Goal: Task Accomplishment & Management: Manage account settings

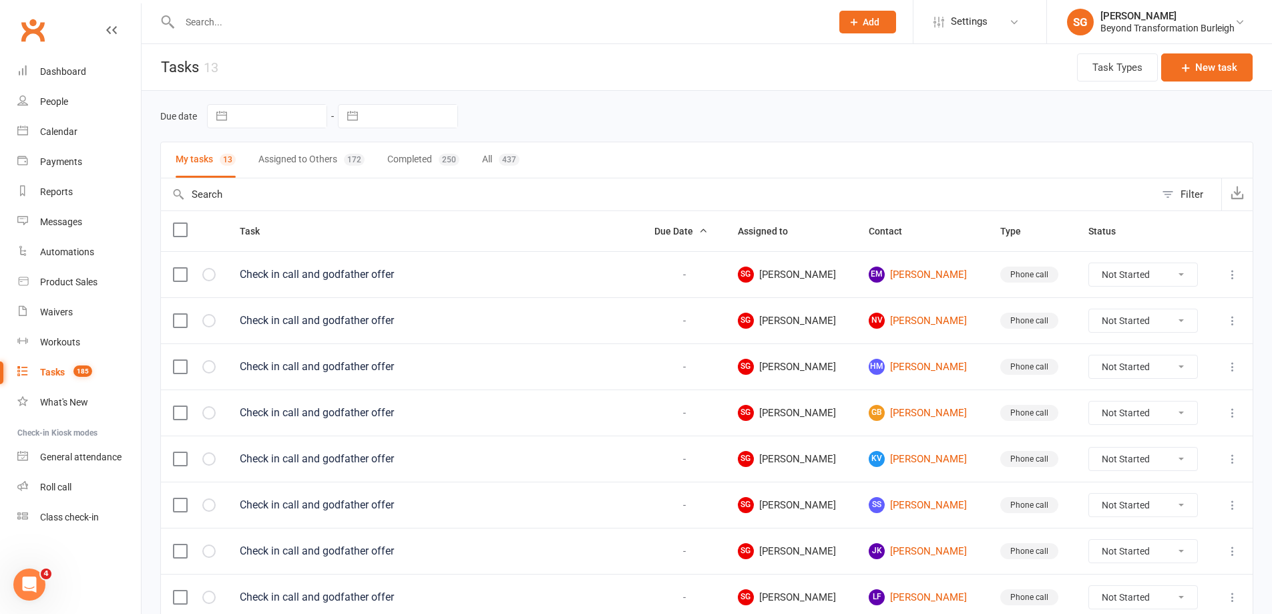
drag, startPoint x: 264, startPoint y: 37, endPoint x: 269, endPoint y: 18, distance: 19.9
click at [264, 37] on div at bounding box center [491, 21] width 662 height 43
click at [269, 18] on input "text" at bounding box center [499, 22] width 646 height 19
paste input "[PERSON_NAME]"
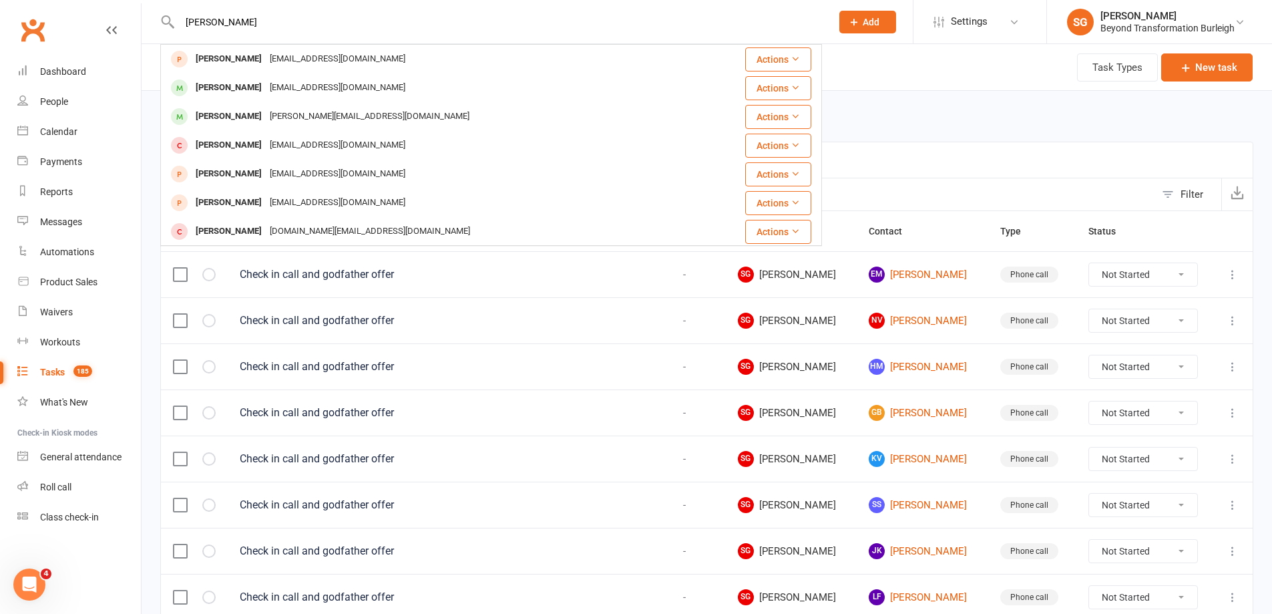
click at [348, 21] on input "[PERSON_NAME]" at bounding box center [499, 22] width 646 height 19
paste input "[EMAIL_ADDRESS][DOMAIN_NAME]"
type input "[EMAIL_ADDRESS][DOMAIN_NAME]"
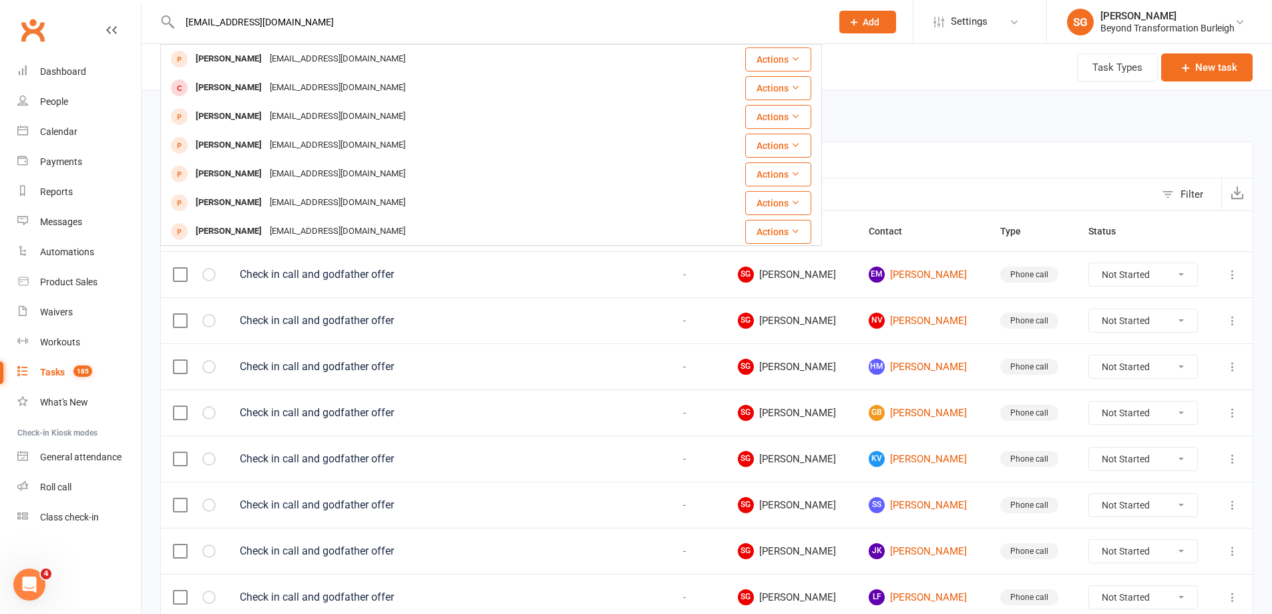
click at [383, 13] on input "[EMAIL_ADDRESS][DOMAIN_NAME]" at bounding box center [499, 22] width 646 height 19
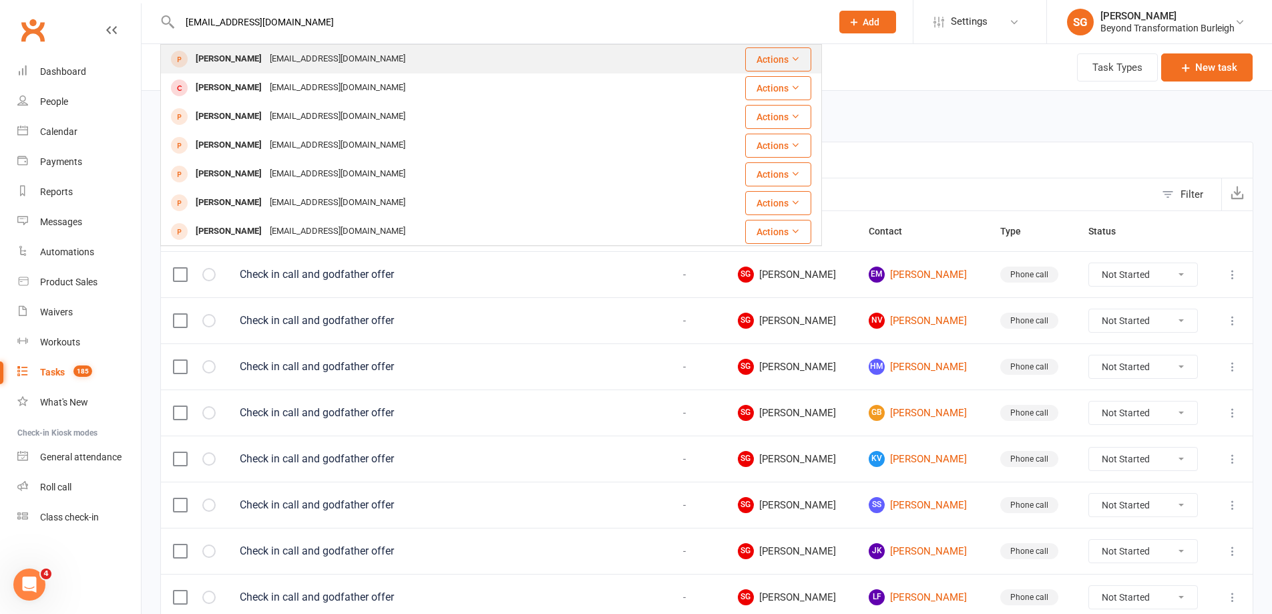
click at [338, 46] on div "[PERSON_NAME] [PERSON_NAME][EMAIL_ADDRESS][DOMAIN_NAME]" at bounding box center [436, 58] width 549 height 27
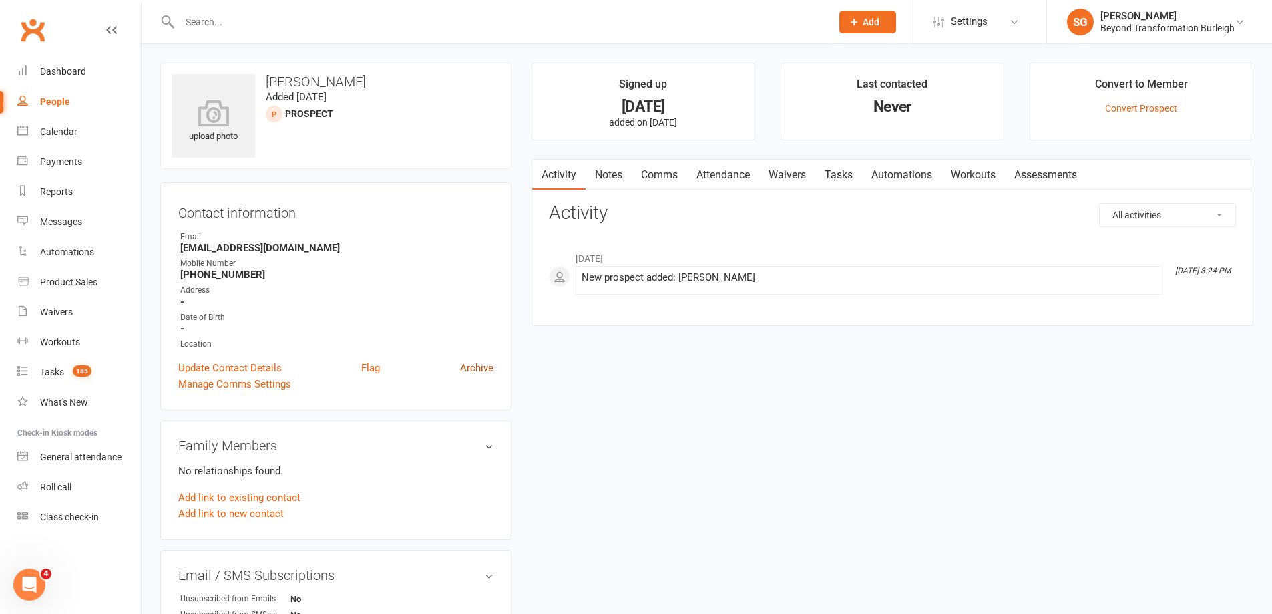
click at [485, 369] on link "Archive" at bounding box center [476, 368] width 33 height 16
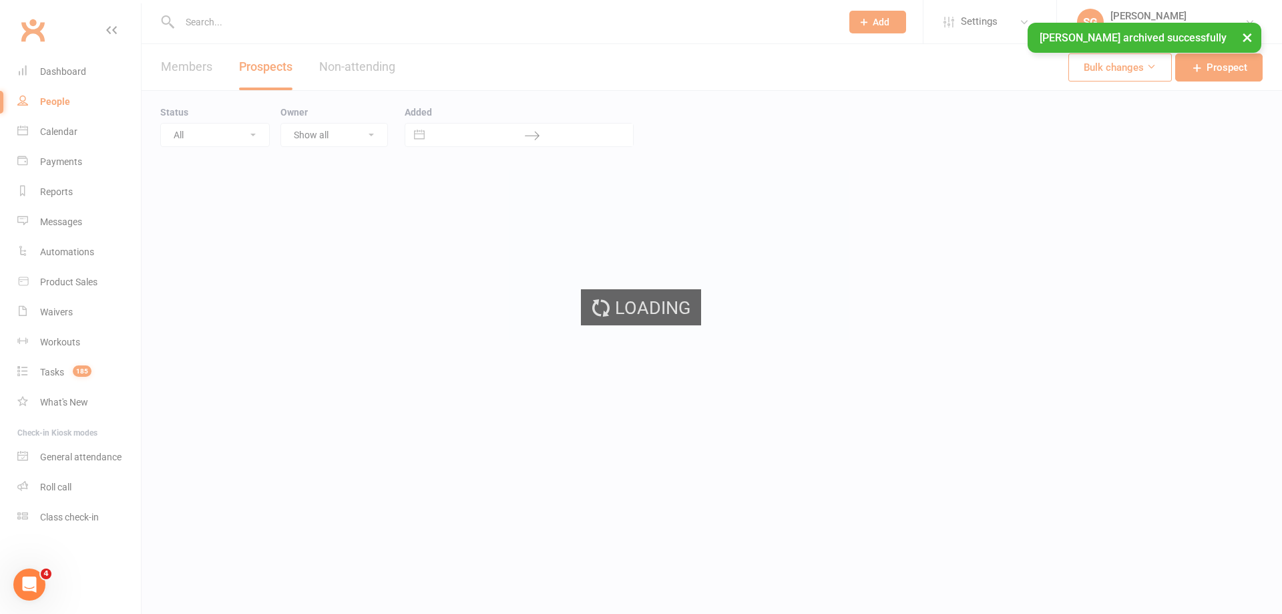
select select "100"
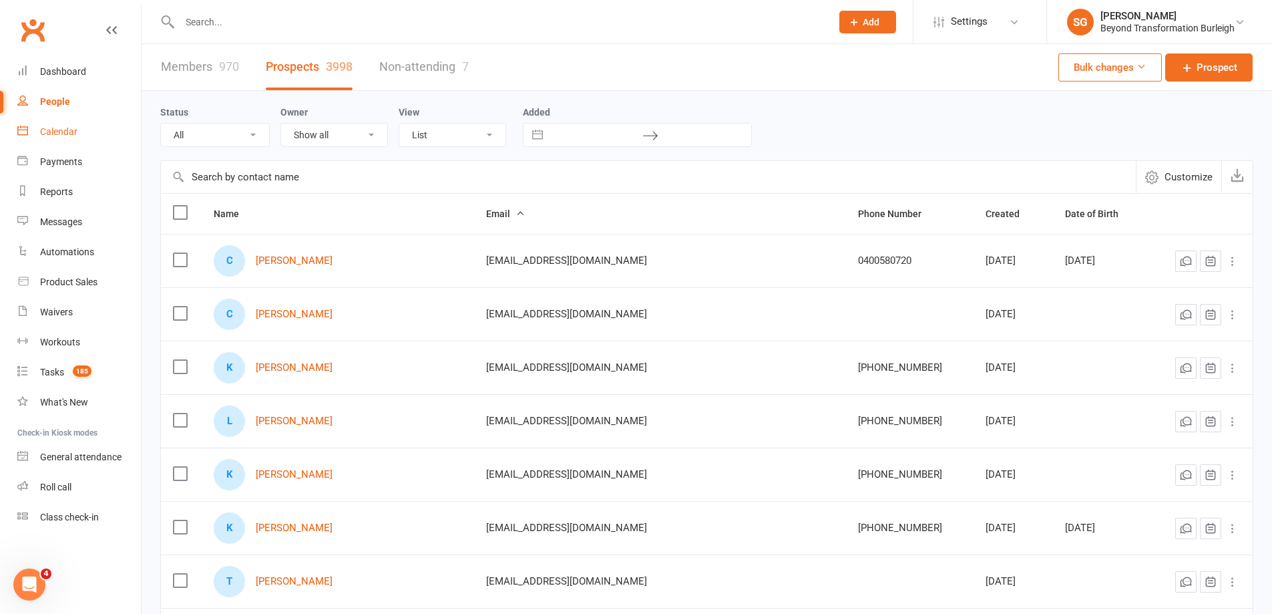
click at [73, 137] on div "Calendar" at bounding box center [58, 131] width 37 height 11
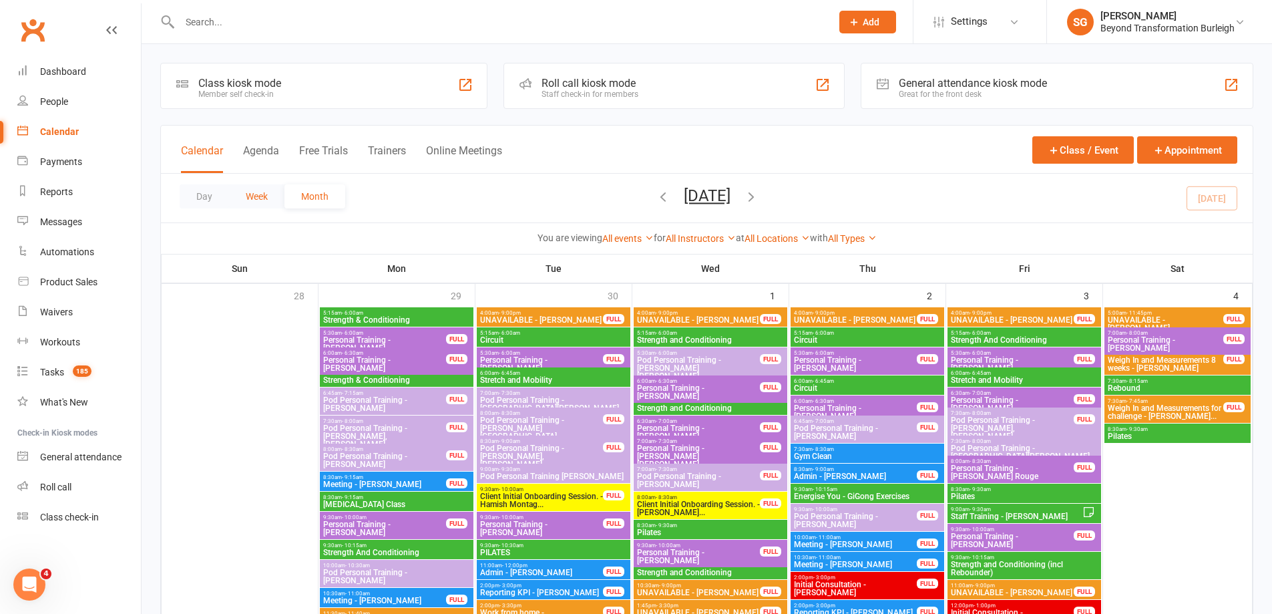
click at [257, 203] on button "Week" at bounding box center [256, 196] width 55 height 24
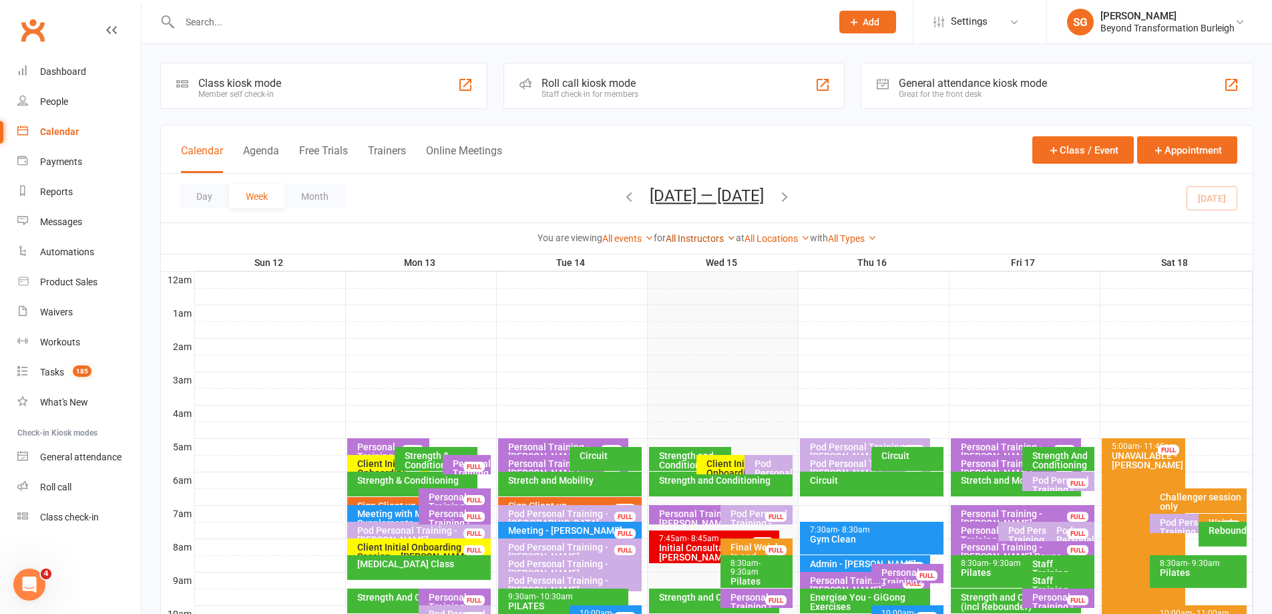
click at [720, 234] on link "All Instructors" at bounding box center [701, 238] width 70 height 11
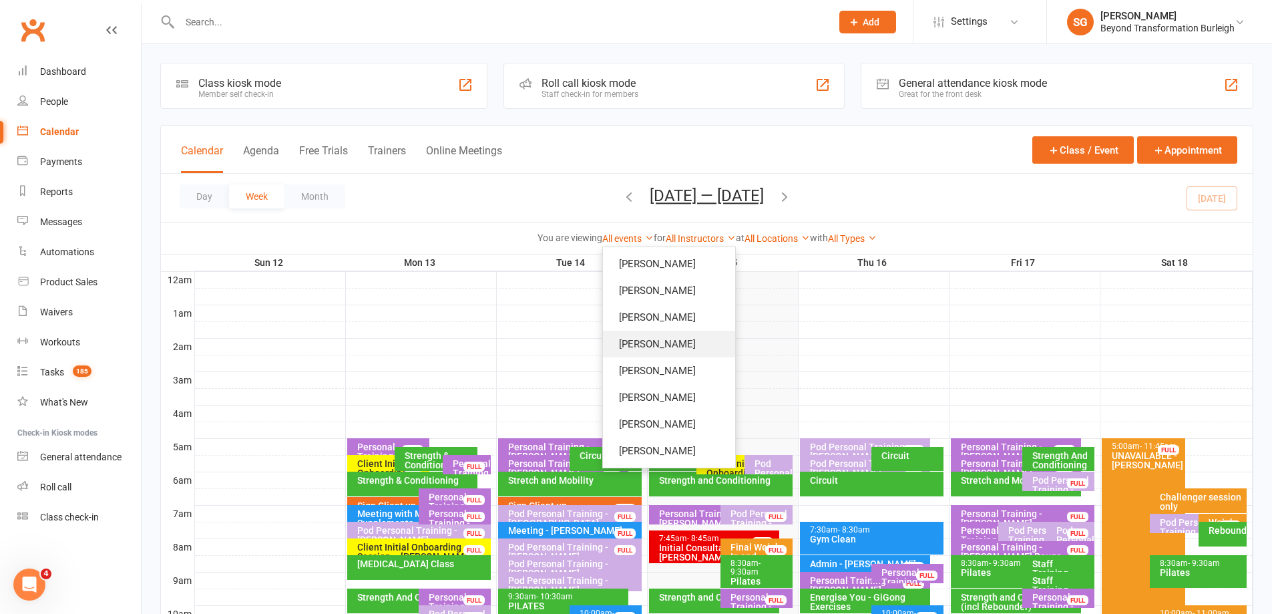
click at [680, 343] on link "[PERSON_NAME]" at bounding box center [669, 344] width 132 height 27
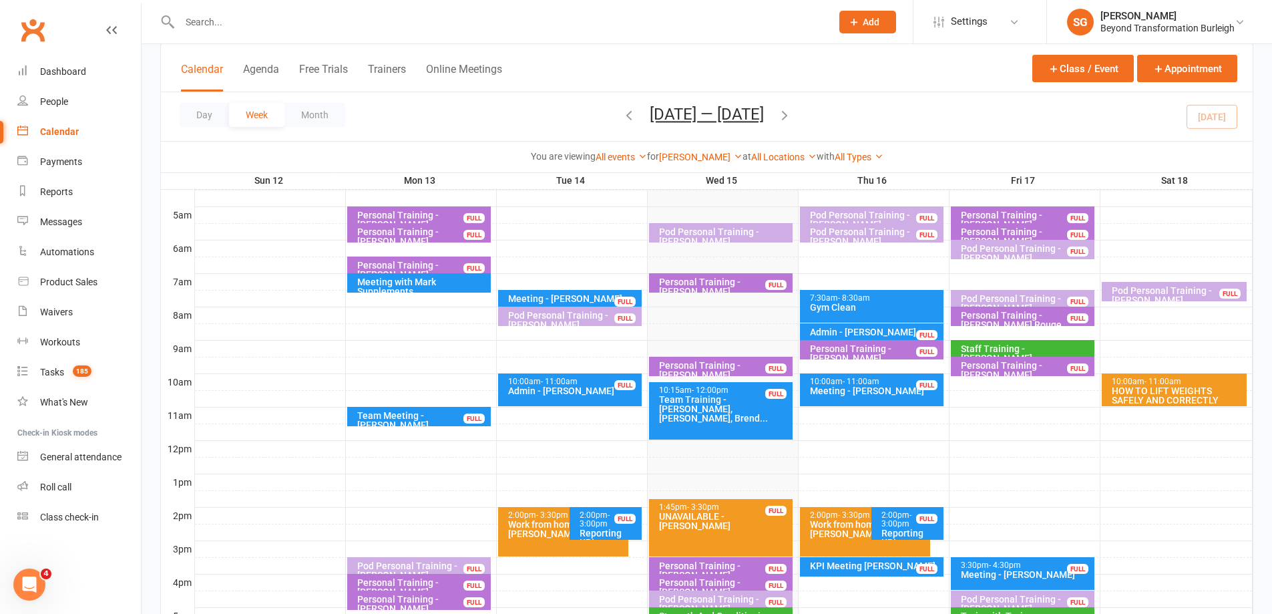
scroll to position [267, 0]
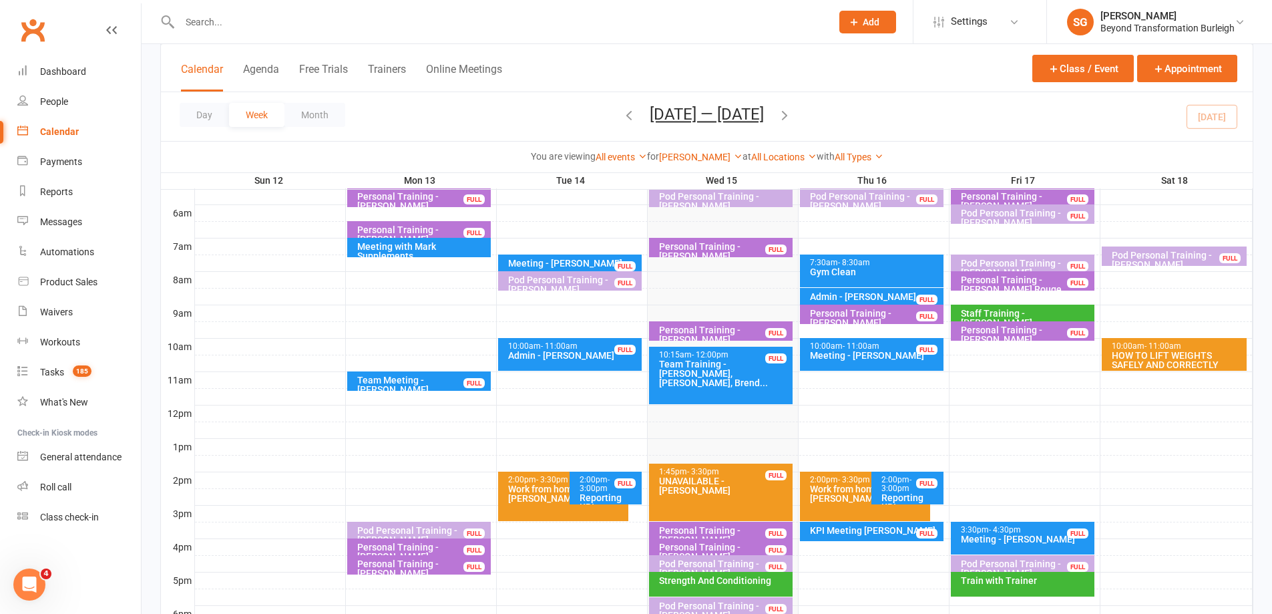
click at [727, 331] on div "Personal Training - [PERSON_NAME]" at bounding box center [724, 334] width 132 height 19
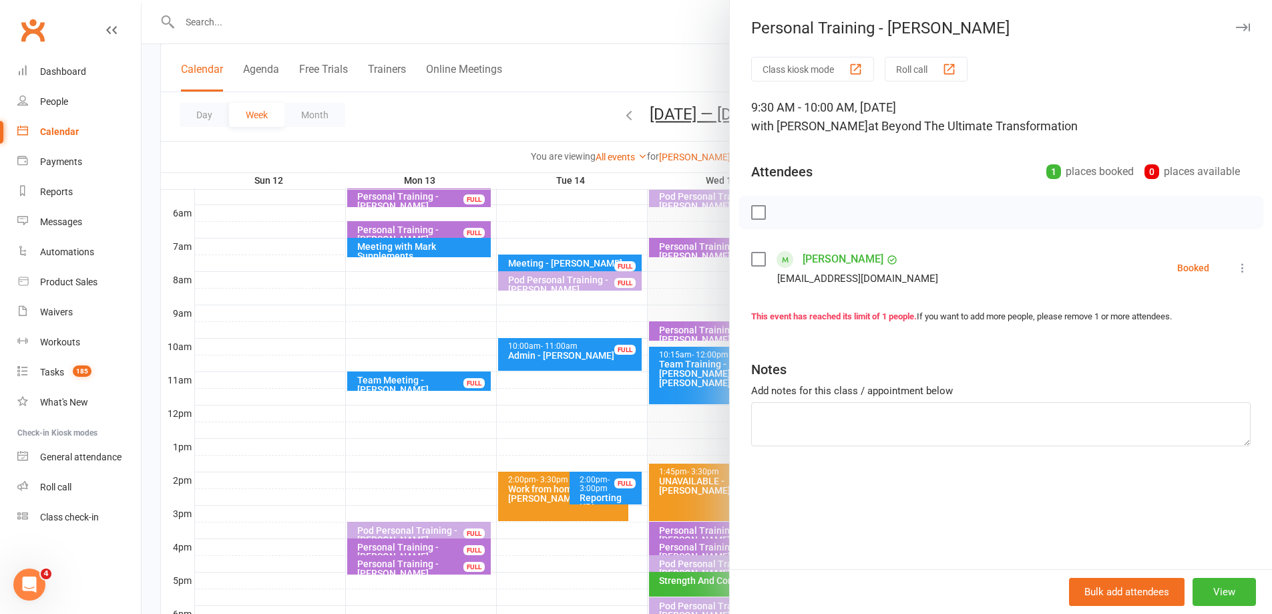
click at [626, 296] on div at bounding box center [707, 307] width 1130 height 614
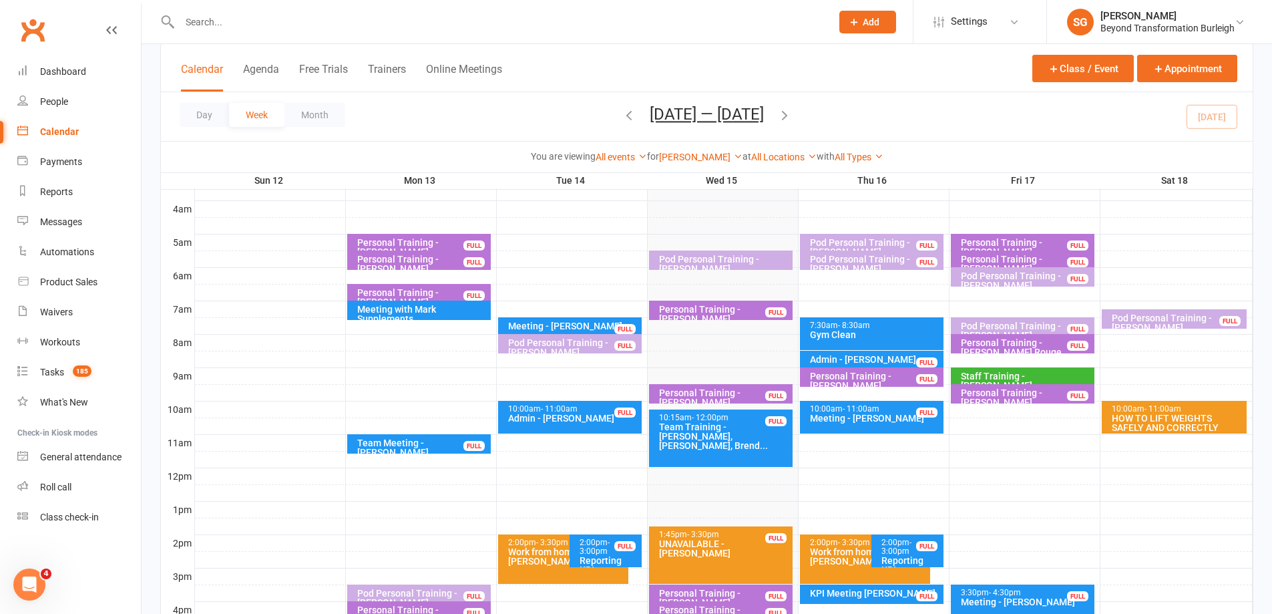
scroll to position [200, 0]
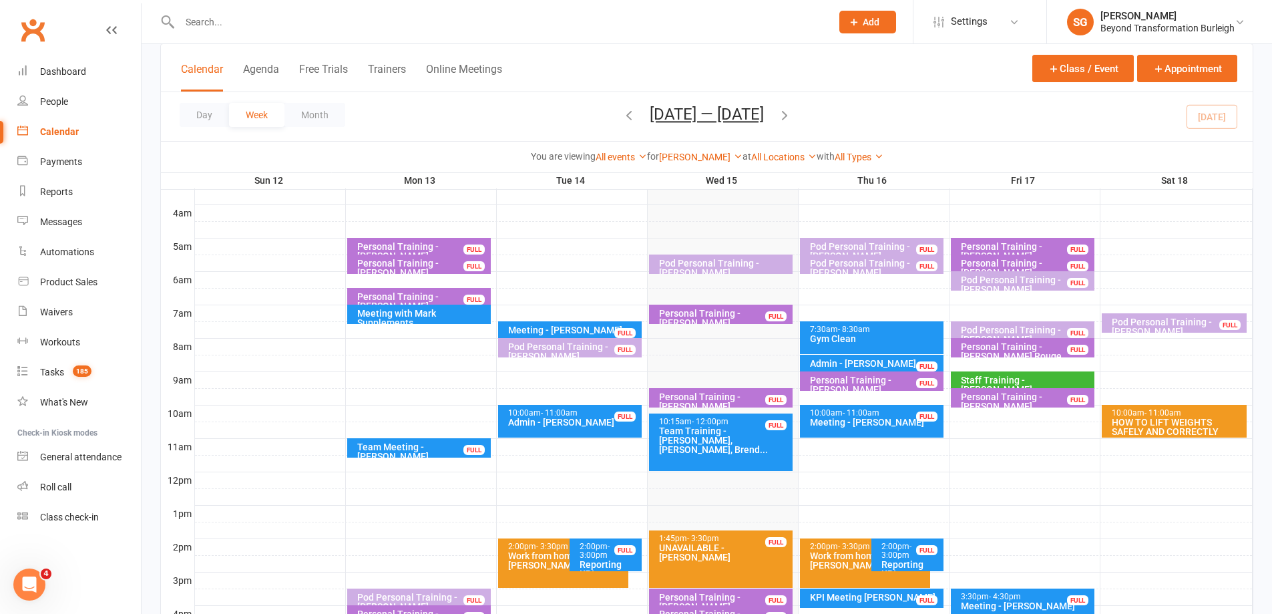
click at [863, 383] on div "Personal Training - [PERSON_NAME]" at bounding box center [875, 384] width 132 height 19
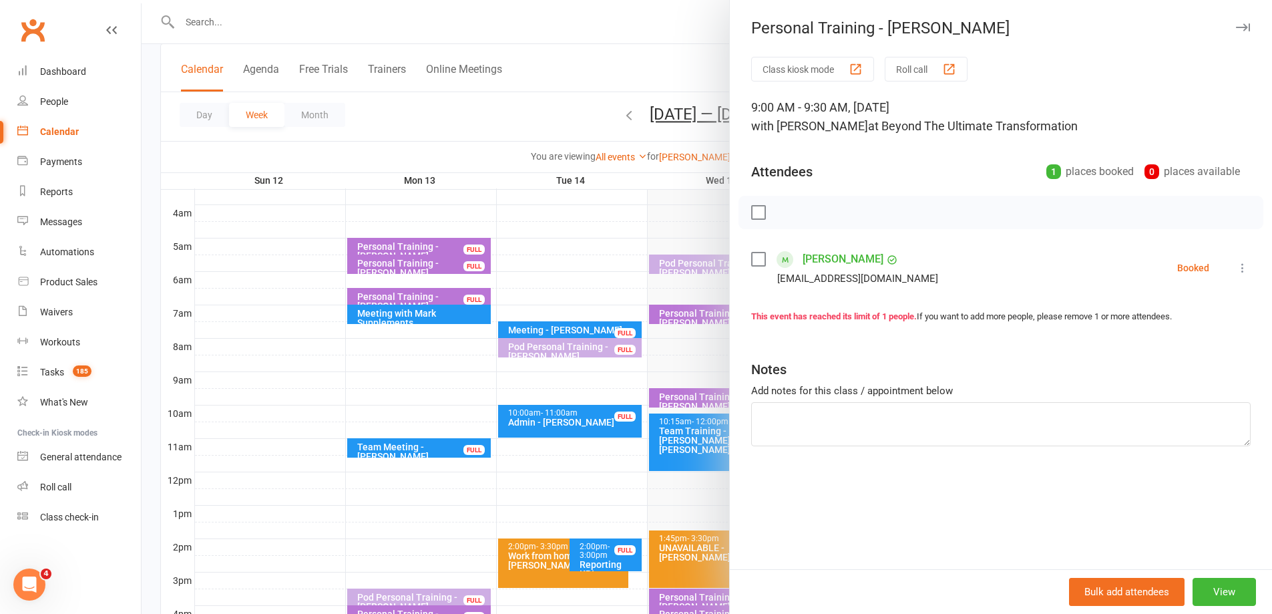
click at [678, 399] on div at bounding box center [707, 307] width 1130 height 614
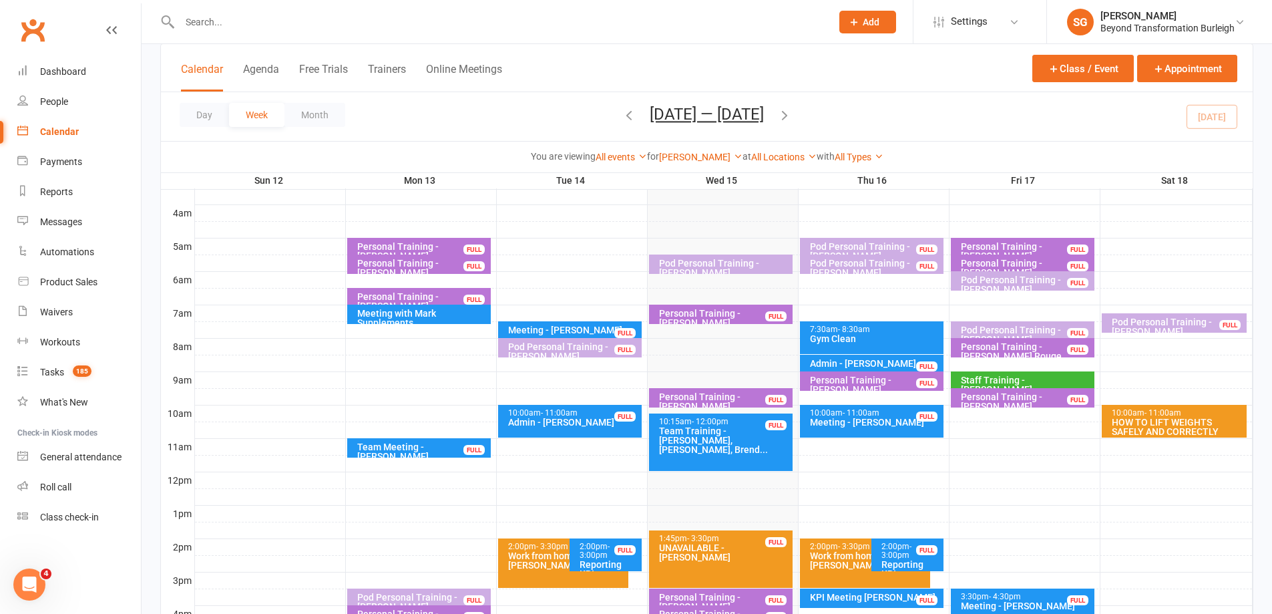
click at [593, 352] on div "Pod Personal Training - [PERSON_NAME][GEOGRAPHIC_DATA], [PERSON_NAME] ..." at bounding box center [573, 360] width 132 height 37
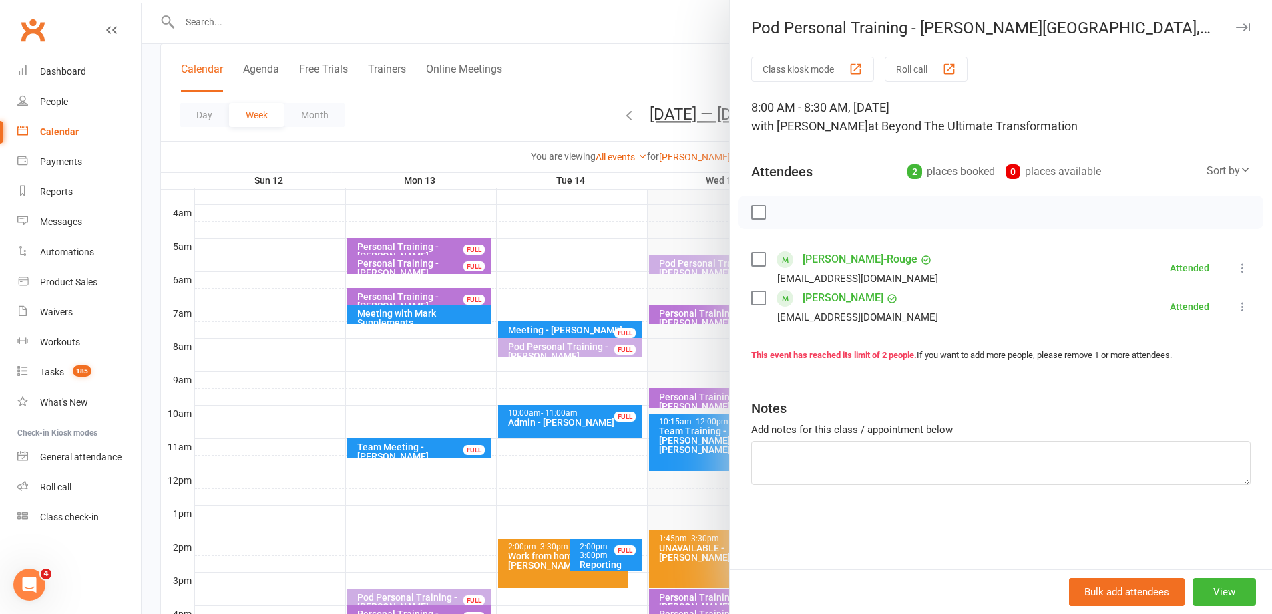
click at [552, 349] on div at bounding box center [707, 307] width 1130 height 614
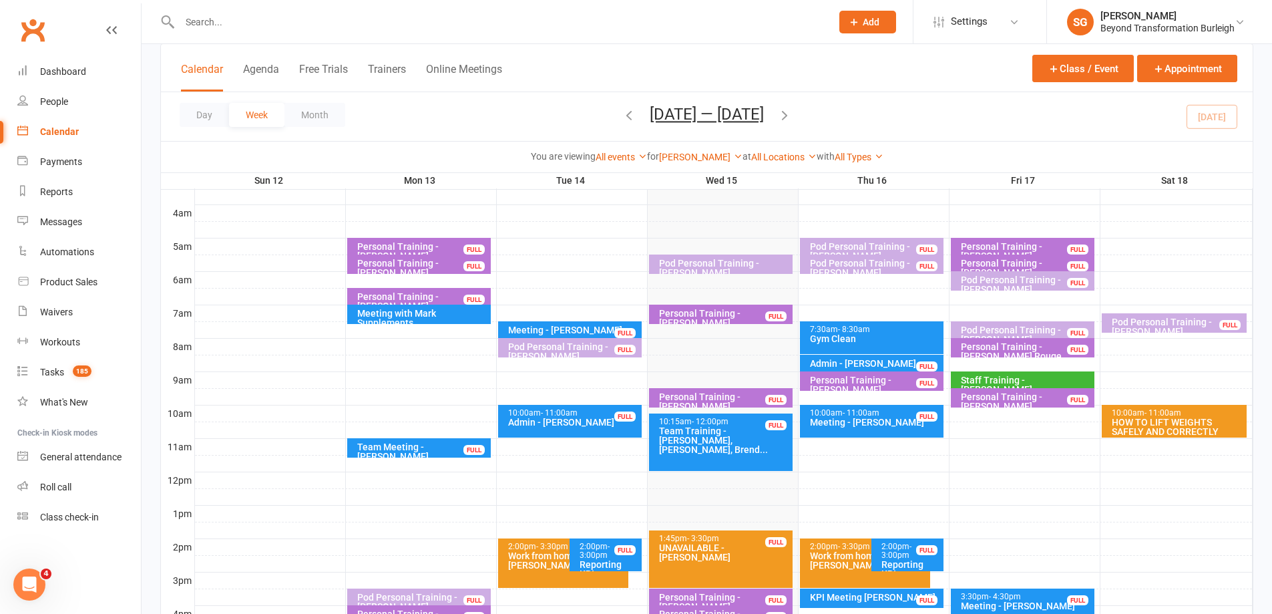
click at [706, 399] on div "Personal Training - [PERSON_NAME]" at bounding box center [724, 401] width 132 height 19
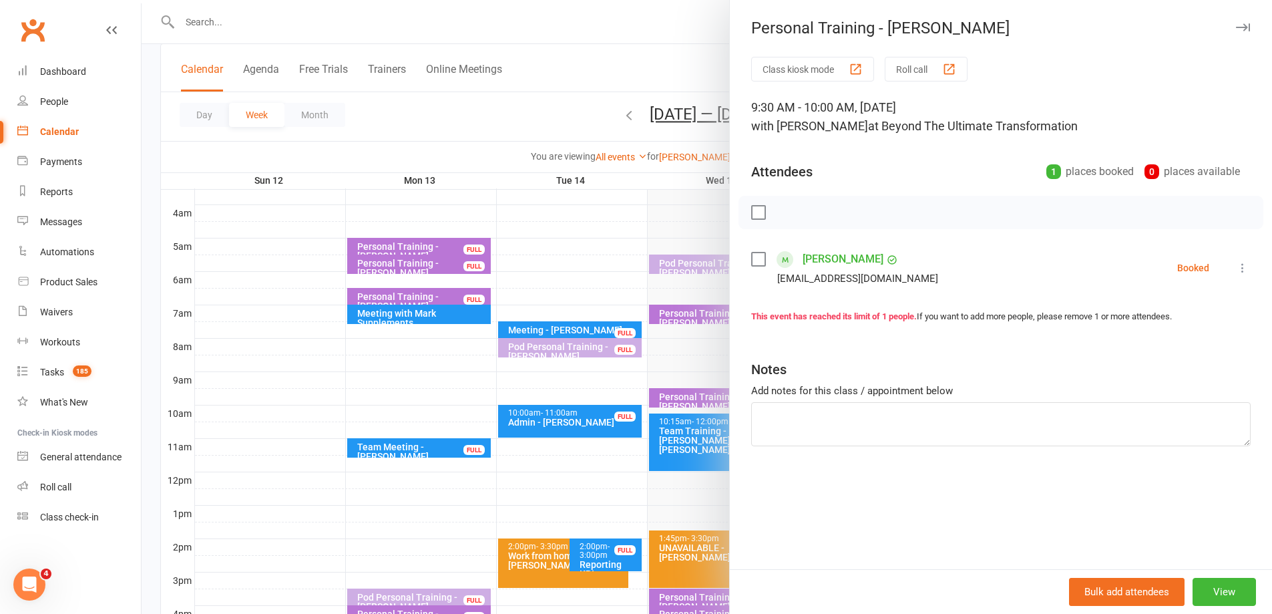
click at [705, 399] on div at bounding box center [707, 307] width 1130 height 614
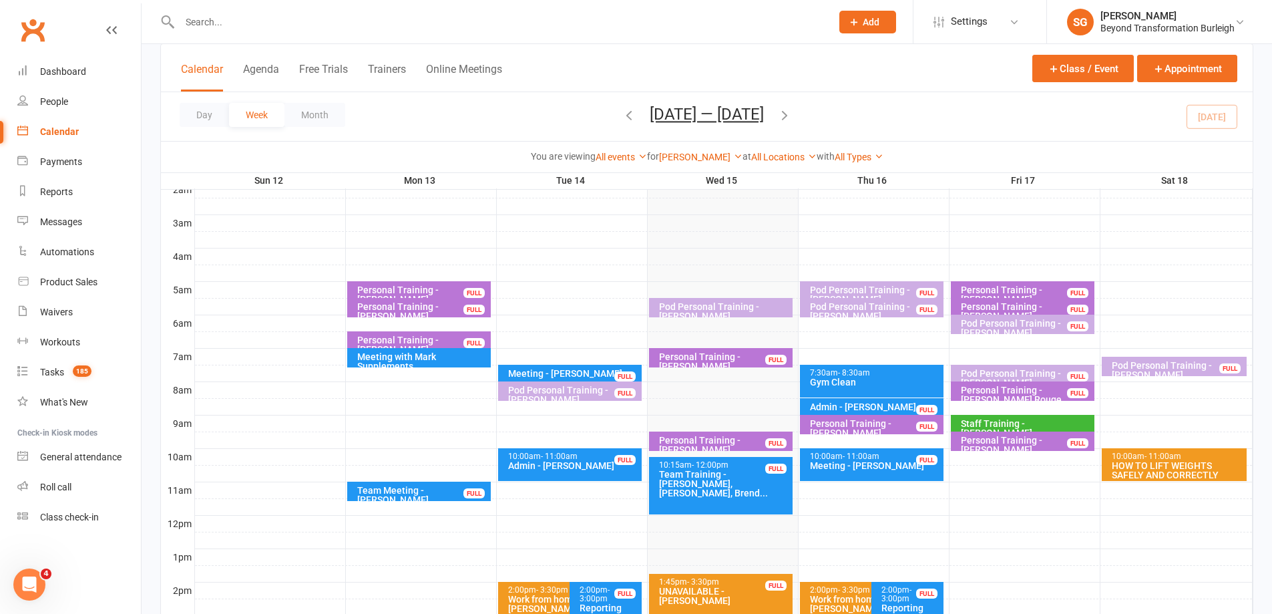
scroll to position [134, 0]
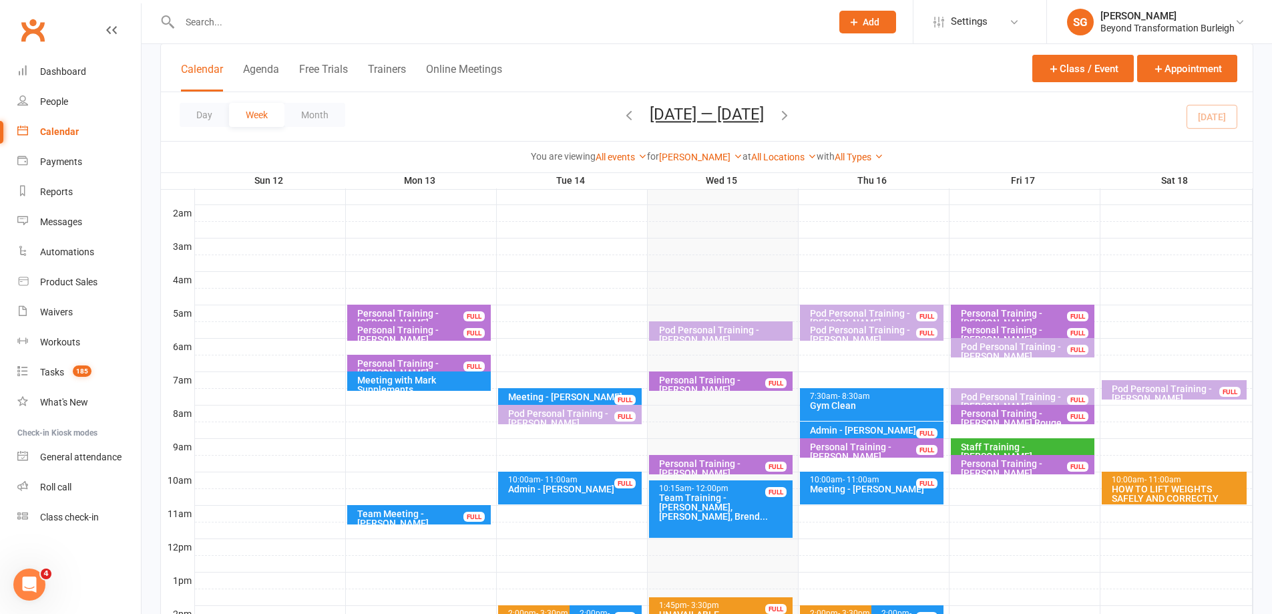
click at [716, 332] on div "Pod Personal Training - [PERSON_NAME]" at bounding box center [724, 334] width 132 height 19
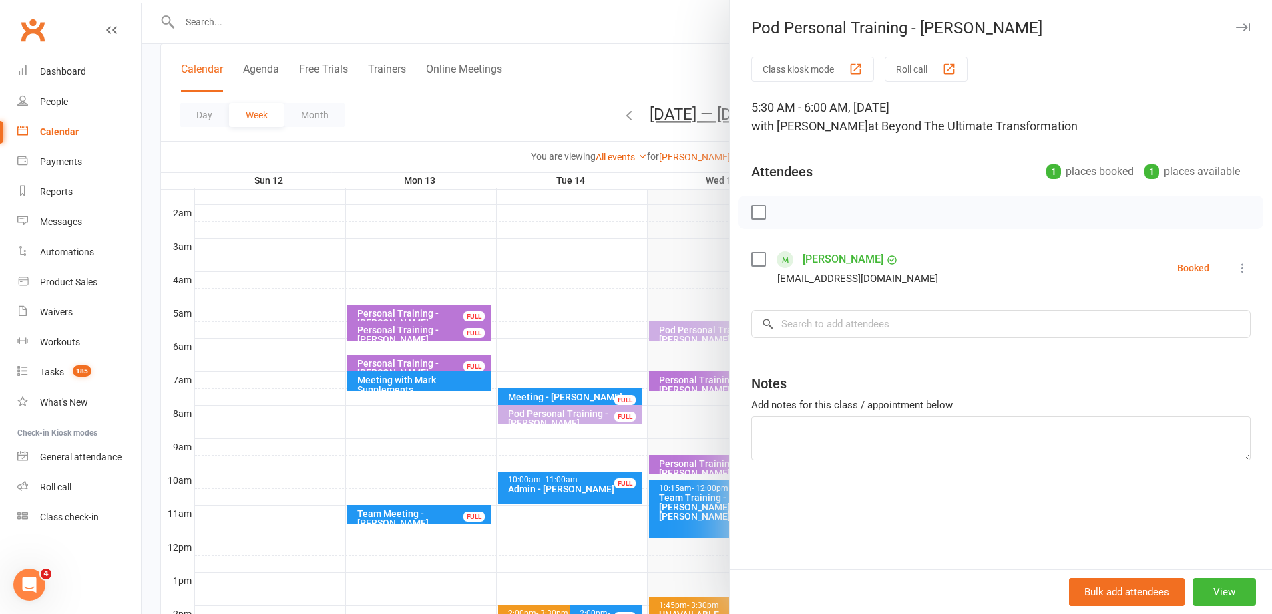
click at [693, 333] on div at bounding box center [707, 307] width 1130 height 614
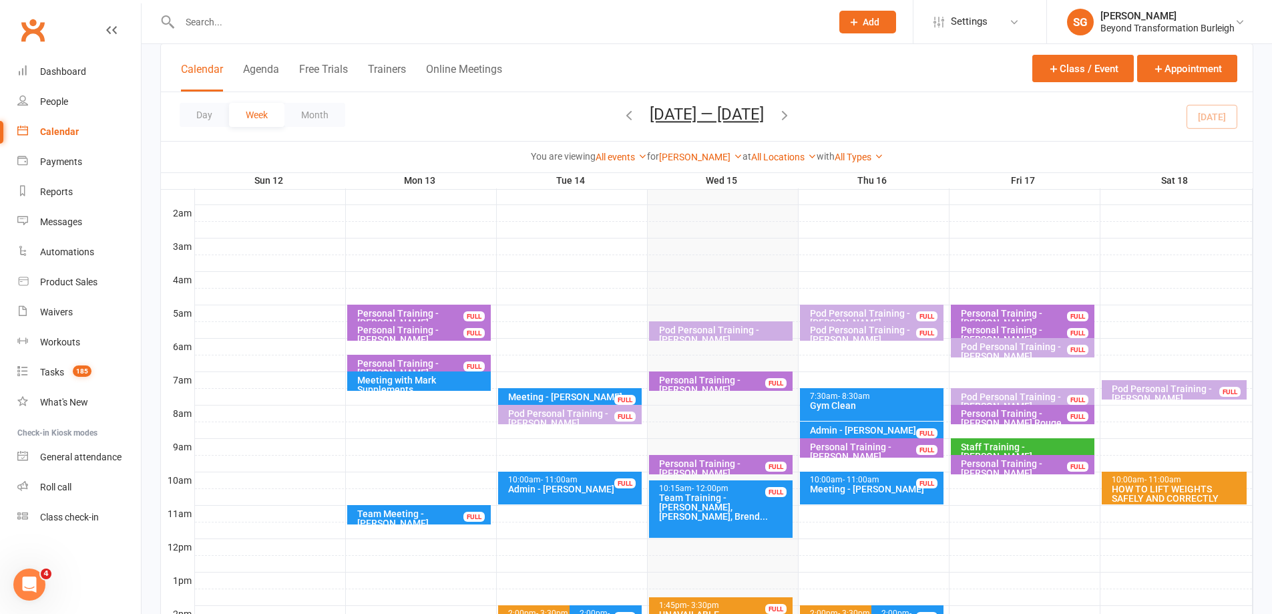
click at [359, 23] on input "text" at bounding box center [499, 22] width 646 height 19
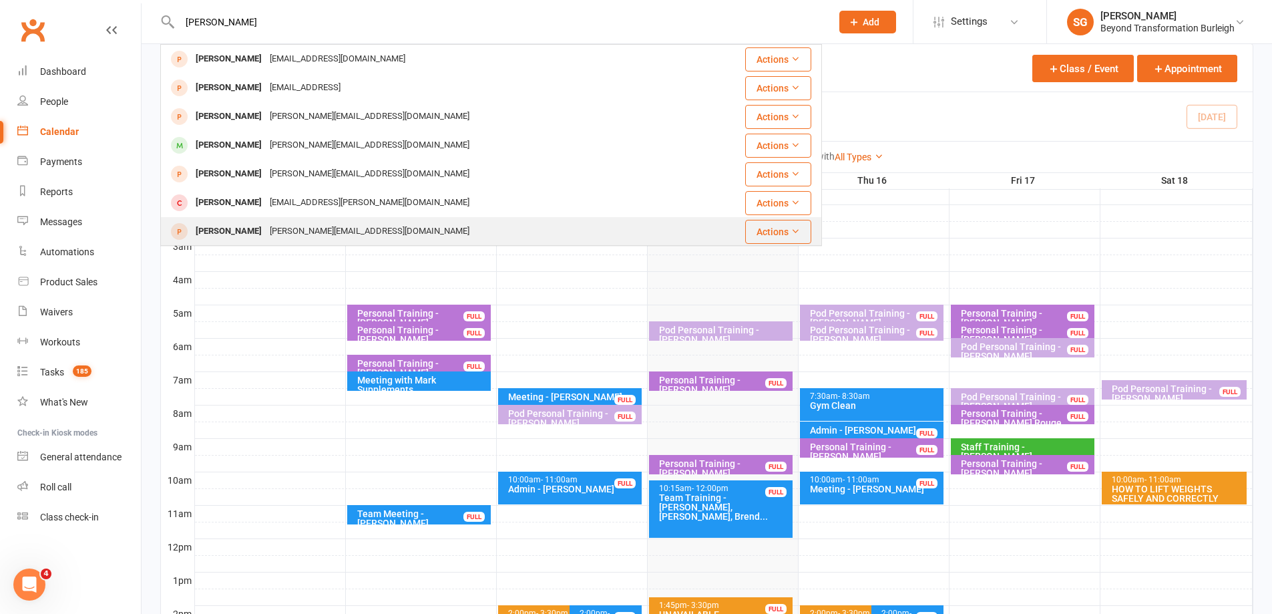
type input "[PERSON_NAME]"
click at [289, 224] on div "[PERSON_NAME][EMAIL_ADDRESS][DOMAIN_NAME]" at bounding box center [370, 231] width 208 height 19
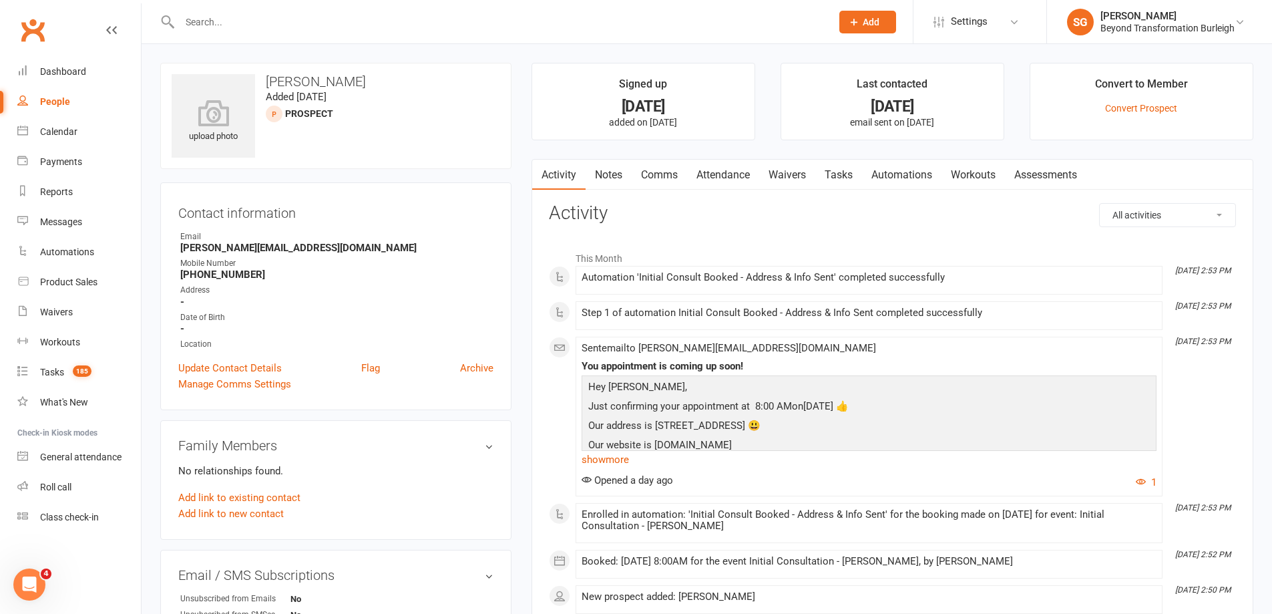
click at [751, 179] on link "Attendance" at bounding box center [723, 175] width 72 height 31
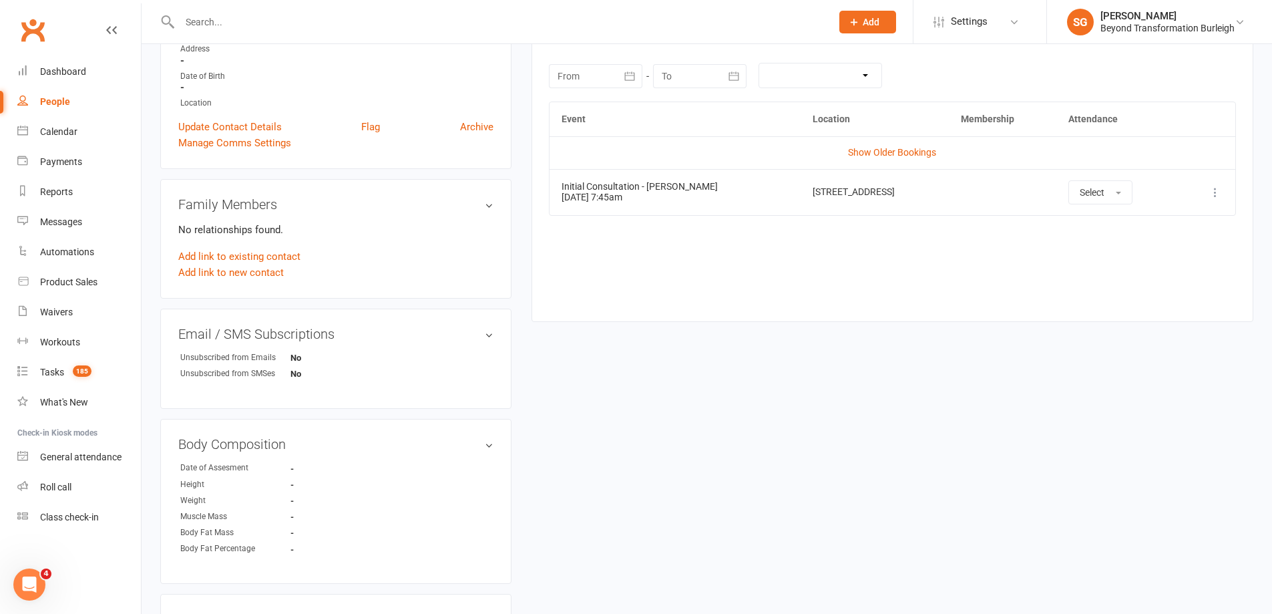
scroll to position [200, 0]
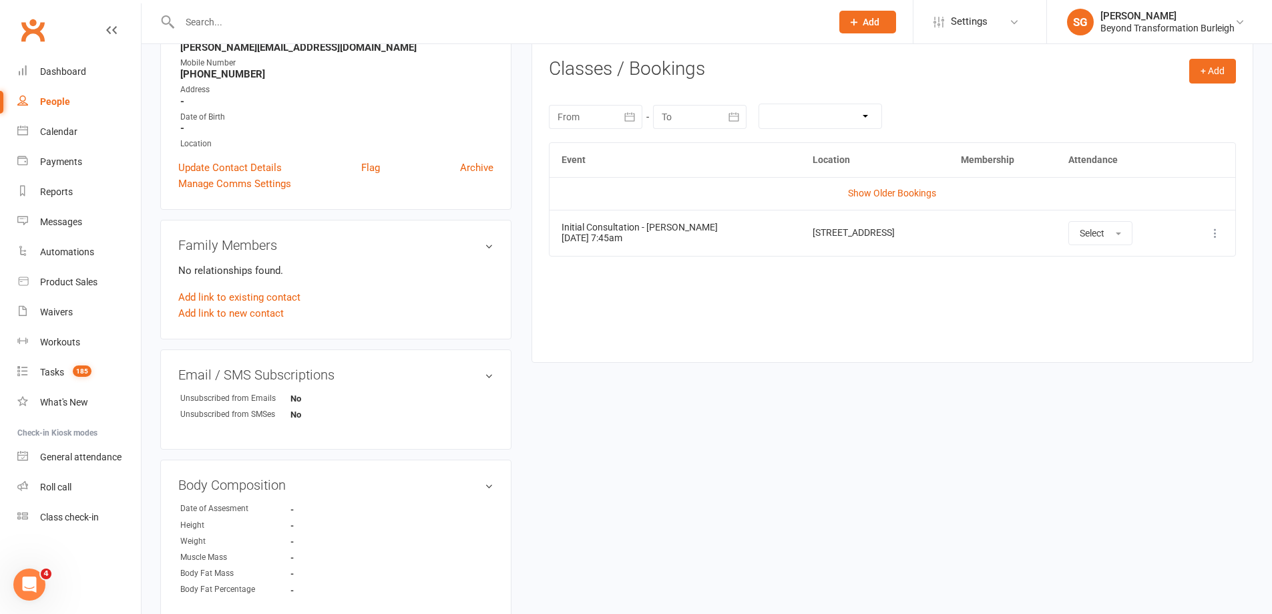
click at [1216, 235] on icon at bounding box center [1215, 232] width 13 height 13
click at [1164, 288] on link "View event" at bounding box center [1156, 285] width 132 height 27
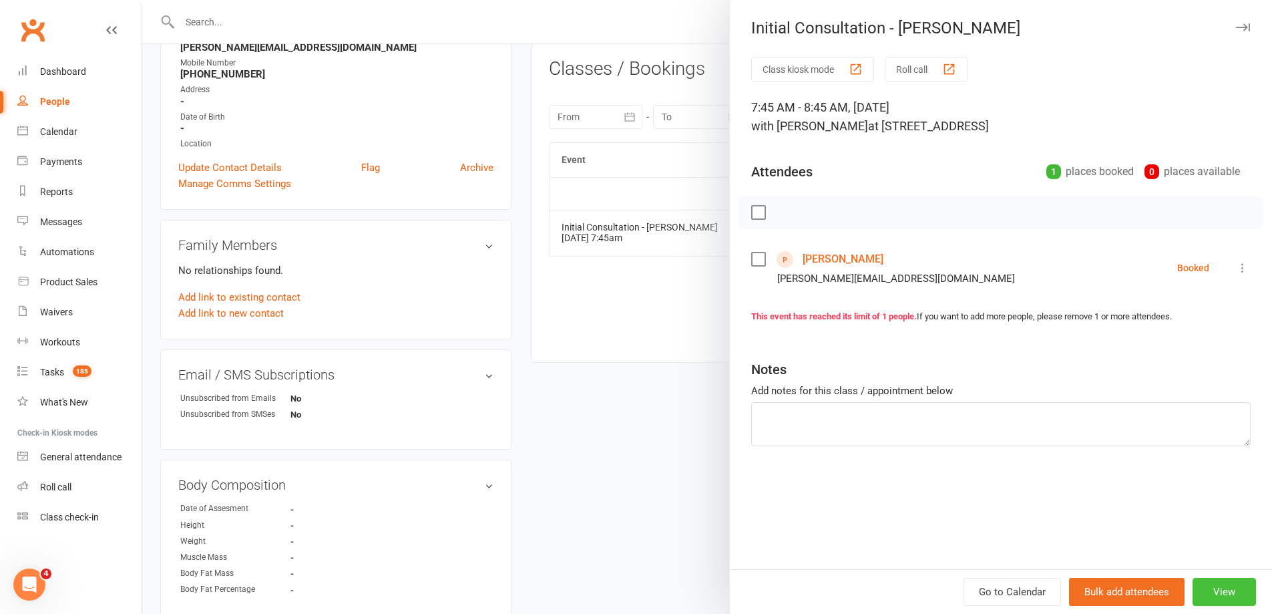
click at [1219, 590] on button "View" at bounding box center [1224, 592] width 63 height 28
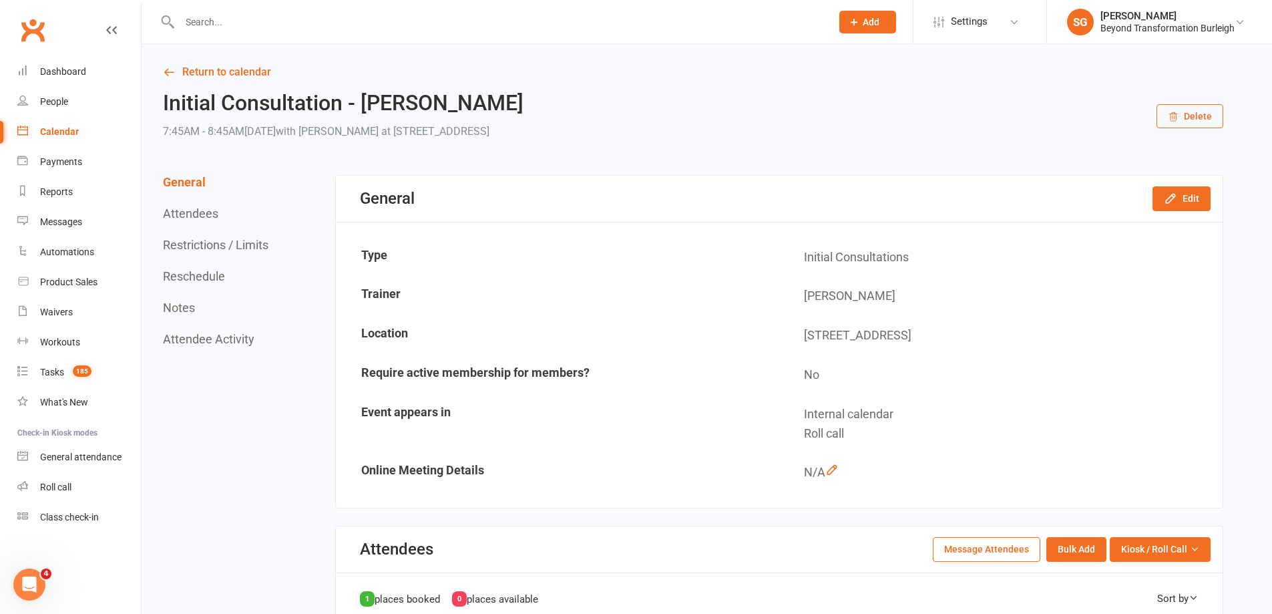
click at [213, 278] on button "Reschedule" at bounding box center [194, 276] width 62 height 14
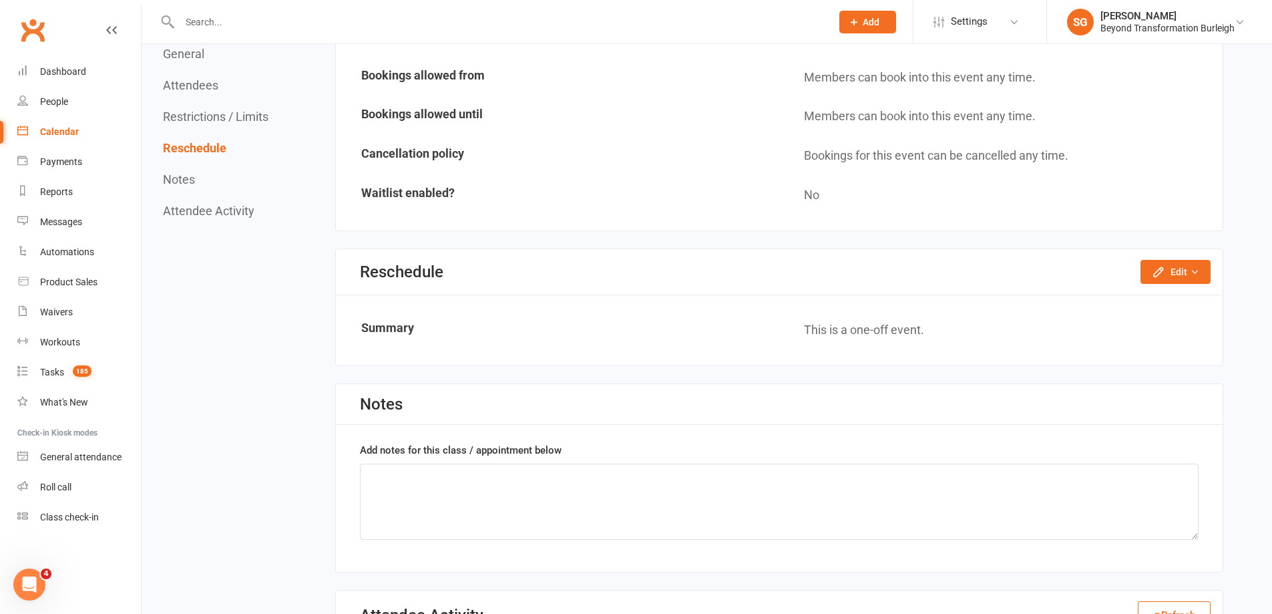
scroll to position [810, 0]
click at [1165, 274] on icon "button" at bounding box center [1158, 270] width 13 height 13
click at [1142, 297] on link "Reschedule this event only" at bounding box center [1140, 301] width 140 height 27
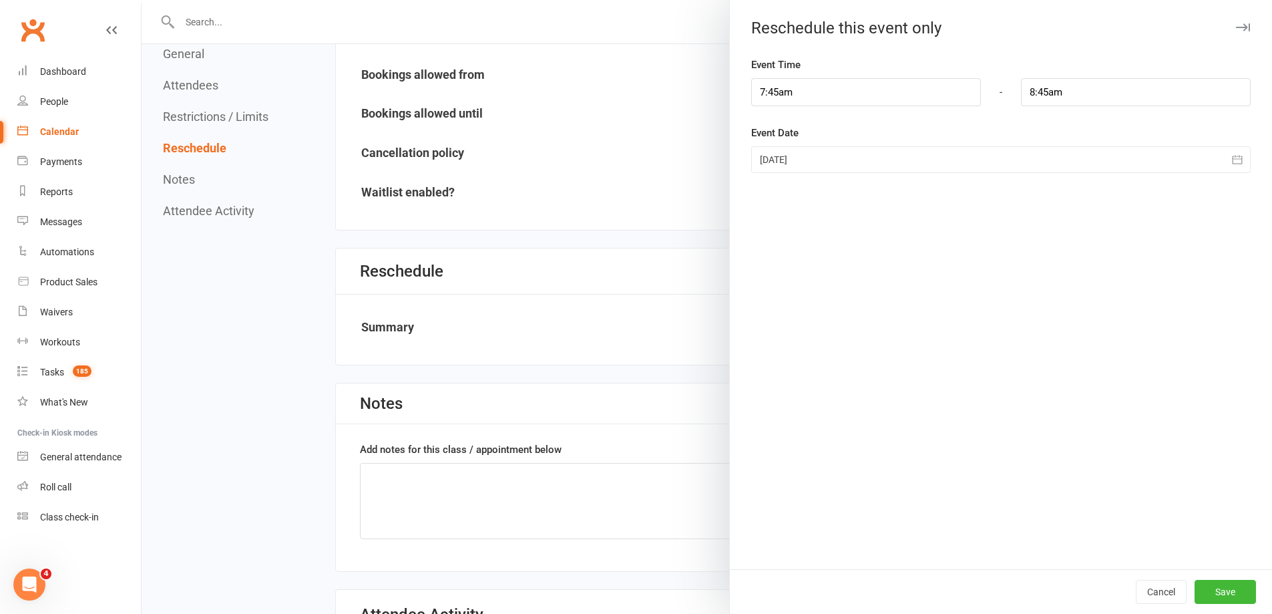
click at [832, 160] on div at bounding box center [1000, 159] width 499 height 27
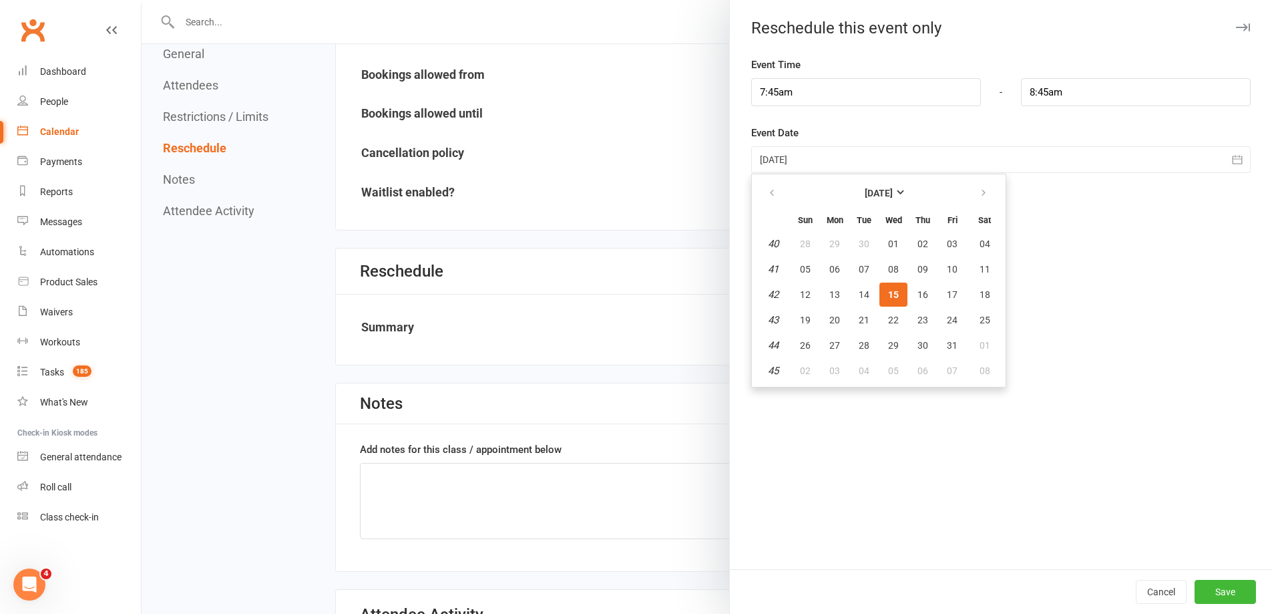
drag, startPoint x: 1082, startPoint y: 232, endPoint x: 1020, endPoint y: 192, distance: 73.3
click at [1082, 232] on div "Event Time 7:45am - 8:45am Event Date [DATE] [DATE] Sun Mon Tue Wed Thu Fri Sat…" at bounding box center [1001, 313] width 542 height 512
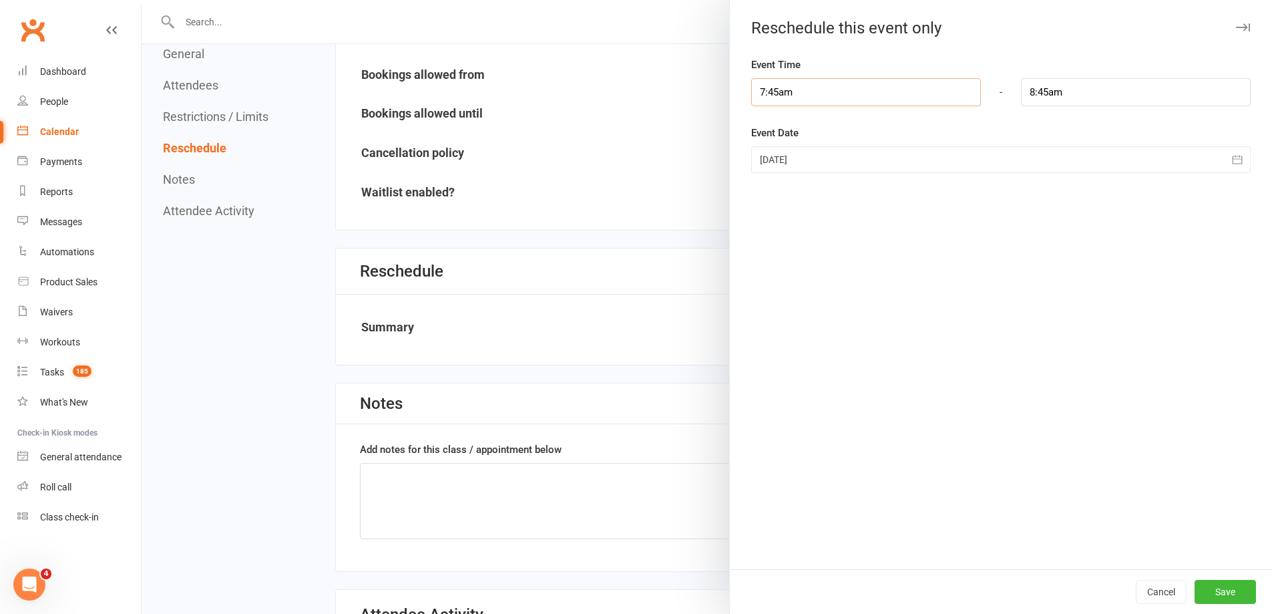
click at [879, 95] on input "7:45am" at bounding box center [866, 92] width 230 height 28
type input "8:00am"
type input "9:00am"
click at [789, 158] on li "8:00am" at bounding box center [784, 157] width 64 height 20
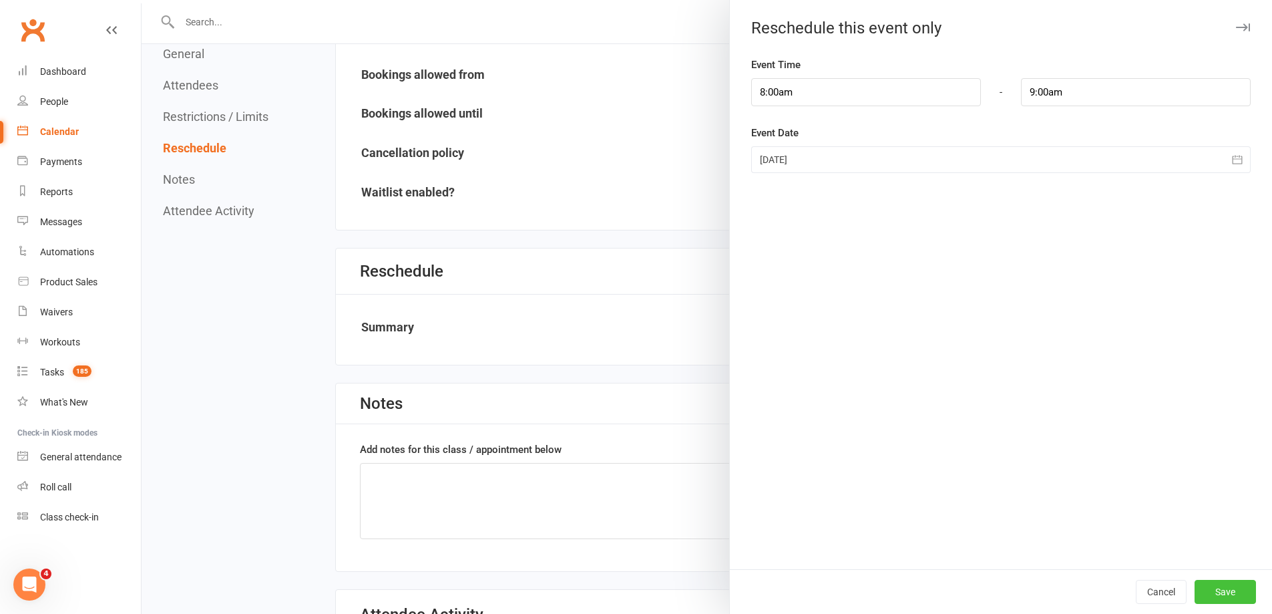
click at [1206, 590] on button "Save" at bounding box center [1225, 592] width 61 height 24
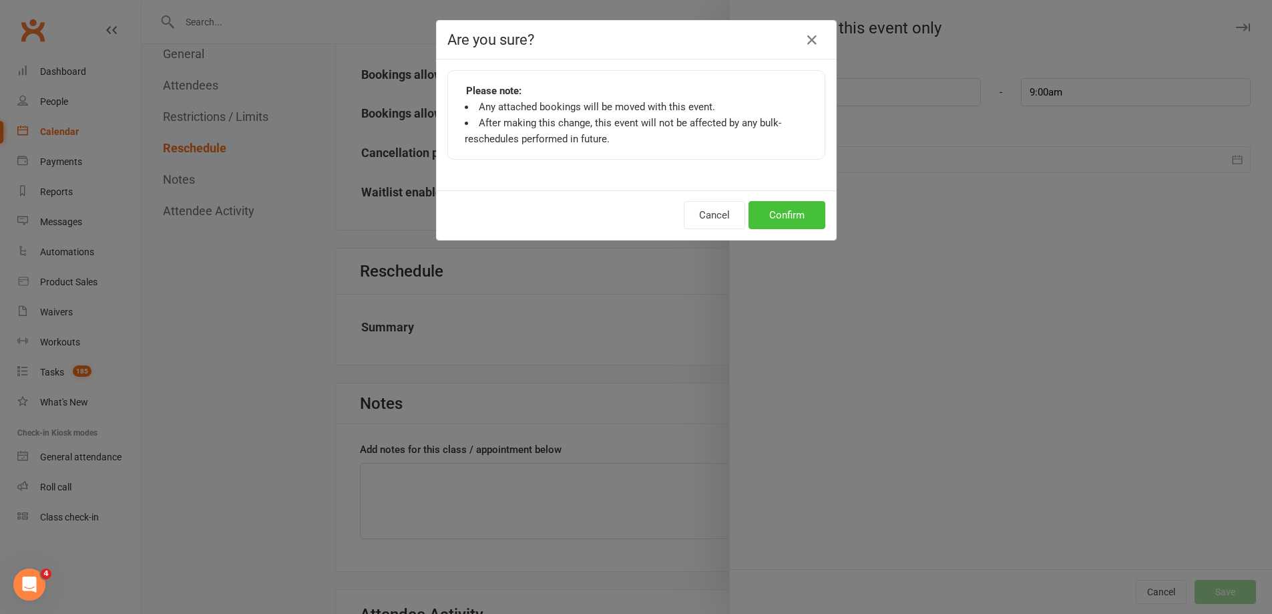
click at [791, 212] on button "Confirm" at bounding box center [787, 215] width 77 height 28
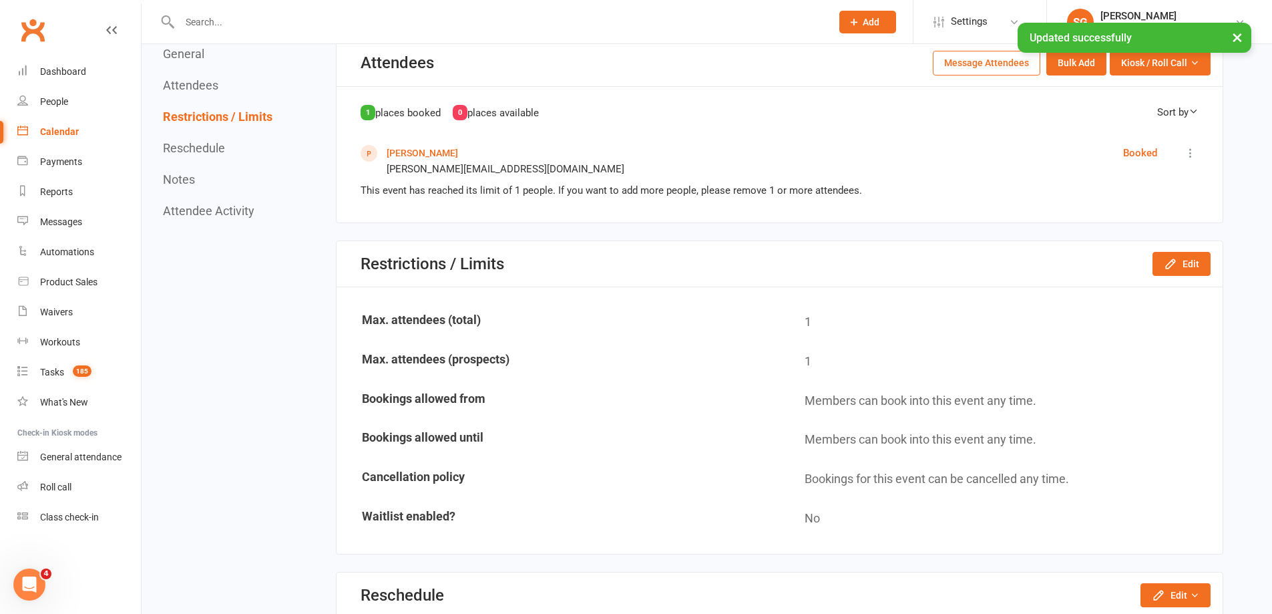
scroll to position [409, 0]
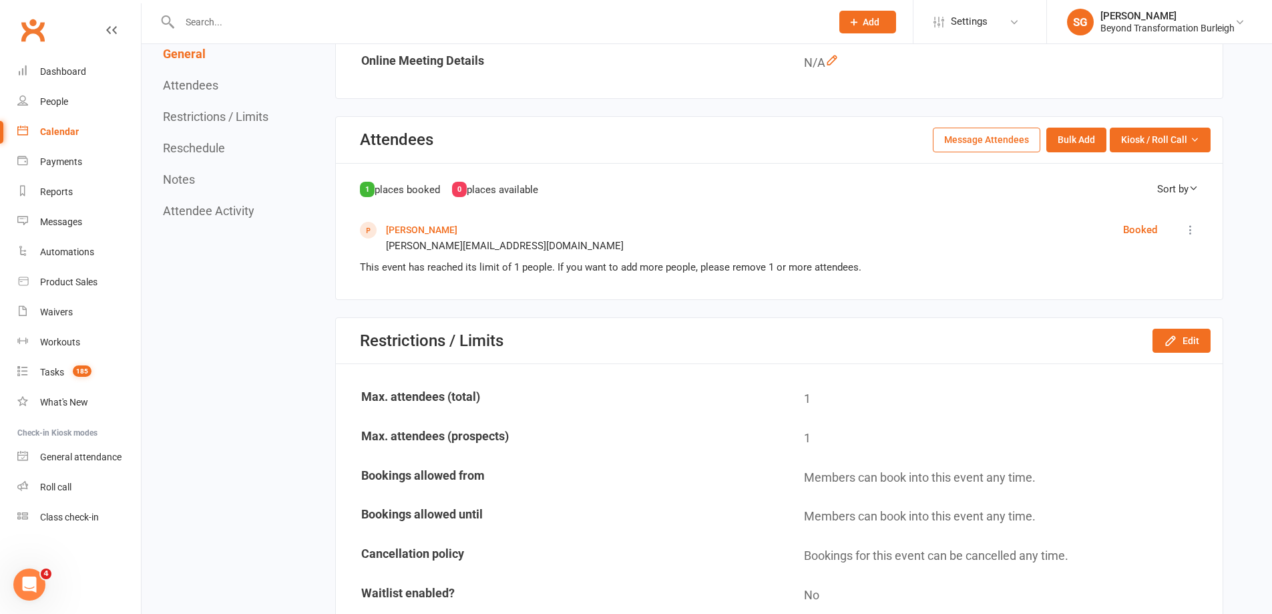
click at [375, 12] on div at bounding box center [491, 21] width 662 height 43
click at [374, 13] on input "text" at bounding box center [499, 22] width 646 height 19
paste input "[PERSON_NAME]"
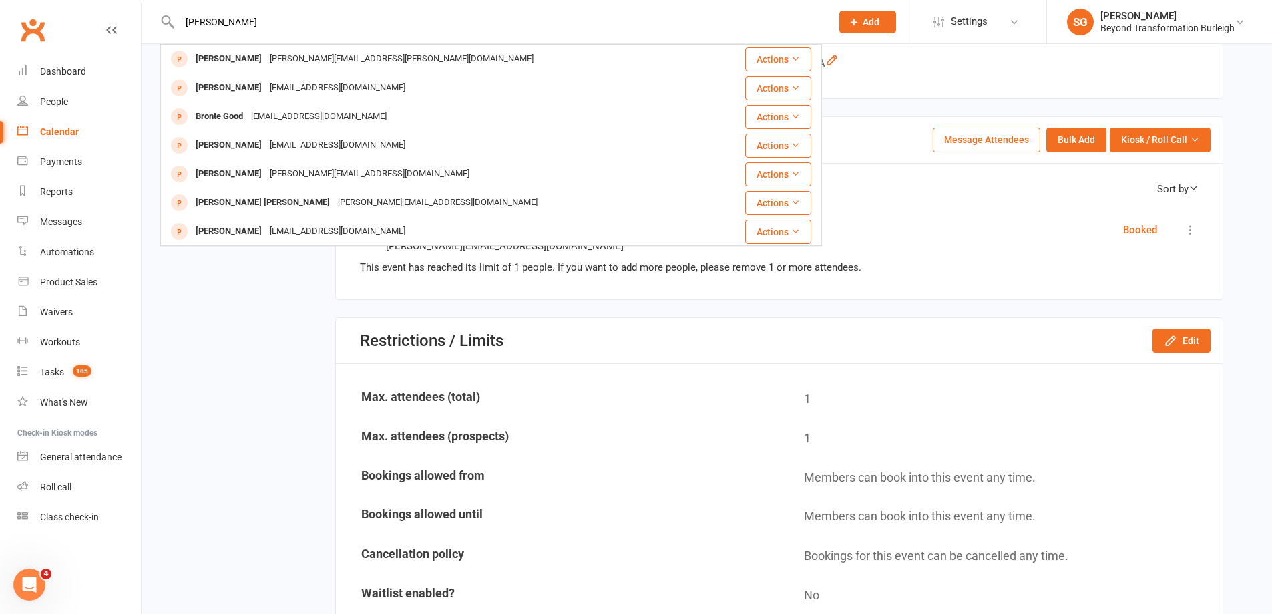
type input "[PERSON_NAME]"
click at [716, 355] on div "Restrictions / Limits Edit" at bounding box center [779, 341] width 887 height 46
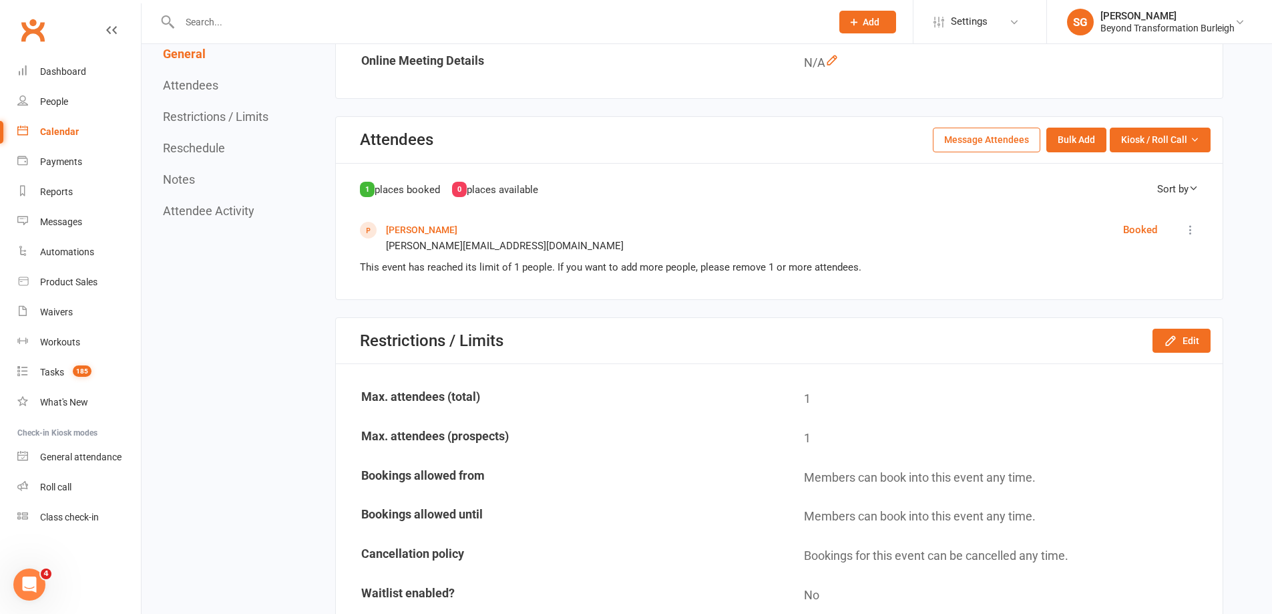
click at [429, 19] on input "text" at bounding box center [499, 22] width 646 height 19
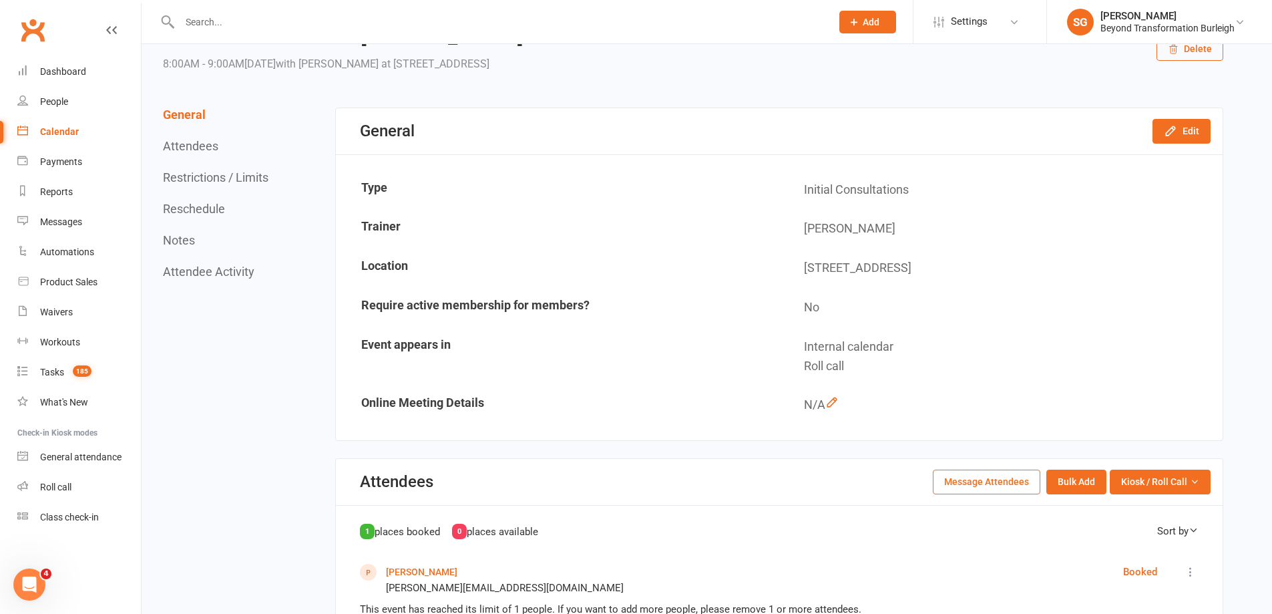
scroll to position [9, 0]
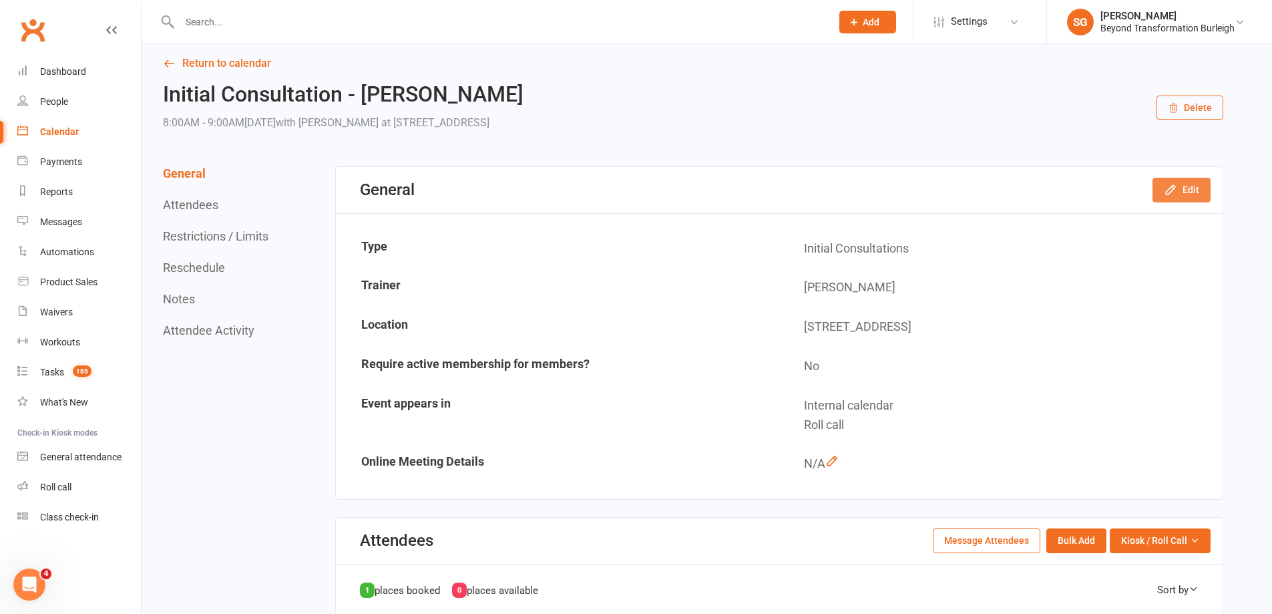
click at [1191, 194] on button "Edit" at bounding box center [1181, 190] width 58 height 24
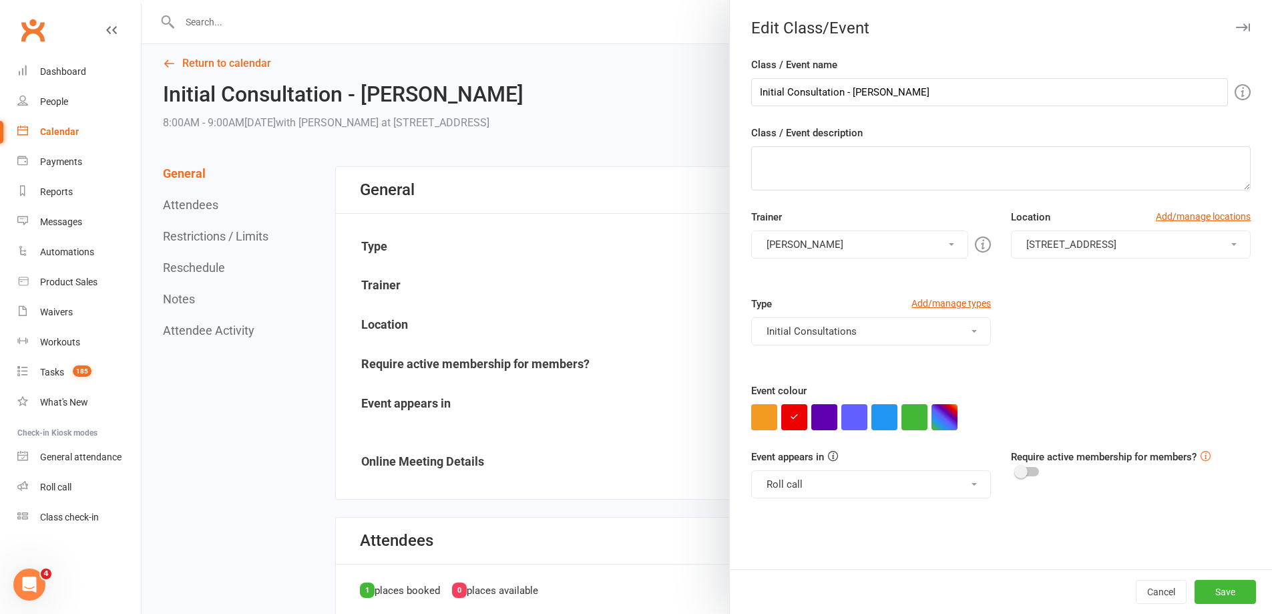
click at [877, 243] on button "[PERSON_NAME]" at bounding box center [859, 244] width 217 height 28
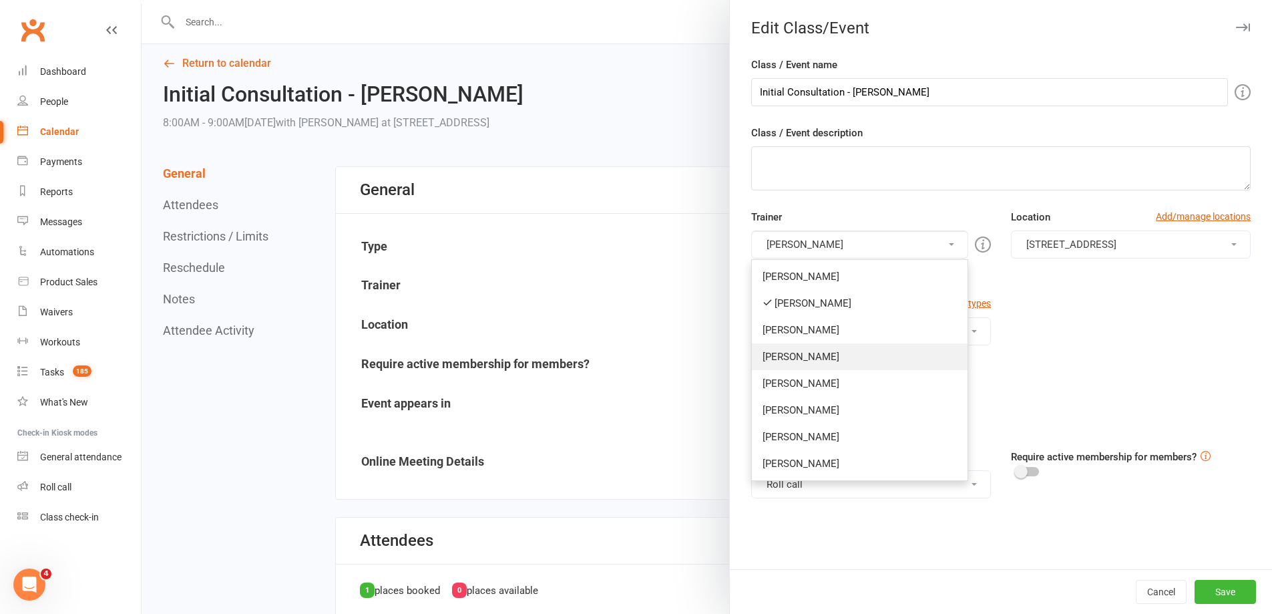
click at [860, 357] on link "[PERSON_NAME]" at bounding box center [860, 356] width 216 height 27
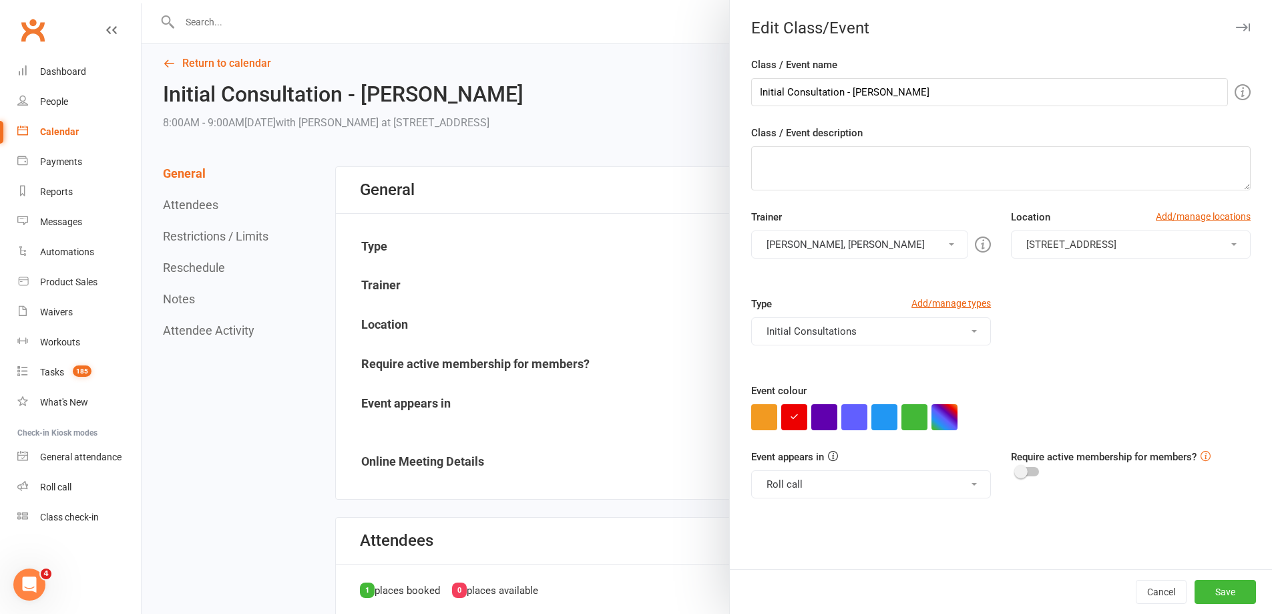
click at [829, 246] on button "[PERSON_NAME], [PERSON_NAME]" at bounding box center [859, 244] width 217 height 28
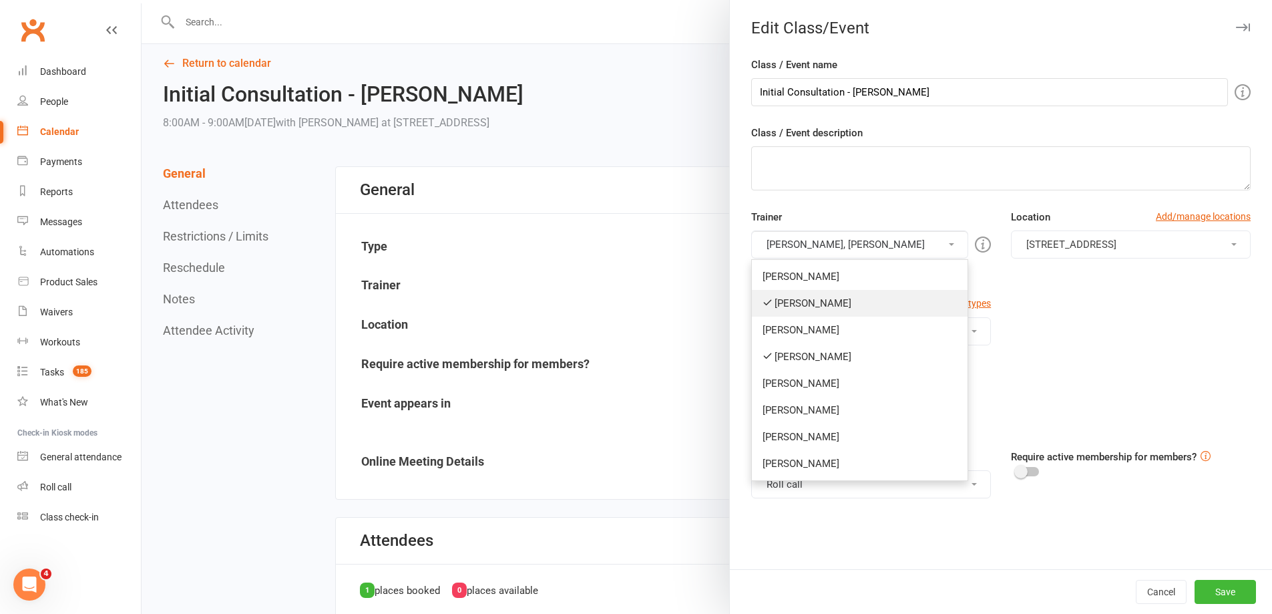
click at [809, 301] on link "[PERSON_NAME]" at bounding box center [860, 303] width 216 height 27
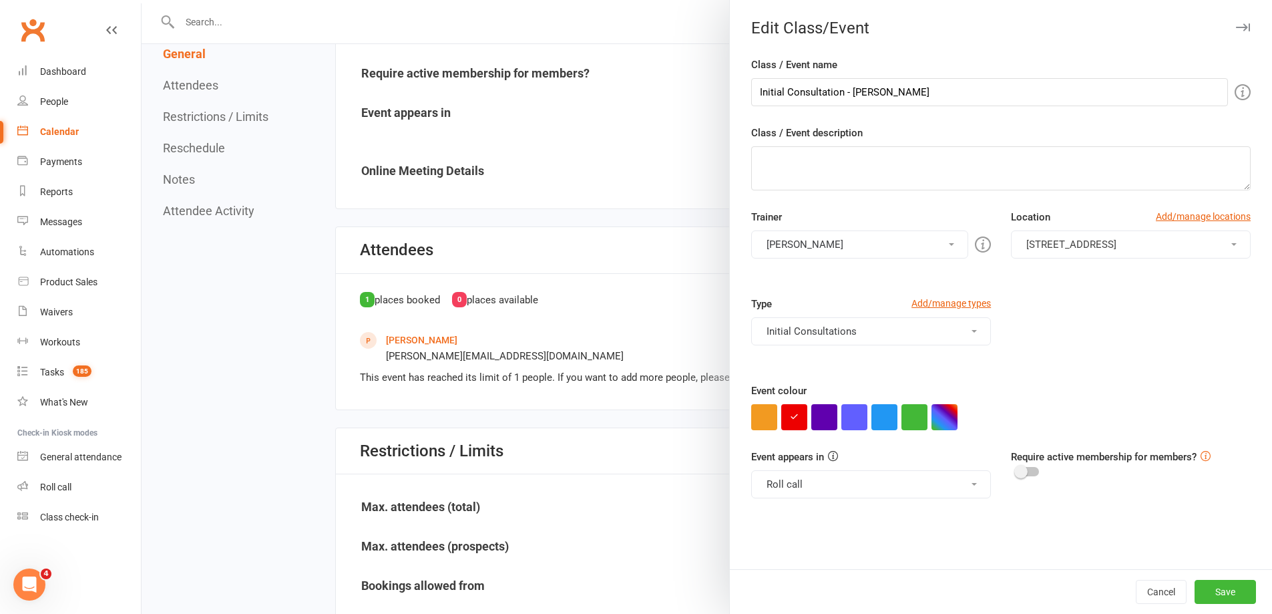
scroll to position [343, 0]
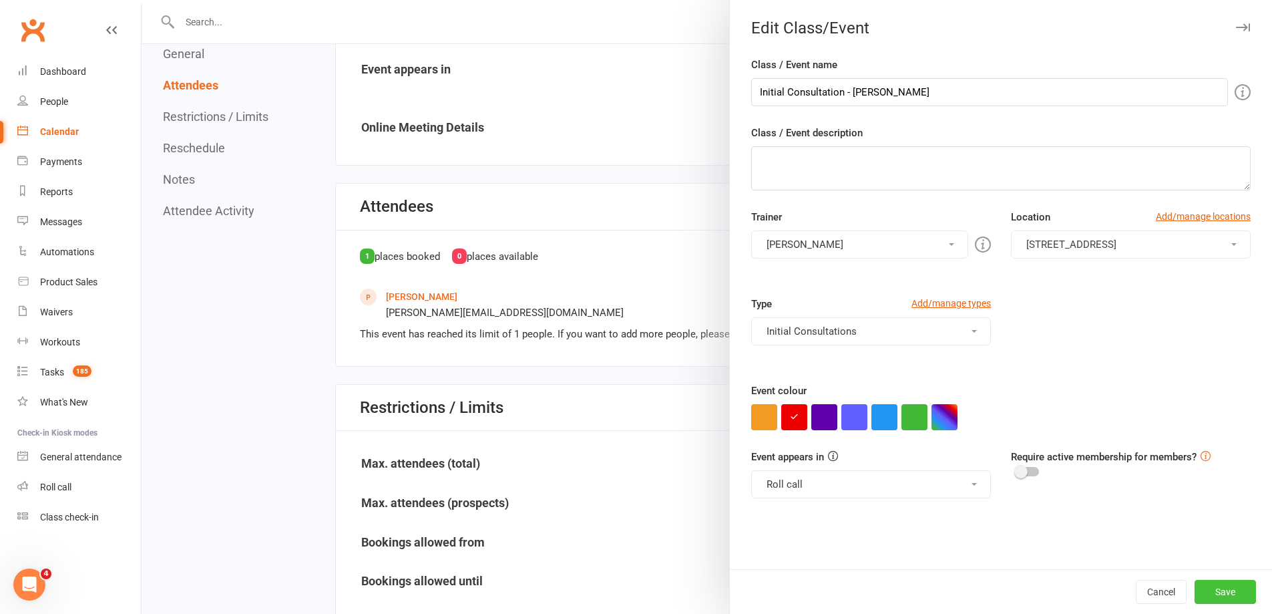
click at [1216, 590] on button "Save" at bounding box center [1225, 592] width 61 height 24
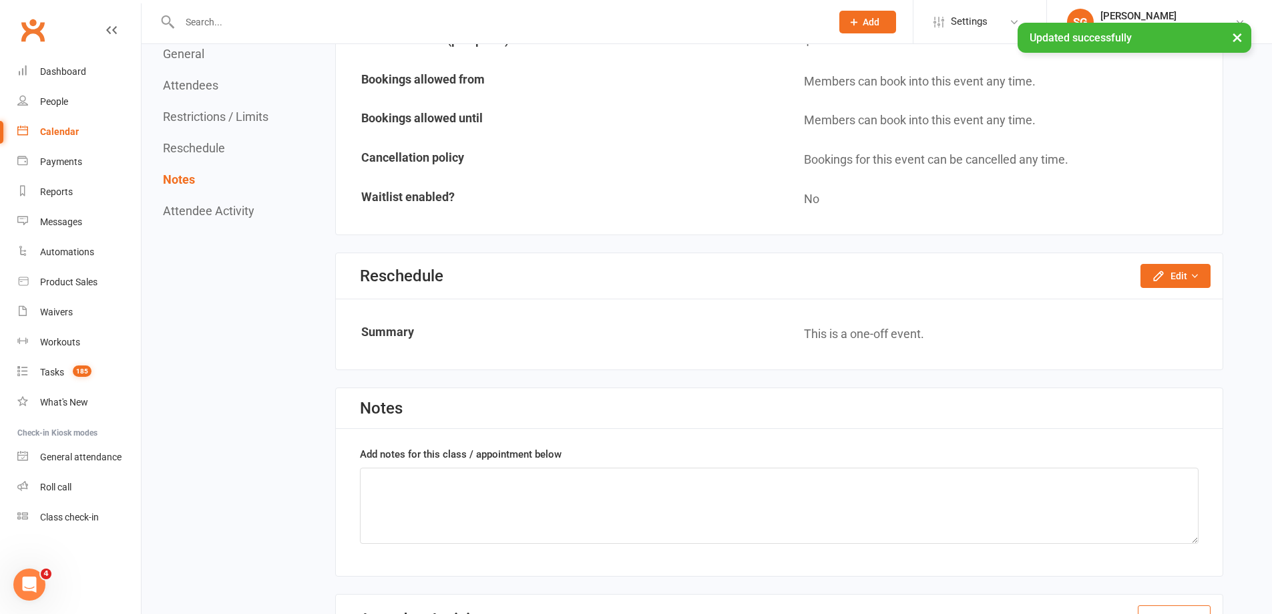
scroll to position [796, 0]
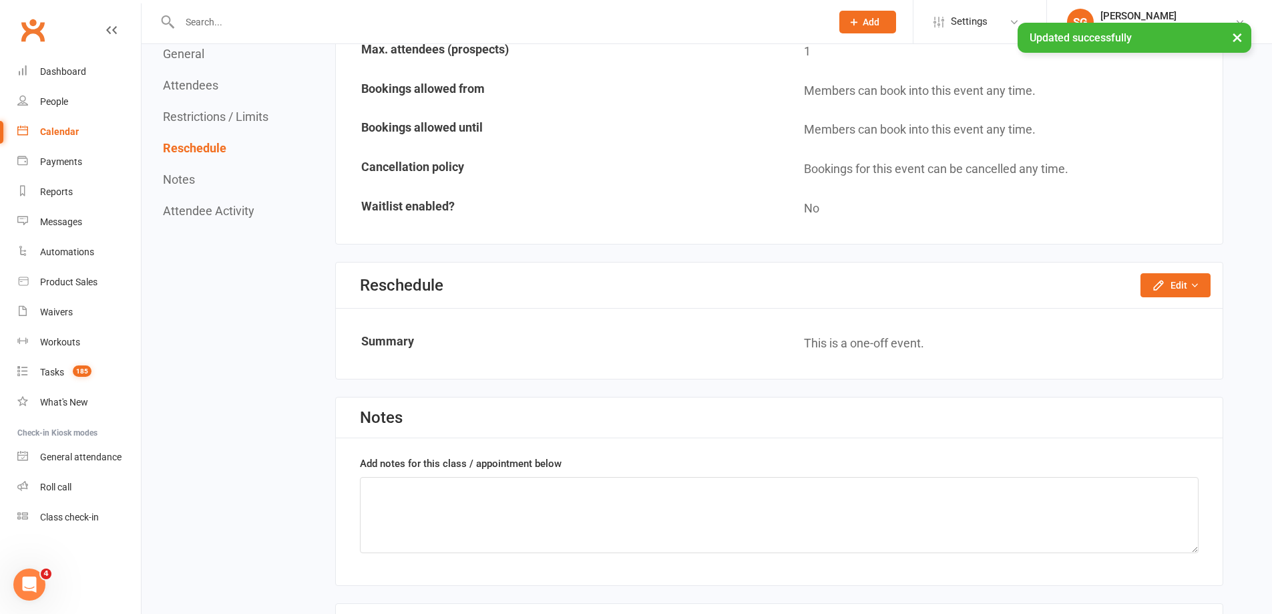
click at [222, 141] on button "Reschedule" at bounding box center [194, 148] width 63 height 14
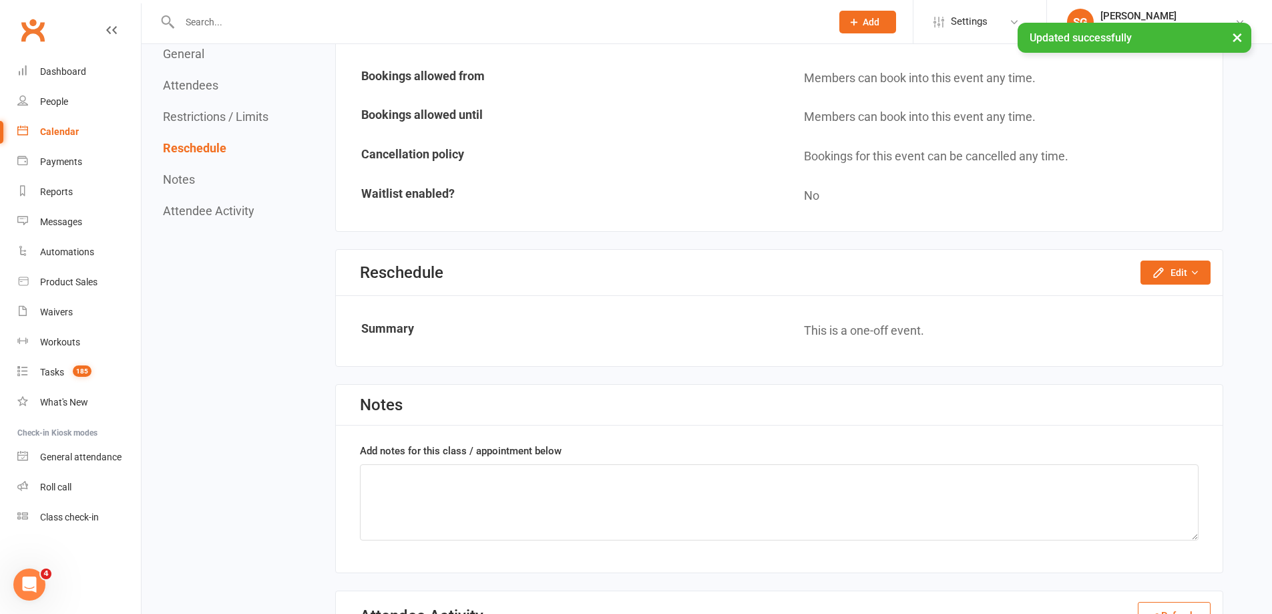
scroll to position [810, 0]
drag, startPoint x: 1168, startPoint y: 276, endPoint x: 1168, endPoint y: 269, distance: 7.3
click at [1168, 269] on div "Reschedule Edit Reschedule this event only" at bounding box center [779, 271] width 887 height 46
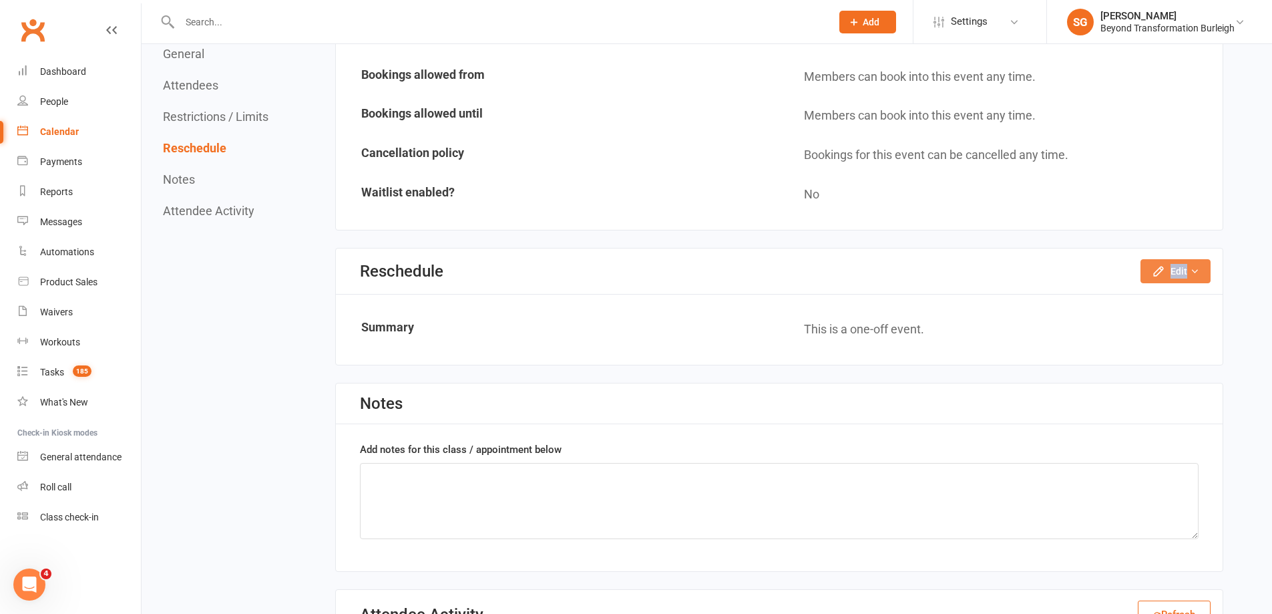
click at [1168, 269] on button "Edit" at bounding box center [1175, 271] width 70 height 24
click at [1151, 298] on link "Reschedule this event only" at bounding box center [1140, 301] width 140 height 27
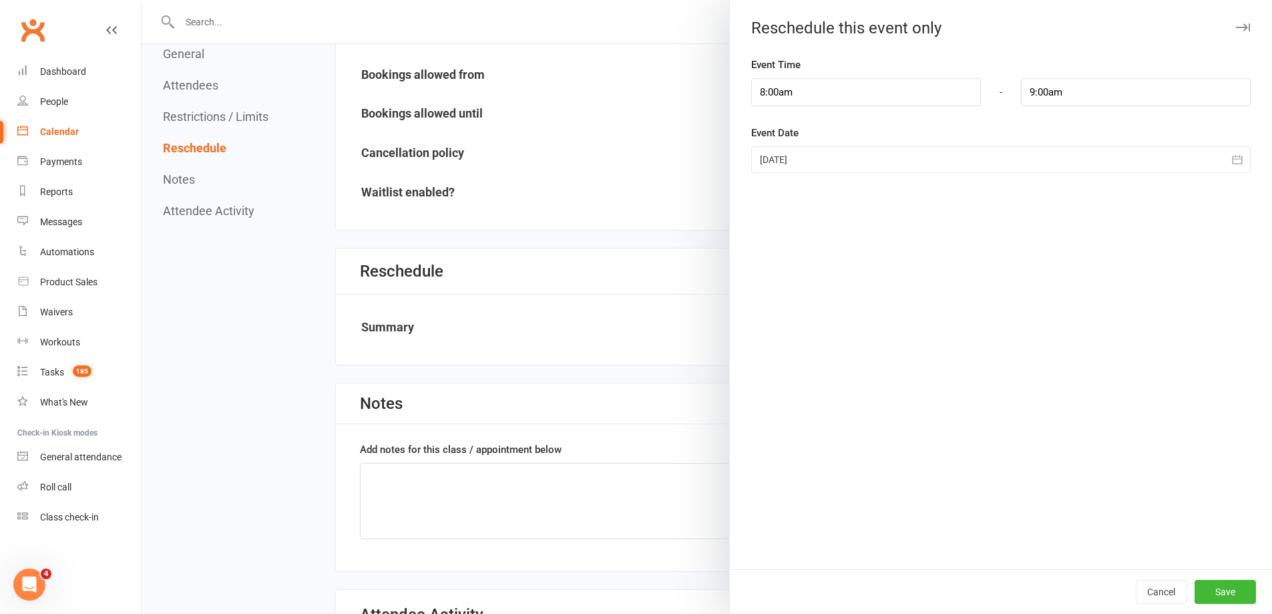
click at [608, 351] on div at bounding box center [707, 307] width 1130 height 614
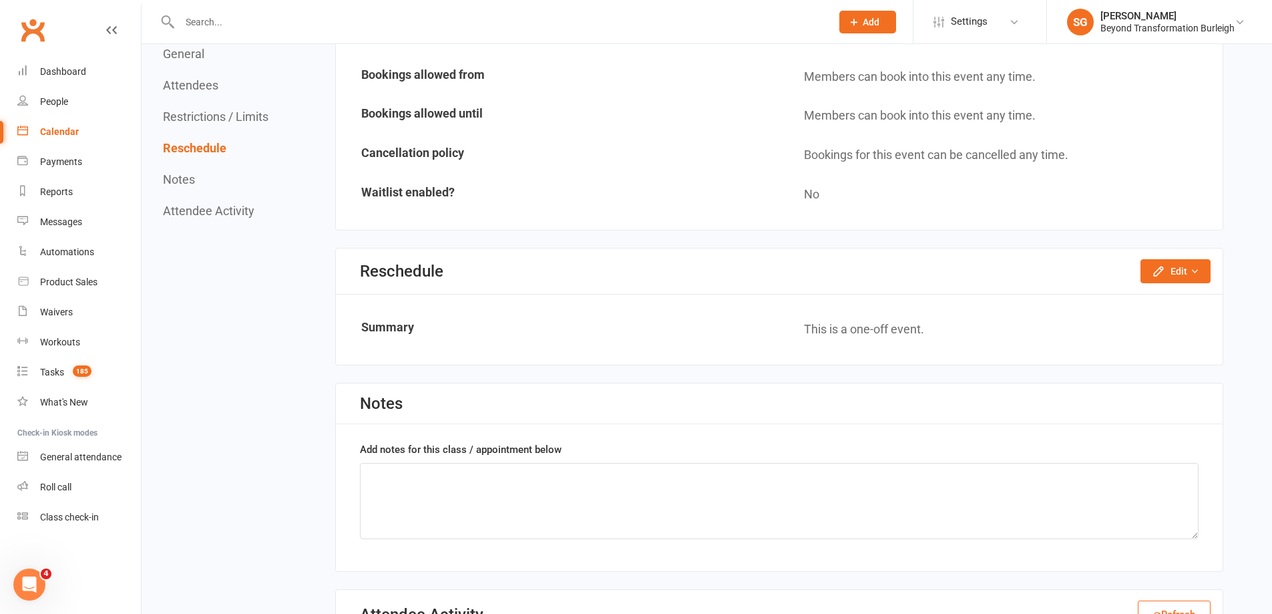
click at [269, 21] on input "text" at bounding box center [499, 22] width 646 height 19
paste input "[PERSON_NAME]"
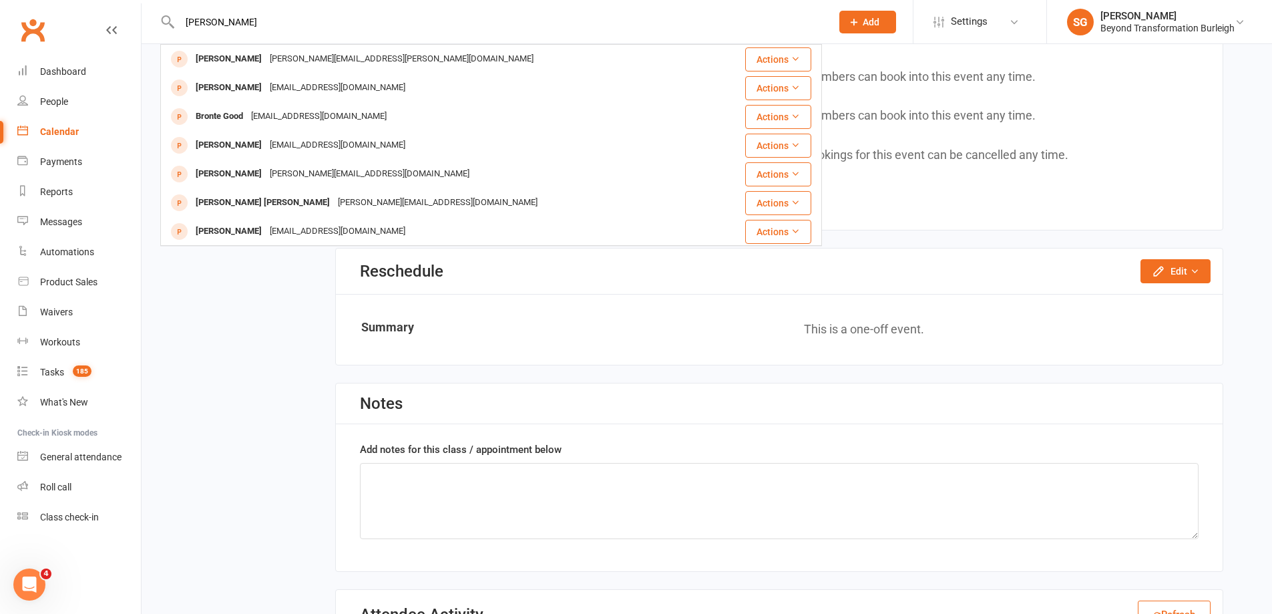
type input "[PERSON_NAME]"
click at [273, 48] on div "[PERSON_NAME] [PERSON_NAME][EMAIL_ADDRESS][PERSON_NAME][DOMAIN_NAME]" at bounding box center [437, 58] width 550 height 27
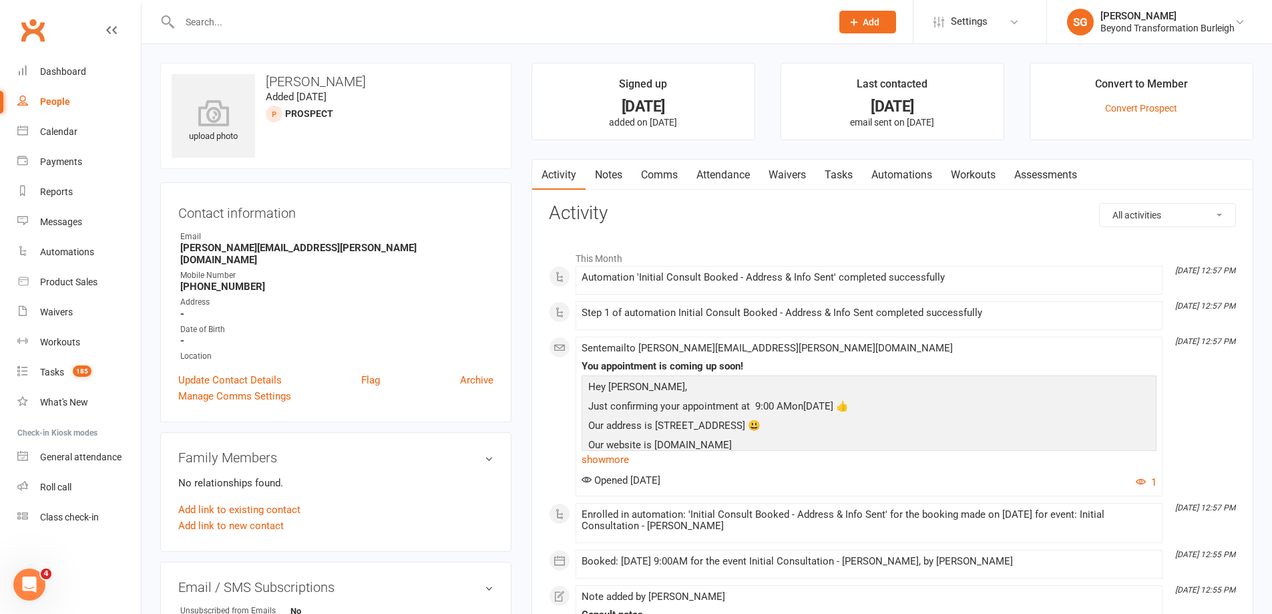
click at [704, 168] on link "Attendance" at bounding box center [723, 175] width 72 height 31
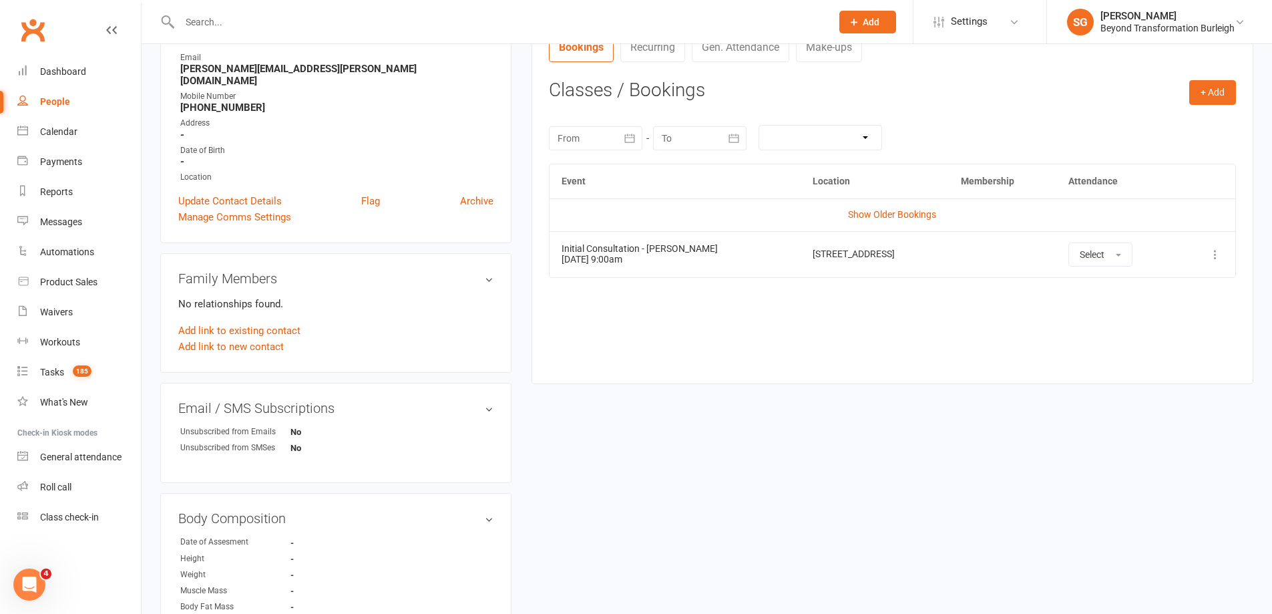
scroll to position [267, 0]
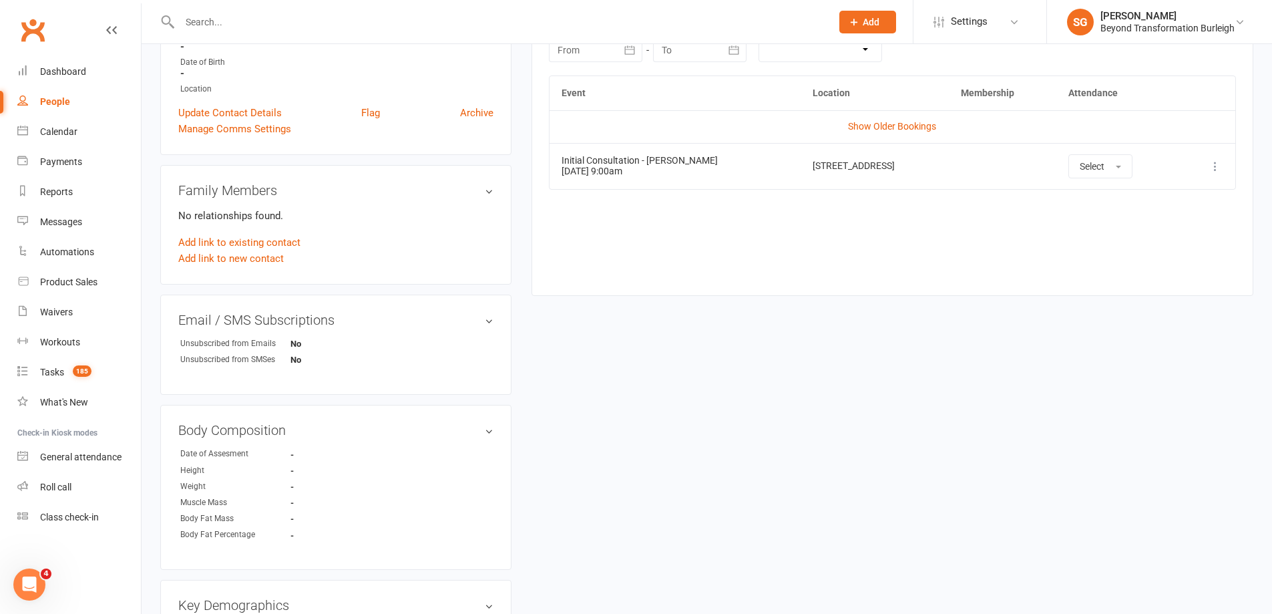
drag, startPoint x: 656, startPoint y: 162, endPoint x: 728, endPoint y: 165, distance: 72.8
click at [728, 165] on div "Initial Consultation - [PERSON_NAME]" at bounding box center [675, 161] width 227 height 10
click at [72, 127] on div "Calendar" at bounding box center [58, 131] width 37 height 11
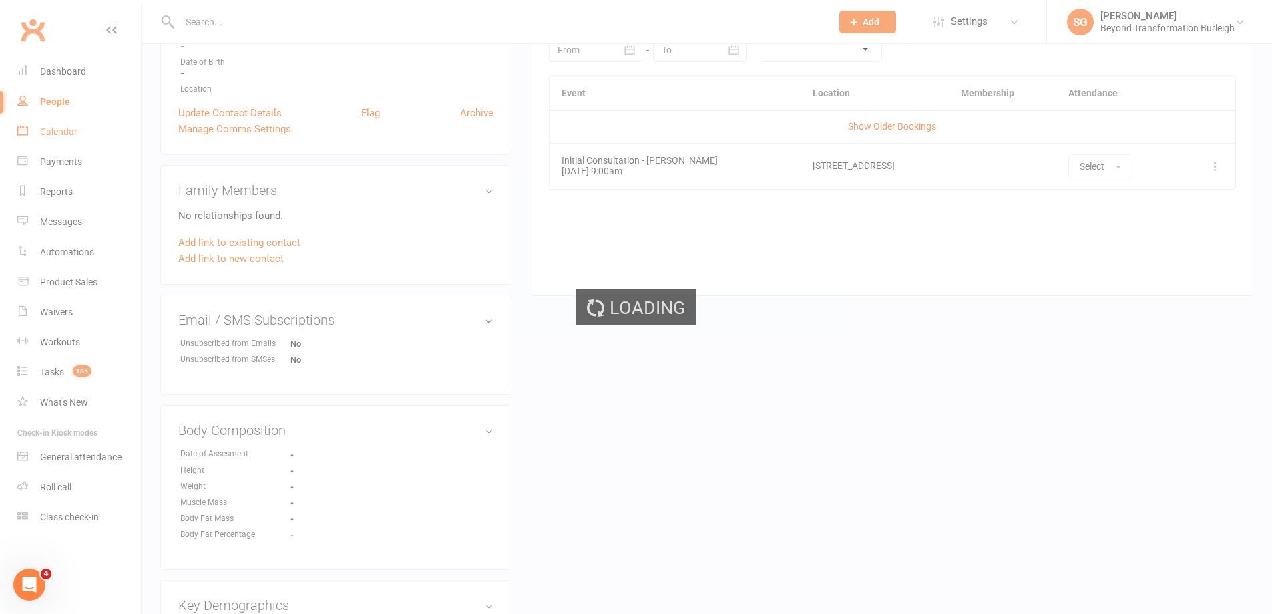
click at [72, 127] on div "Loading" at bounding box center [636, 307] width 1272 height 614
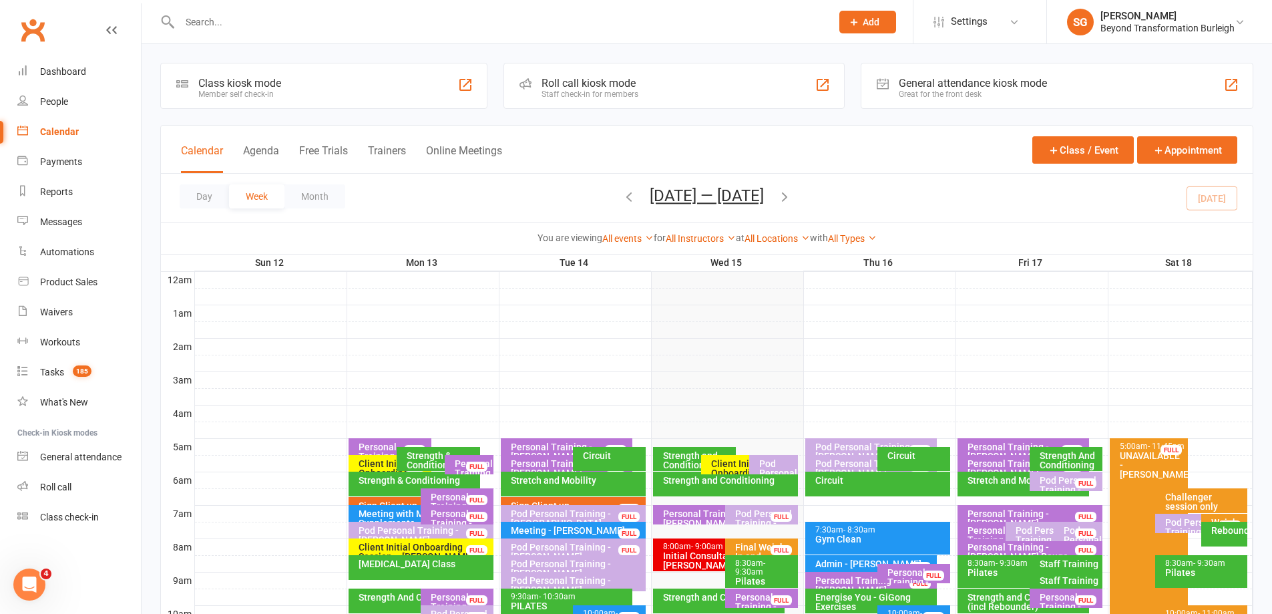
click at [699, 229] on div "You are viewing All events All events Empty events Full events Non-empty events…" at bounding box center [707, 237] width 1092 height 31
click at [698, 236] on link "All Instructors" at bounding box center [701, 238] width 70 height 11
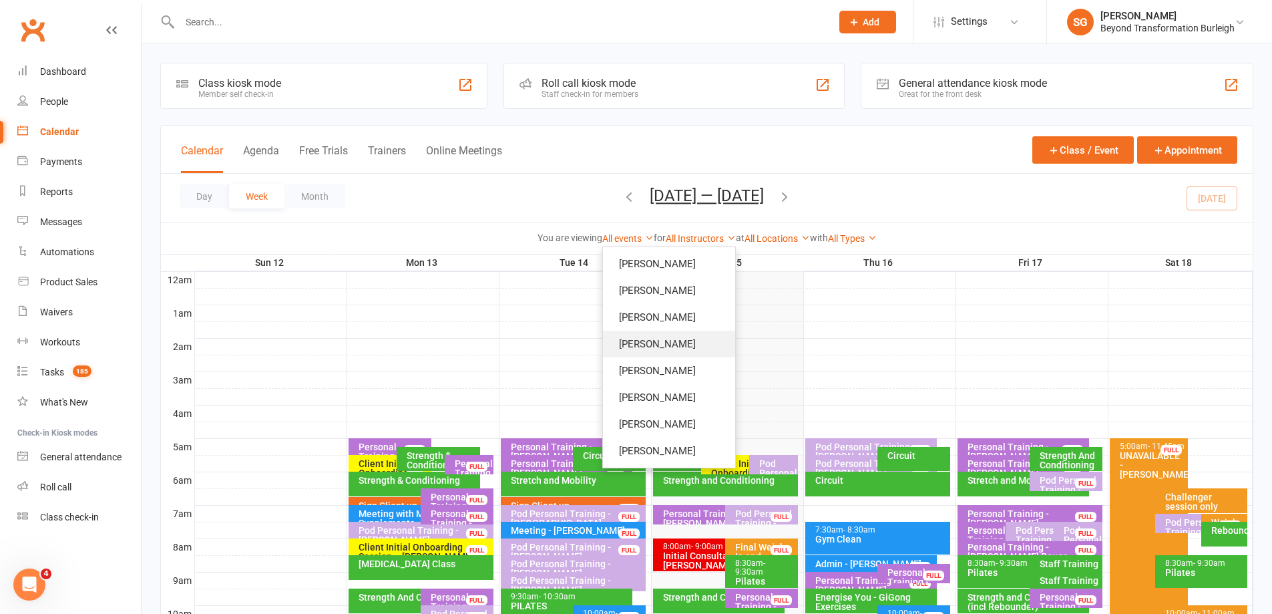
click at [677, 342] on link "[PERSON_NAME]" at bounding box center [669, 344] width 132 height 27
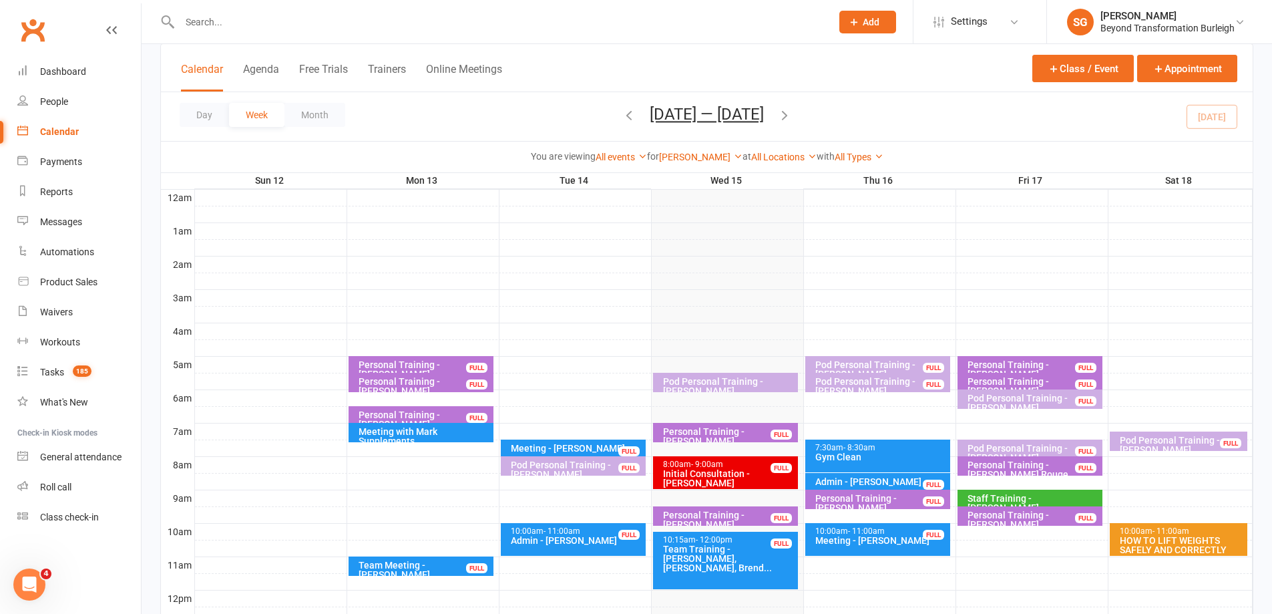
scroll to position [267, 0]
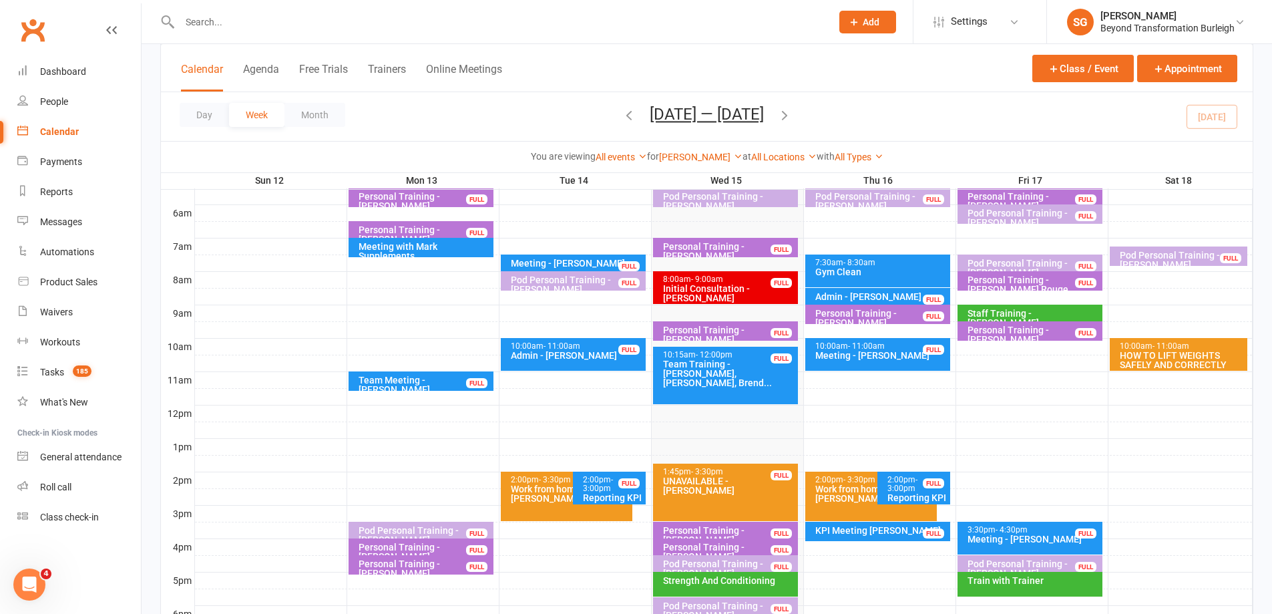
click at [883, 351] on div "Meeting - [PERSON_NAME]" at bounding box center [881, 355] width 133 height 9
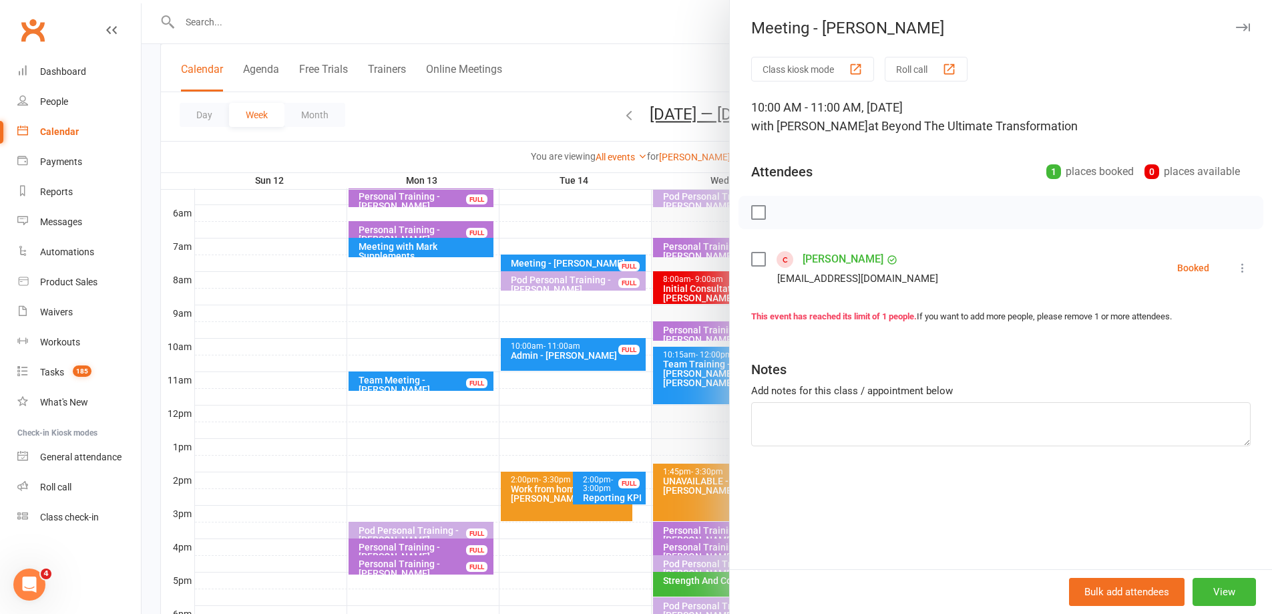
click at [568, 417] on div at bounding box center [707, 307] width 1130 height 614
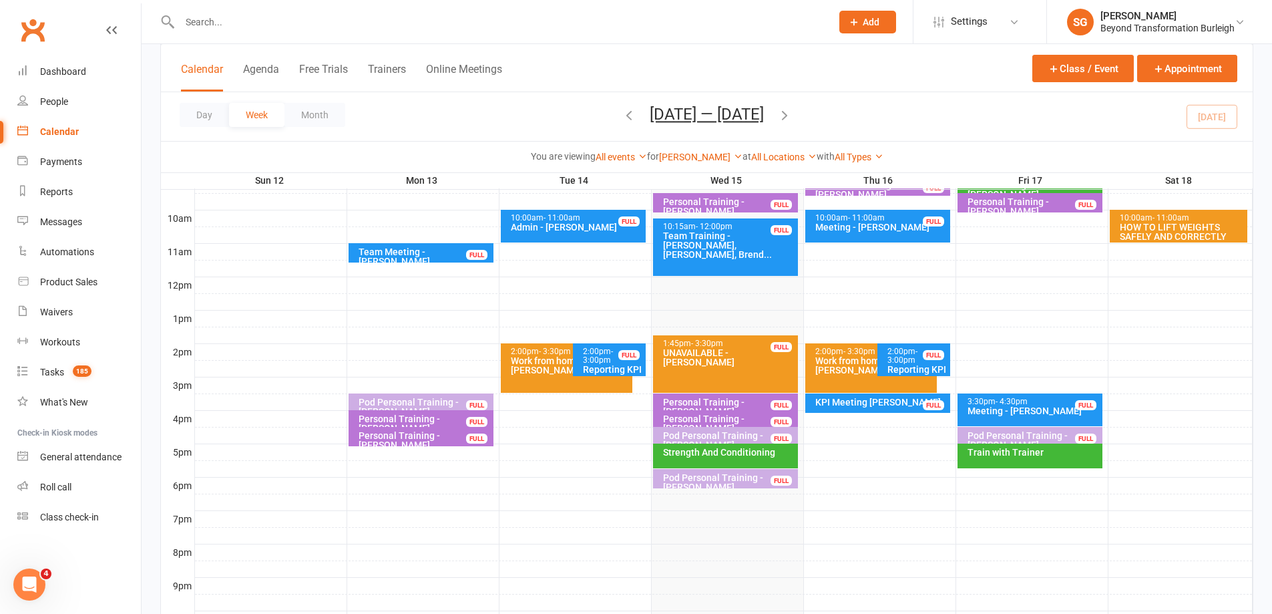
scroll to position [401, 0]
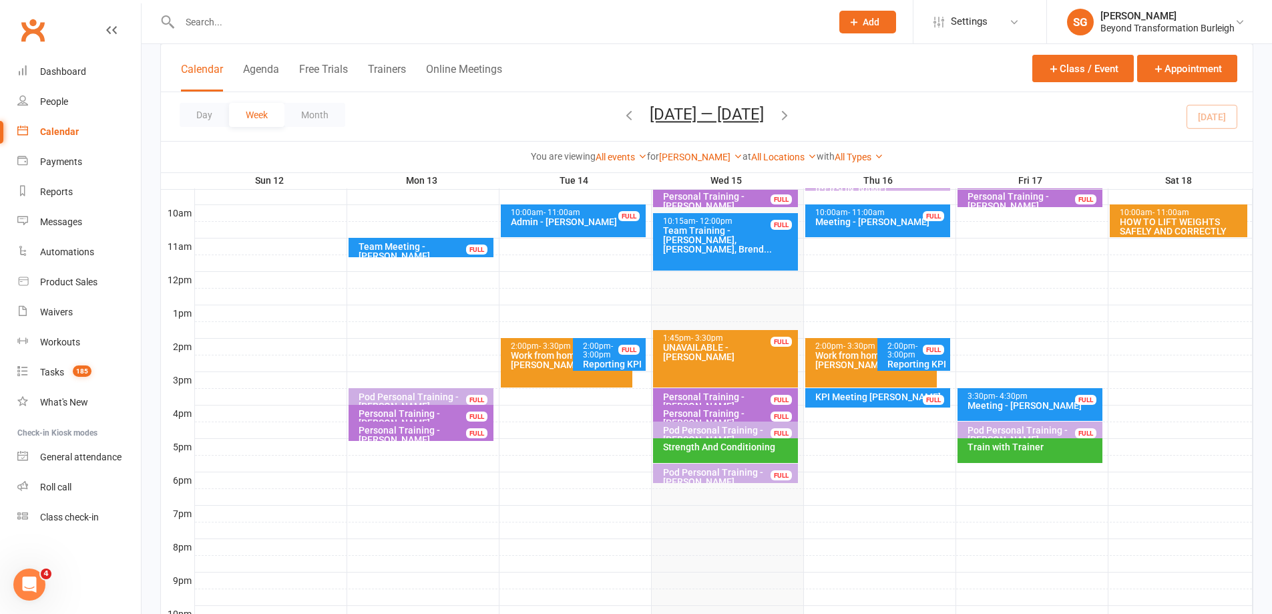
click at [893, 403] on div "KPI Meeting [PERSON_NAME] FULL" at bounding box center [877, 397] width 145 height 19
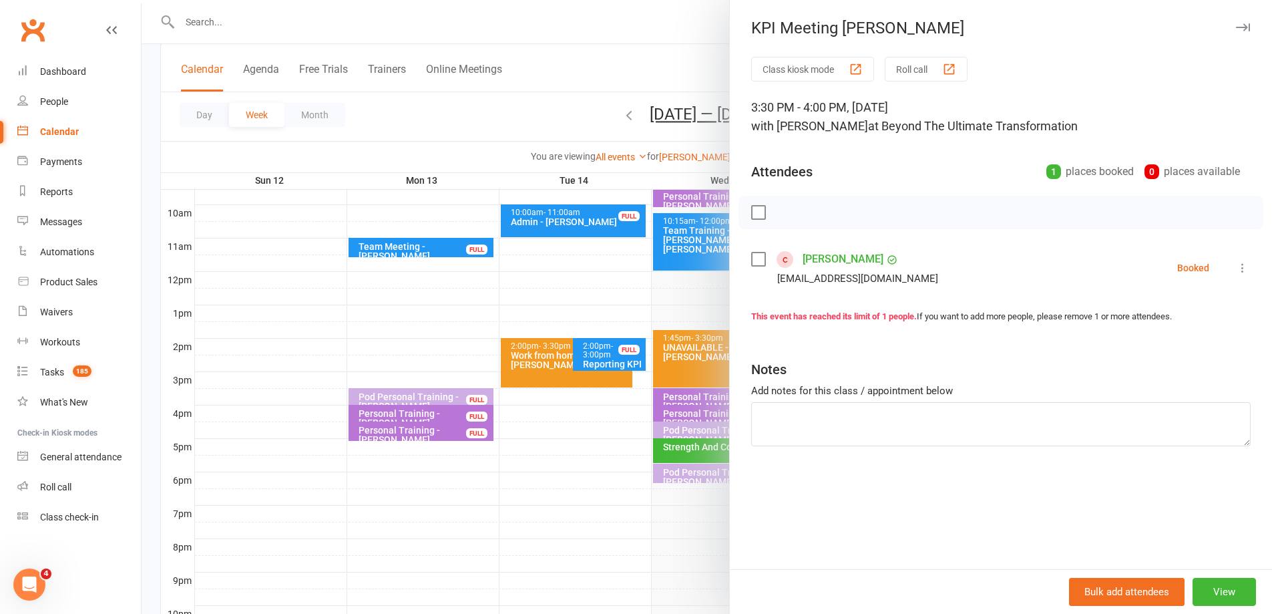
click at [662, 389] on div at bounding box center [707, 307] width 1130 height 614
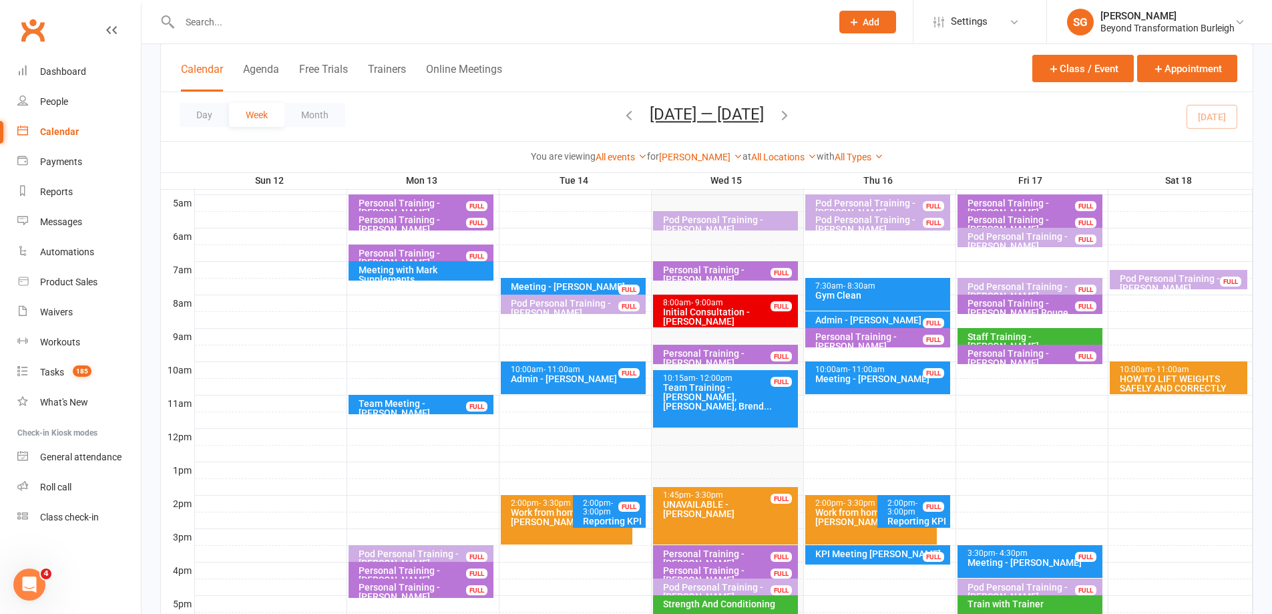
scroll to position [267, 0]
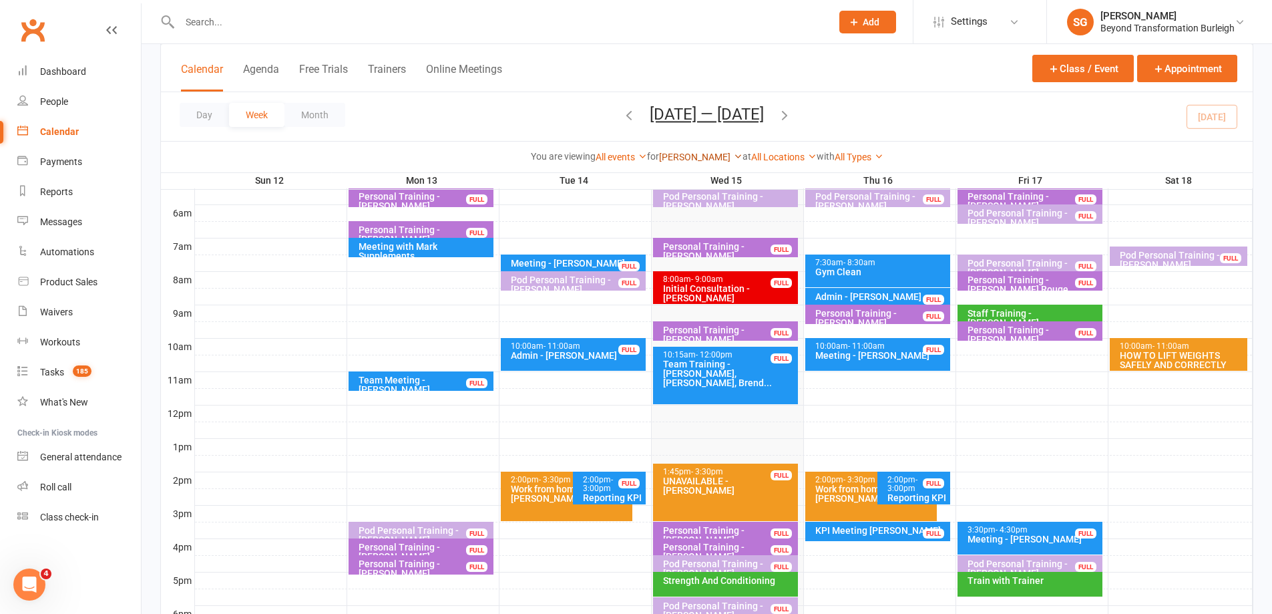
click at [684, 153] on link "[PERSON_NAME]" at bounding box center [700, 157] width 83 height 11
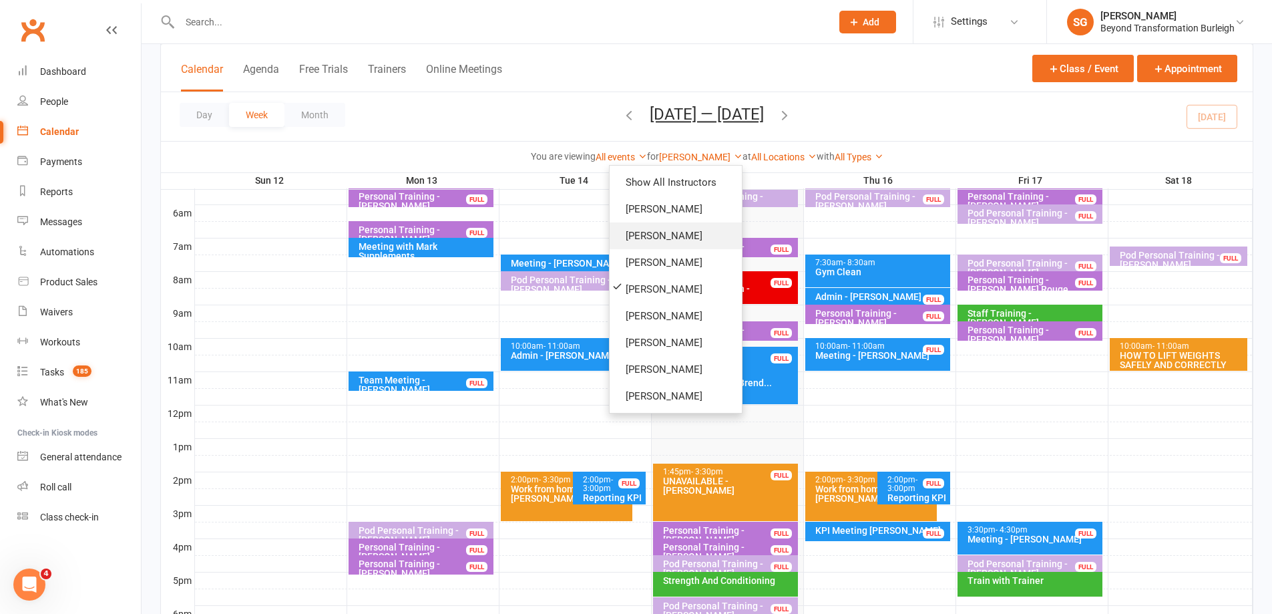
click at [688, 229] on link "[PERSON_NAME]" at bounding box center [676, 235] width 132 height 27
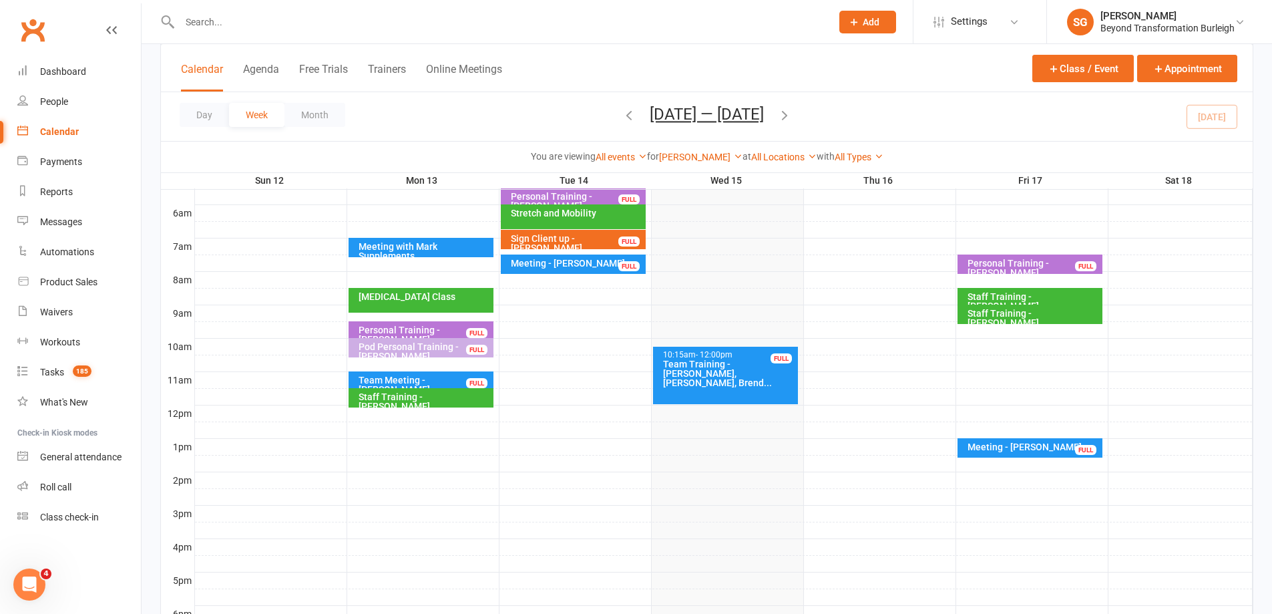
click at [1012, 451] on div "Meeting - [PERSON_NAME]" at bounding box center [1033, 446] width 133 height 9
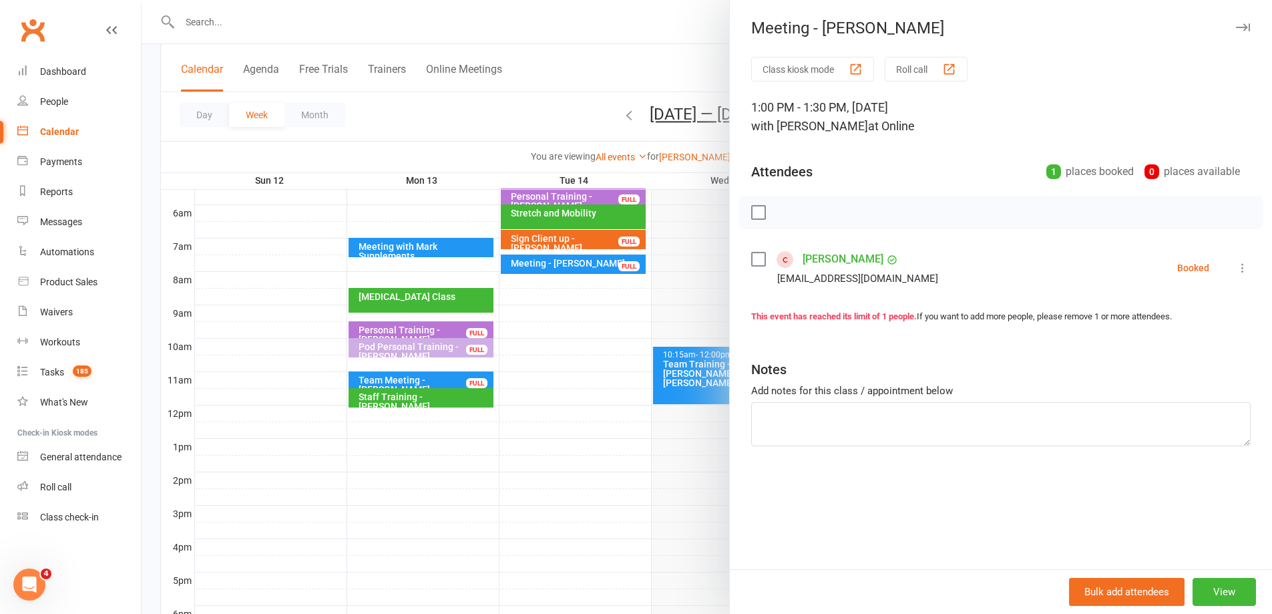
click at [698, 377] on div at bounding box center [707, 307] width 1130 height 614
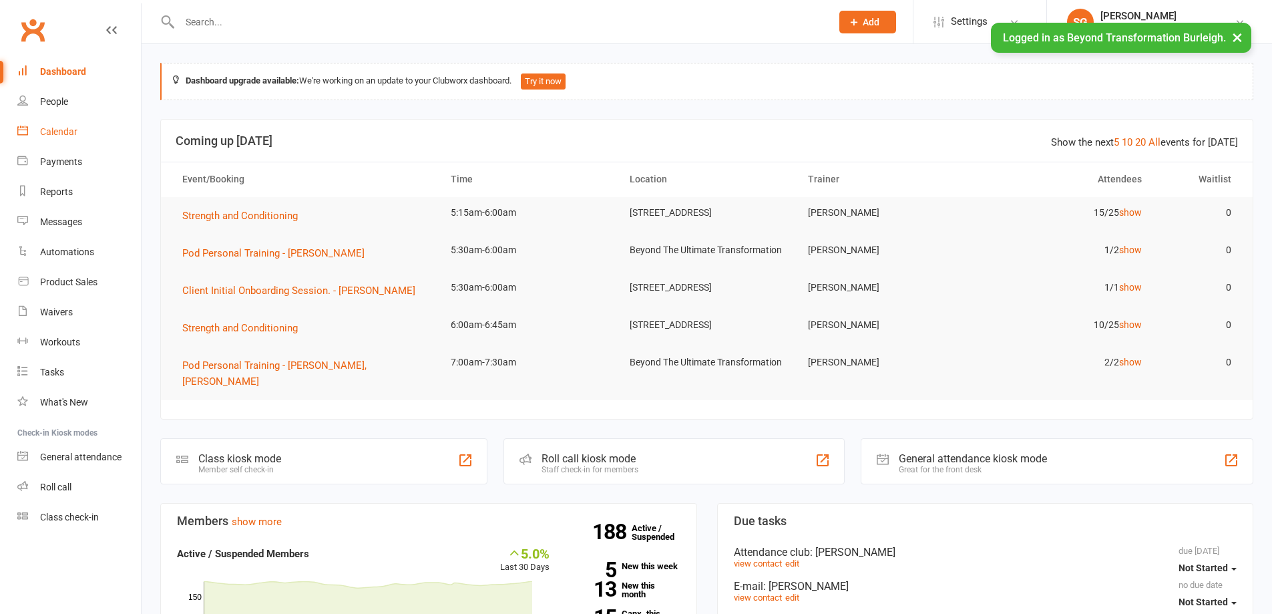
click at [53, 132] on div "Calendar" at bounding box center [58, 131] width 37 height 11
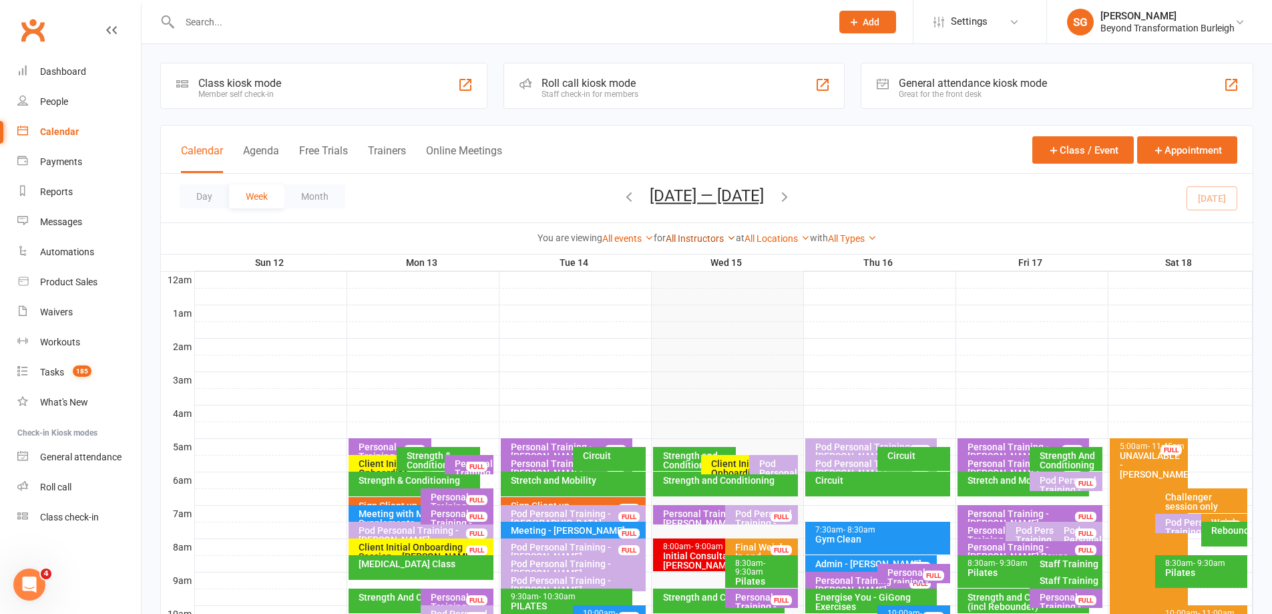
click at [722, 234] on link "All Instructors" at bounding box center [701, 238] width 70 height 11
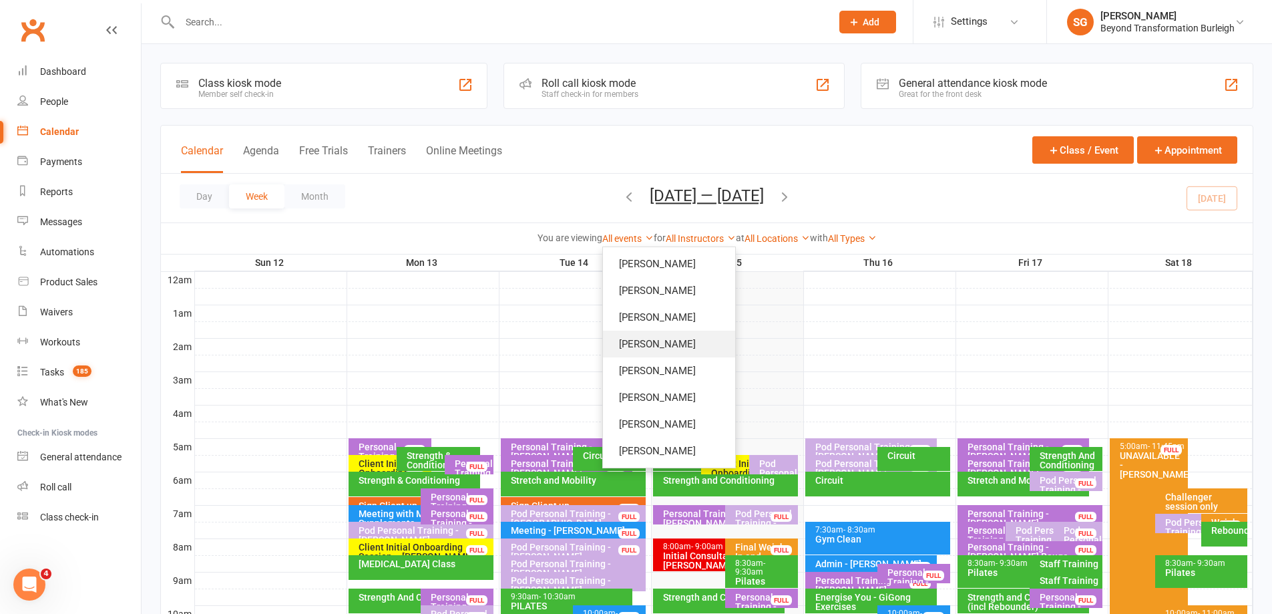
click at [693, 341] on link "[PERSON_NAME]" at bounding box center [669, 344] width 132 height 27
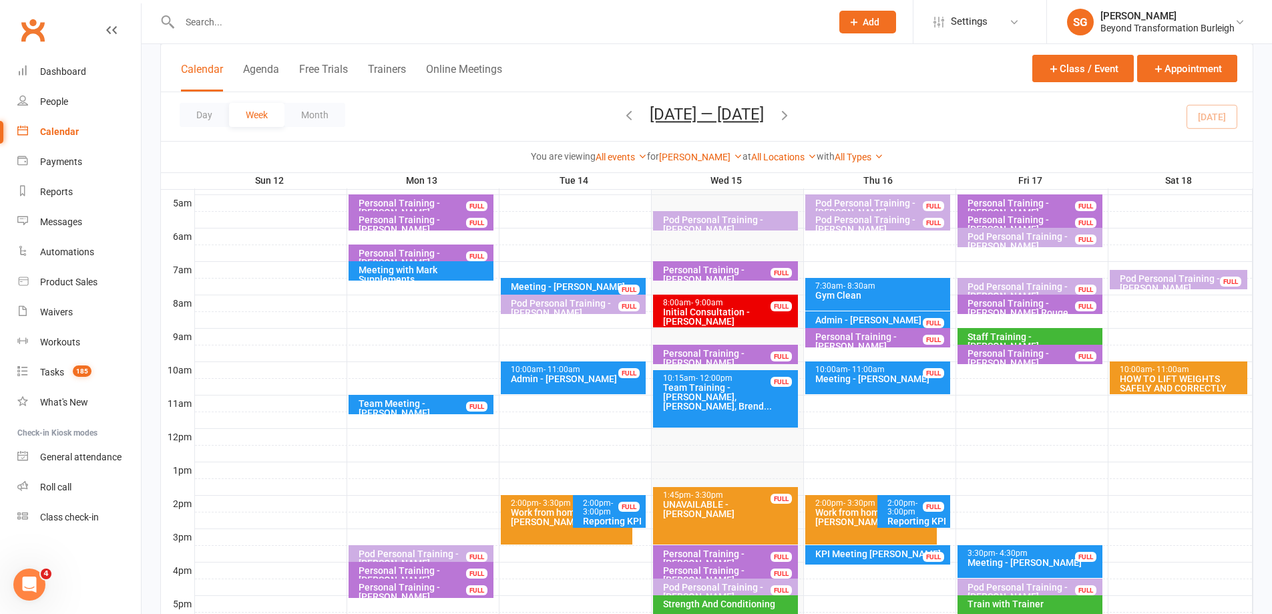
scroll to position [267, 0]
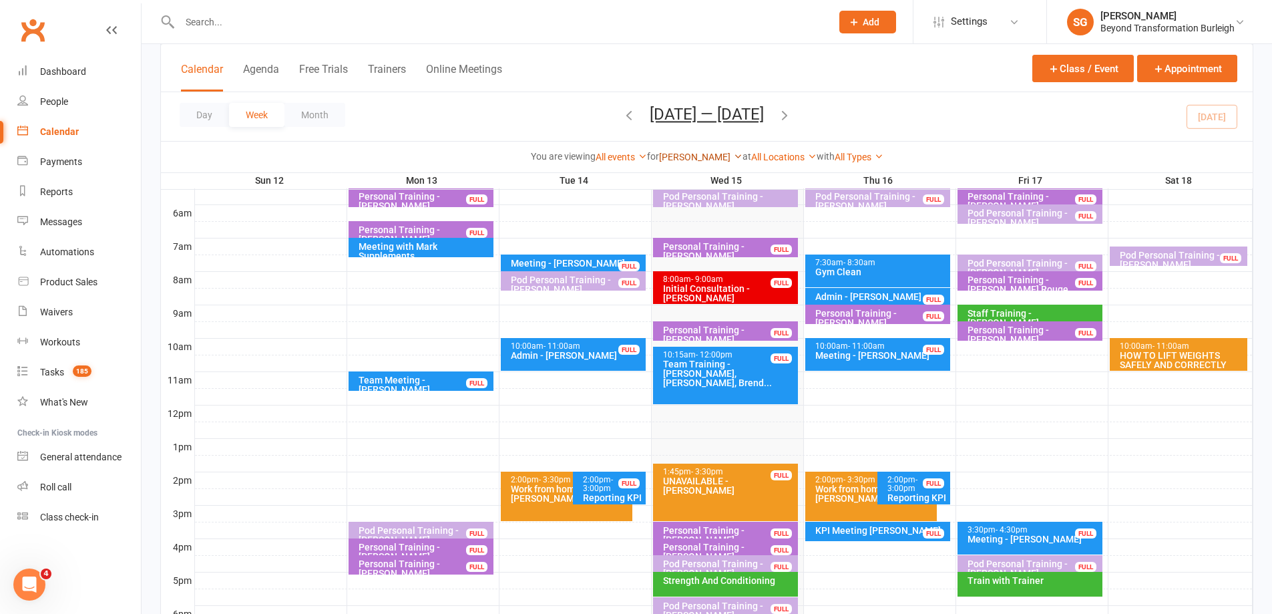
click at [707, 155] on link "[PERSON_NAME]" at bounding box center [700, 157] width 83 height 11
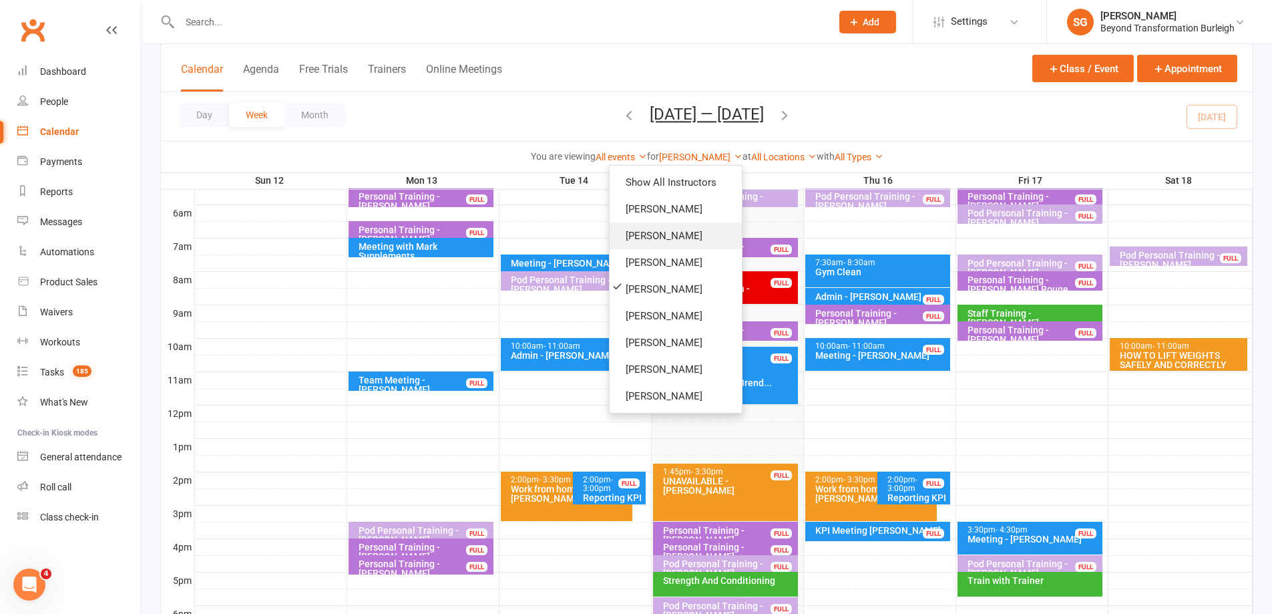
click at [694, 241] on link "[PERSON_NAME]" at bounding box center [676, 235] width 132 height 27
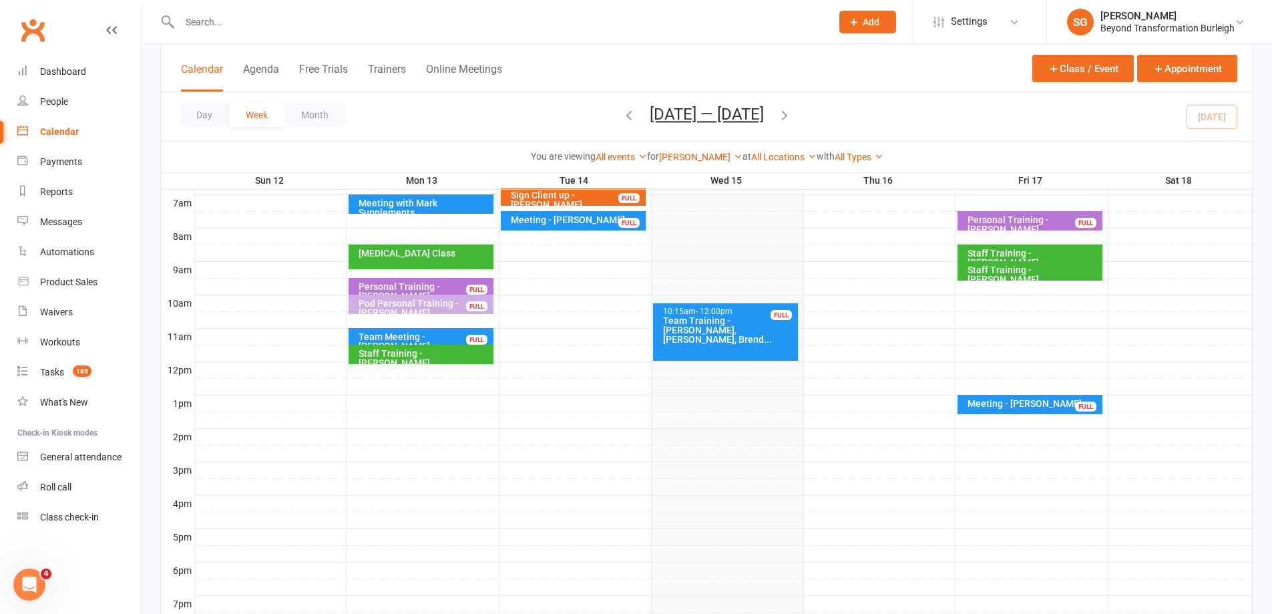
scroll to position [334, 0]
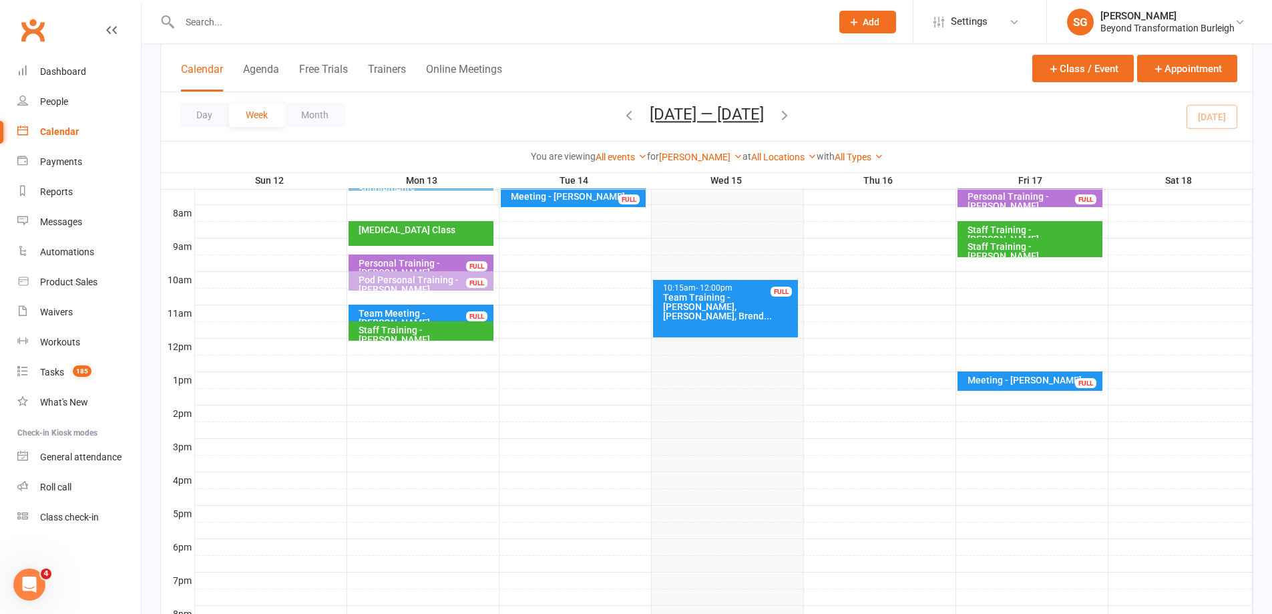
click at [1016, 383] on div "Meeting - [PERSON_NAME]" at bounding box center [1033, 379] width 133 height 9
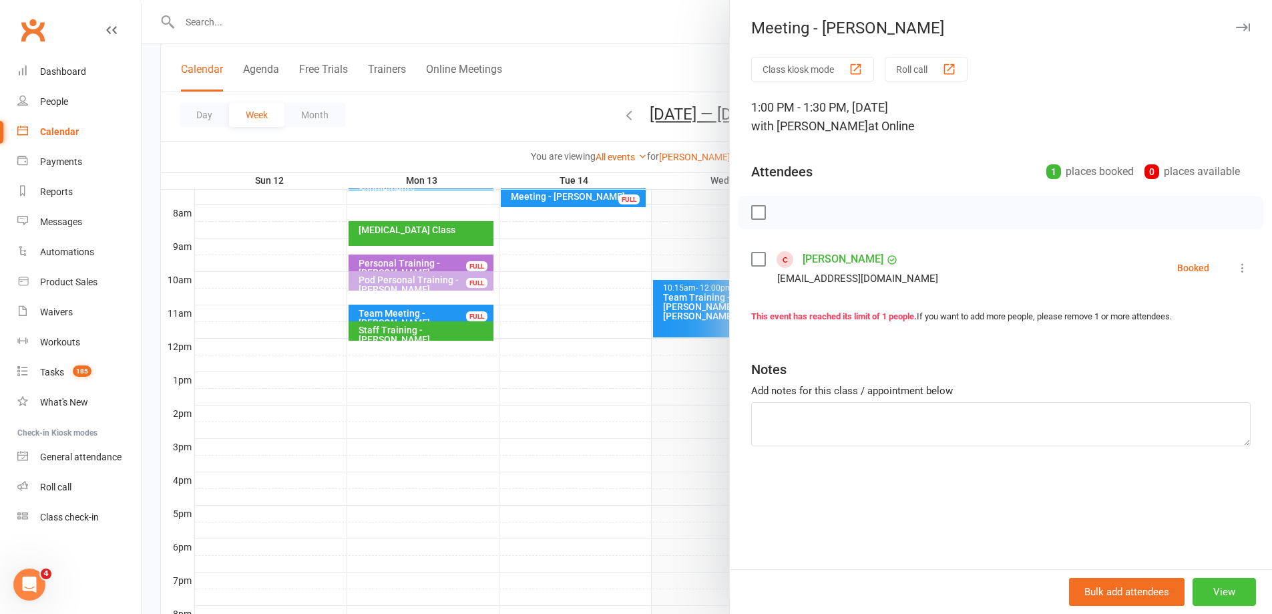
click at [1212, 586] on button "View" at bounding box center [1224, 592] width 63 height 28
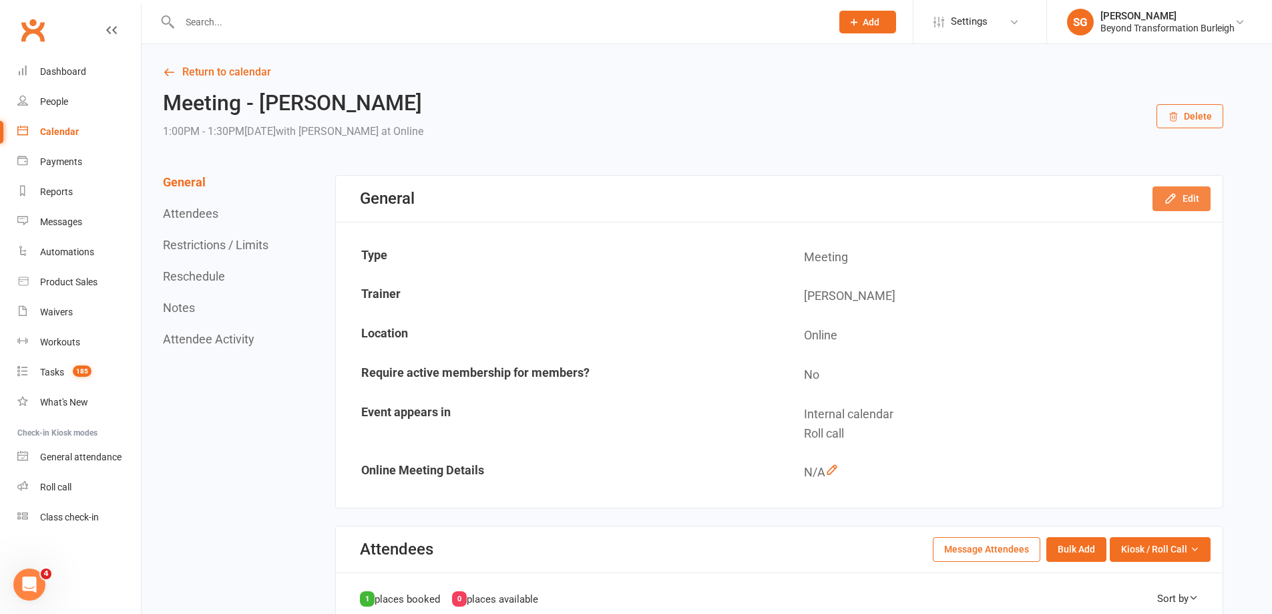
click at [1174, 206] on button "Edit" at bounding box center [1181, 198] width 58 height 24
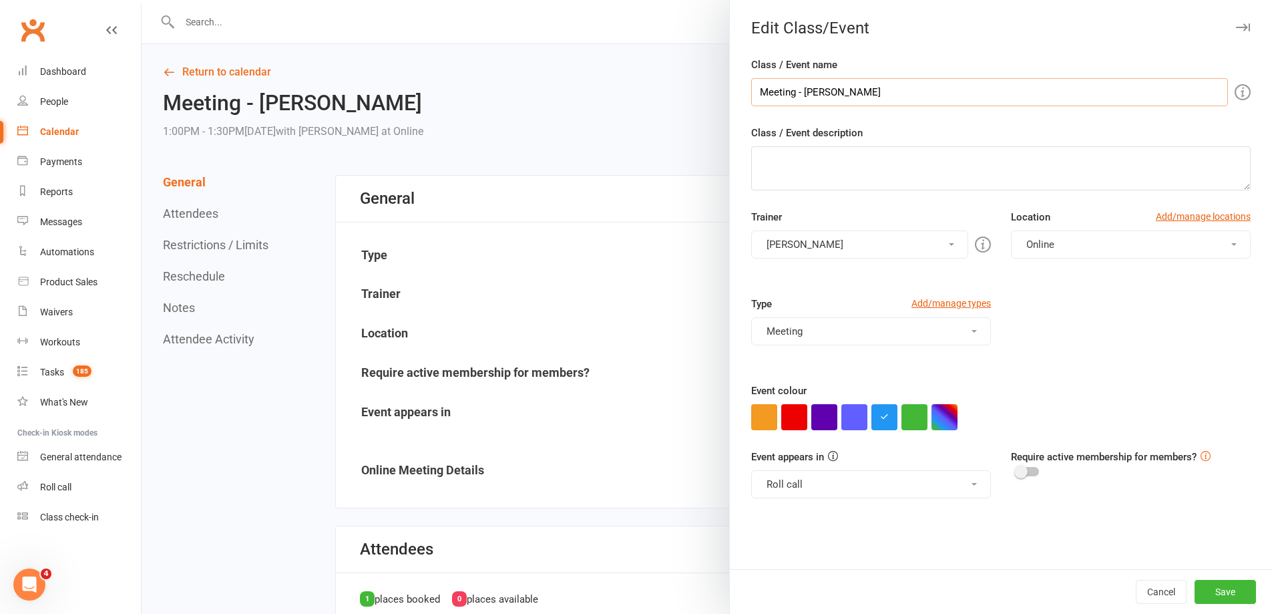
drag, startPoint x: 852, startPoint y: 95, endPoint x: 830, endPoint y: 90, distance: 22.7
click at [852, 95] on input "Meeting - [PERSON_NAME]" at bounding box center [989, 92] width 477 height 28
click at [904, 92] on input "Meeting - [PERSON_NAME]" at bounding box center [989, 92] width 477 height 28
type input "Meeting - Brendan Harvey GHL"
click at [882, 240] on button "[PERSON_NAME]" at bounding box center [859, 244] width 217 height 28
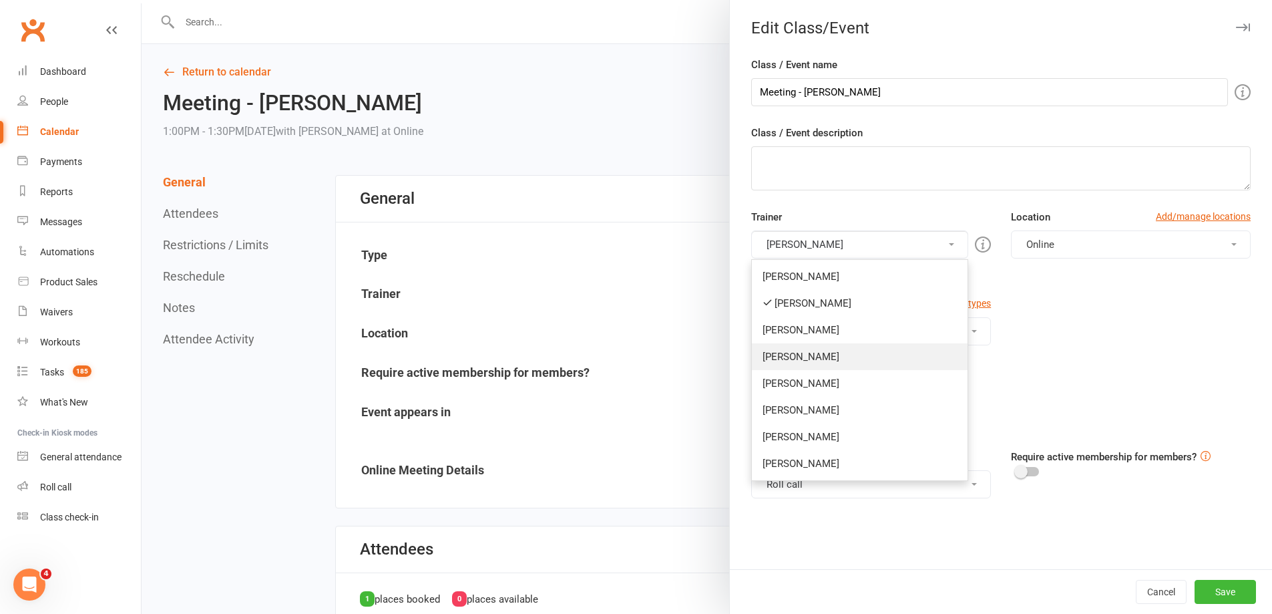
click at [872, 348] on link "[PERSON_NAME]" at bounding box center [860, 356] width 216 height 27
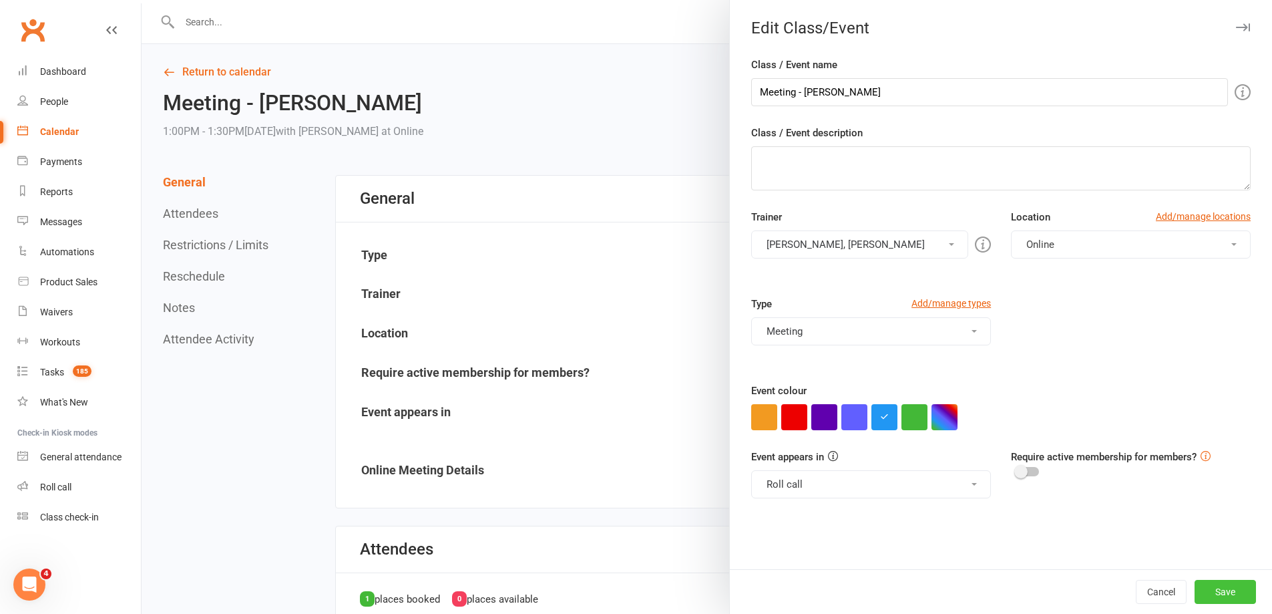
click at [1217, 580] on div "Cancel Save" at bounding box center [1001, 591] width 542 height 45
click at [1217, 592] on button "Save" at bounding box center [1225, 592] width 61 height 24
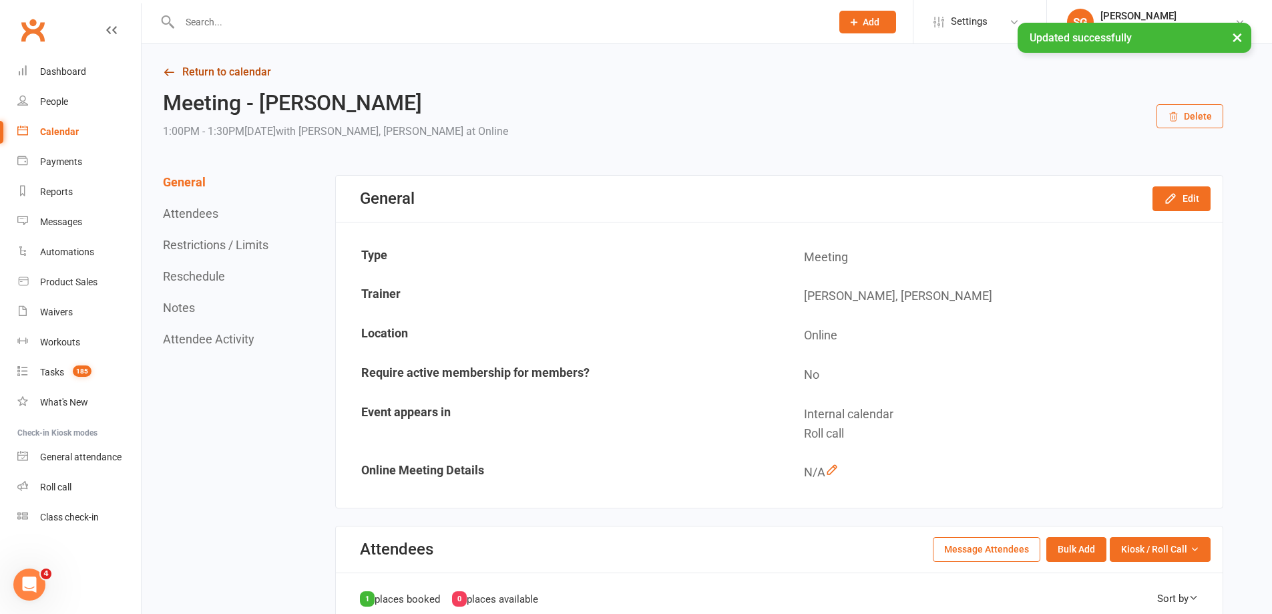
click at [207, 76] on link "Return to calendar" at bounding box center [693, 72] width 1060 height 19
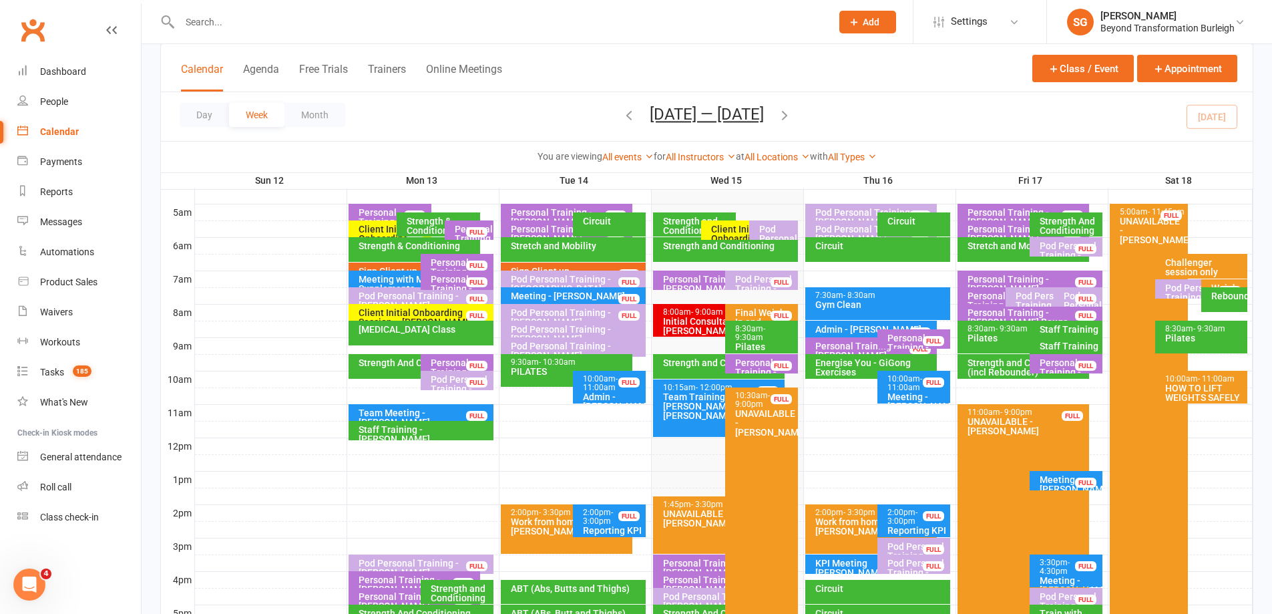
scroll to position [267, 0]
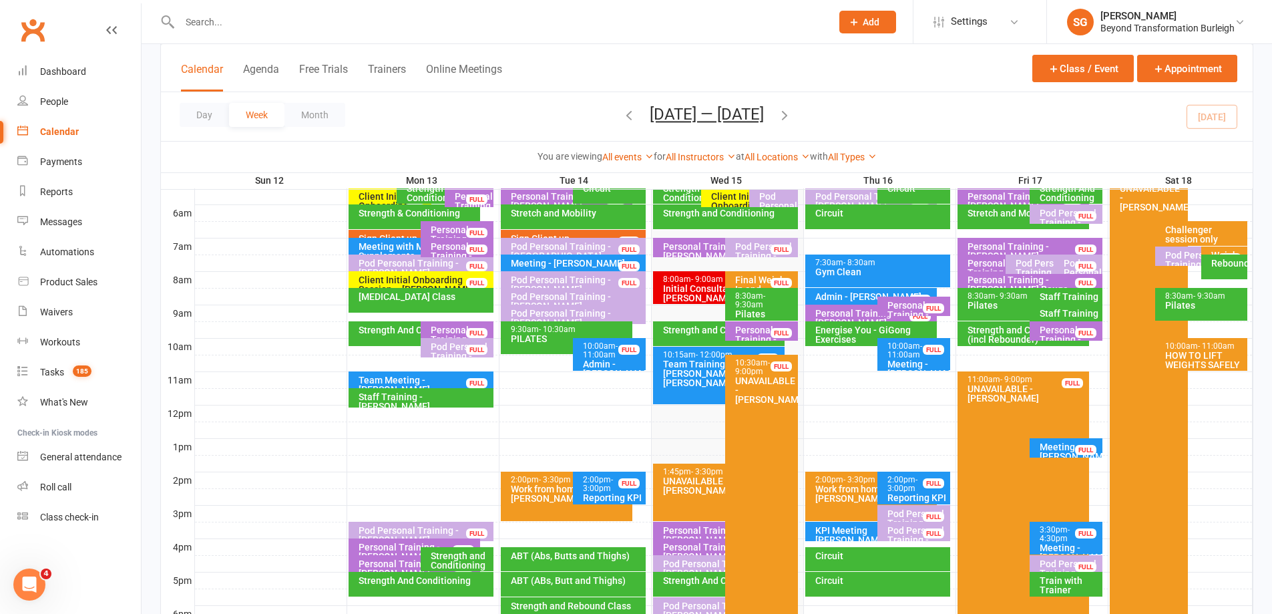
click at [1068, 443] on div "Meeting - Brendan Harvey GHL" at bounding box center [1069, 451] width 61 height 19
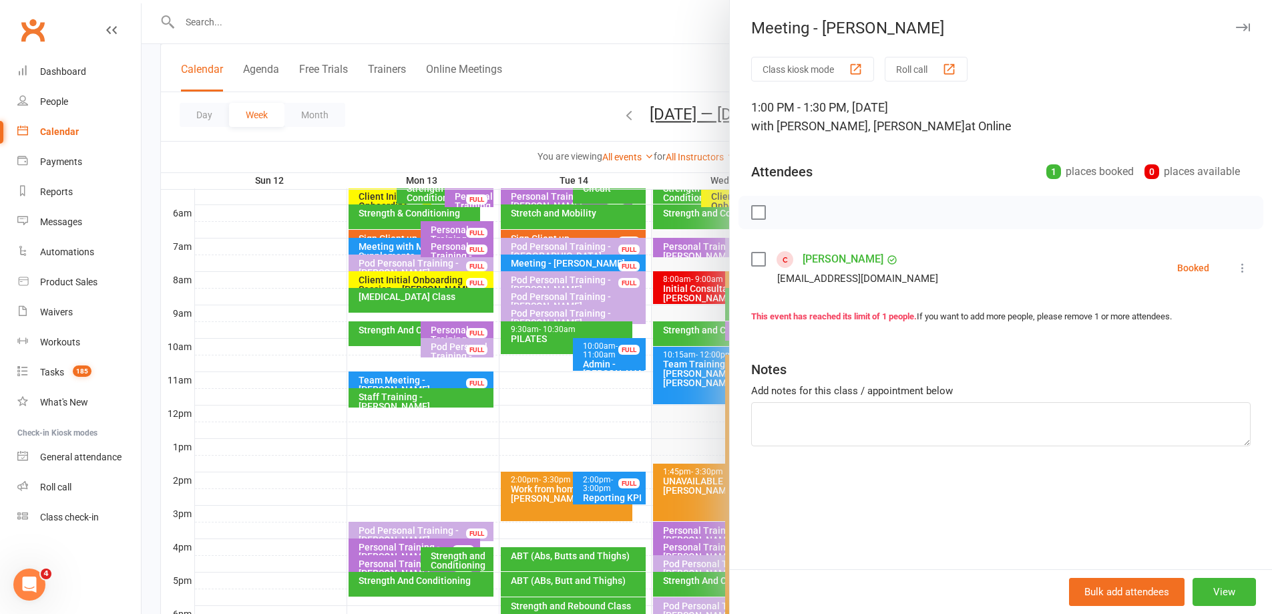
click at [651, 316] on div at bounding box center [707, 307] width 1130 height 614
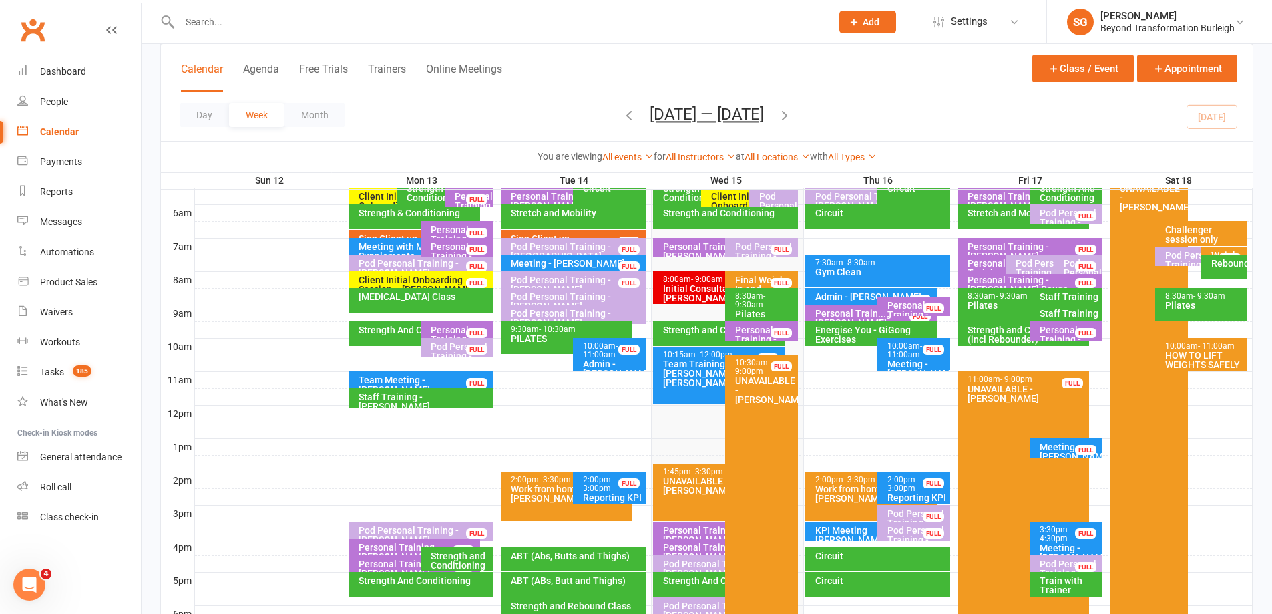
click at [375, 35] on div at bounding box center [491, 21] width 662 height 43
click at [376, 26] on input "text" at bounding box center [499, 22] width 646 height 19
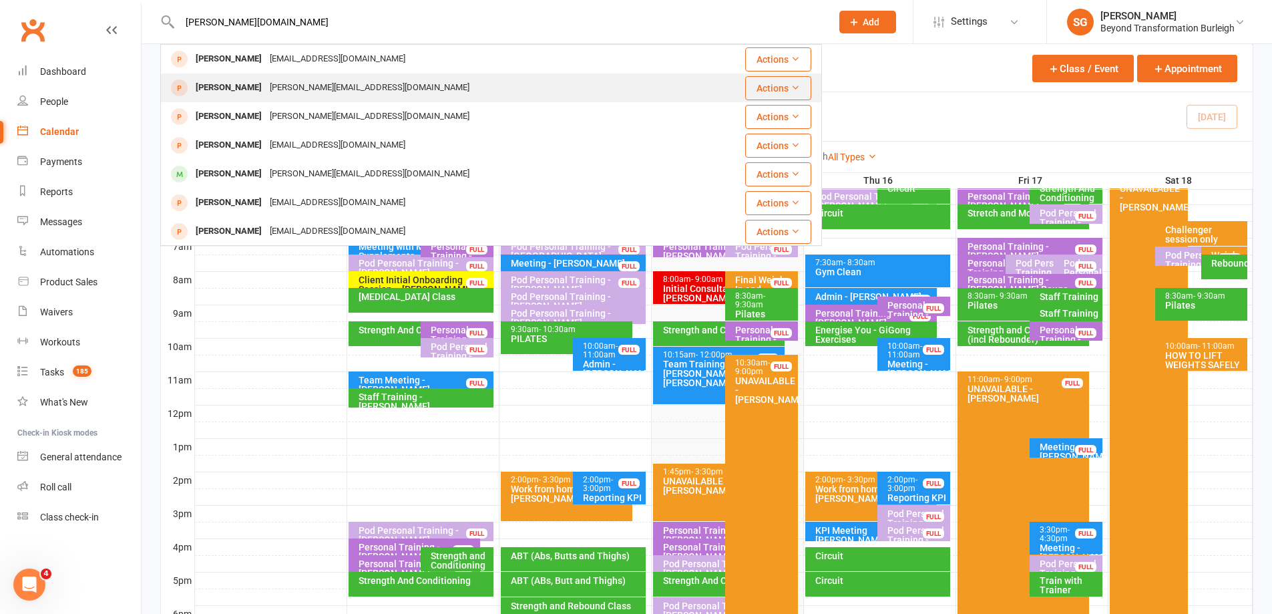
type input "renee.pa"
click at [331, 87] on div "renee.pannekoek@coastal.com.au" at bounding box center [370, 87] width 208 height 19
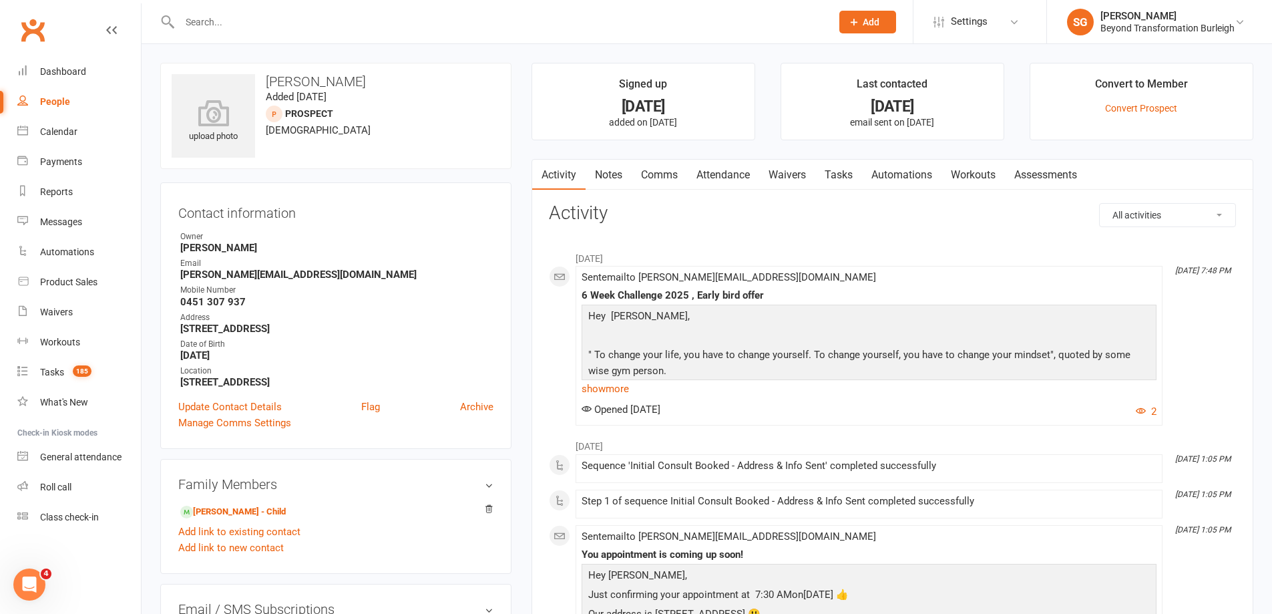
click at [728, 170] on link "Attendance" at bounding box center [723, 175] width 72 height 31
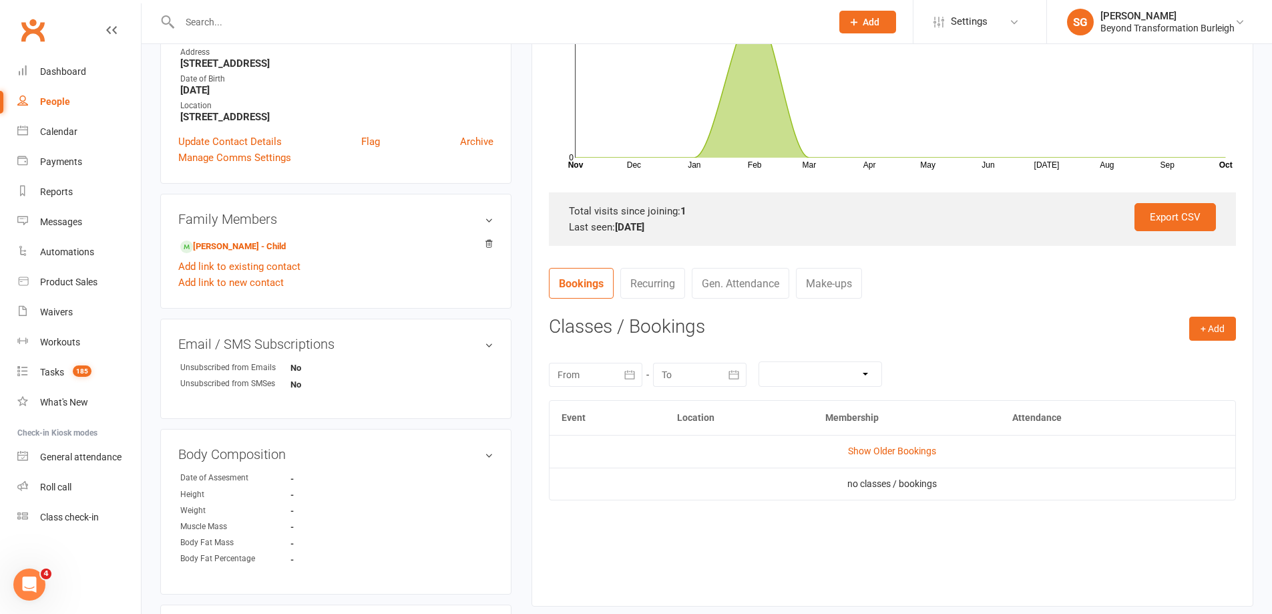
scroll to position [267, 0]
click at [1223, 331] on button "+ Add" at bounding box center [1212, 326] width 47 height 24
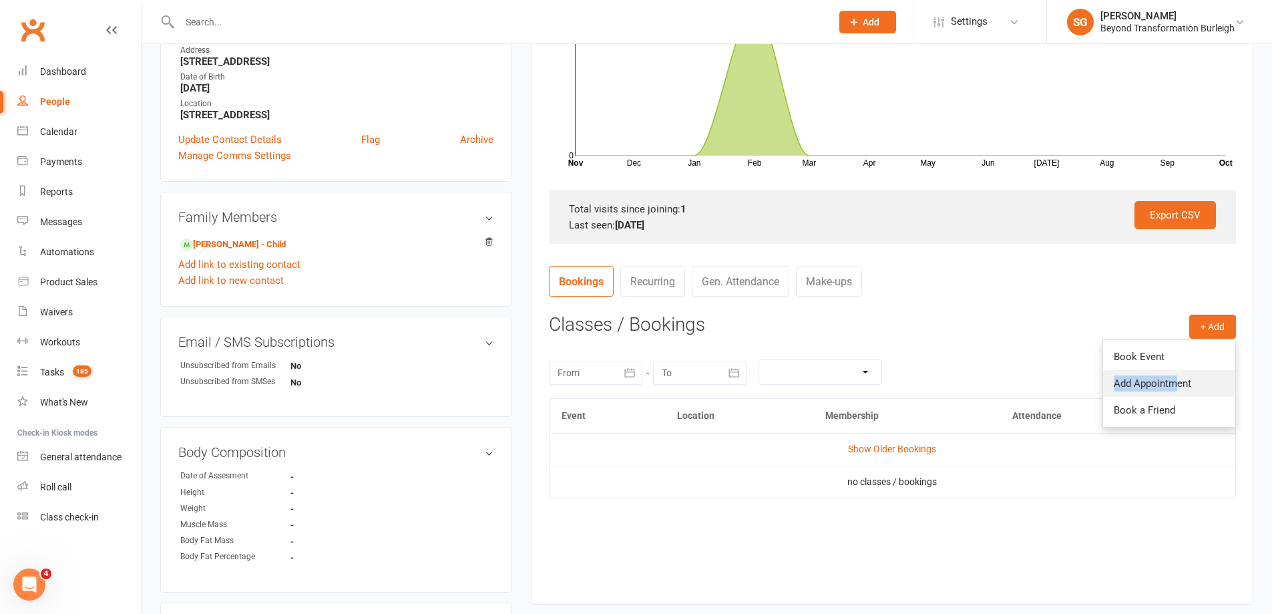
drag, startPoint x: 1174, startPoint y: 355, endPoint x: 1178, endPoint y: 381, distance: 25.7
click at [1178, 381] on ul "Book Event Add Appointment Book a Friend" at bounding box center [1169, 383] width 134 height 88
click at [1178, 381] on div "October 2025 Sun Mon Tue Wed Thu Fri Sat 40 28 29 30 01 02 03 04 41 05 06 07 08…" at bounding box center [892, 372] width 687 height 52
click at [1215, 331] on button "+ Add" at bounding box center [1212, 326] width 47 height 24
click at [1178, 382] on link "Add Appointment" at bounding box center [1169, 383] width 132 height 27
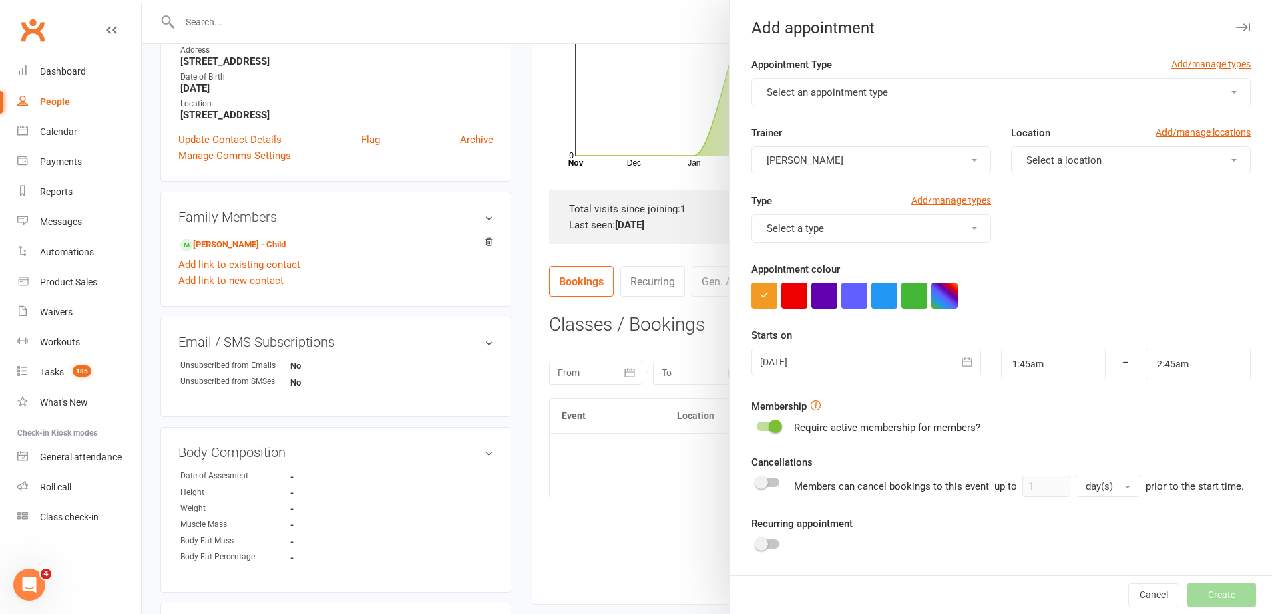
click at [1072, 172] on button "Select a location" at bounding box center [1131, 160] width 240 height 28
click at [1068, 192] on span "[STREET_ADDRESS]" at bounding box center [1067, 192] width 90 height 12
click at [865, 221] on button "Select a type" at bounding box center [871, 228] width 240 height 28
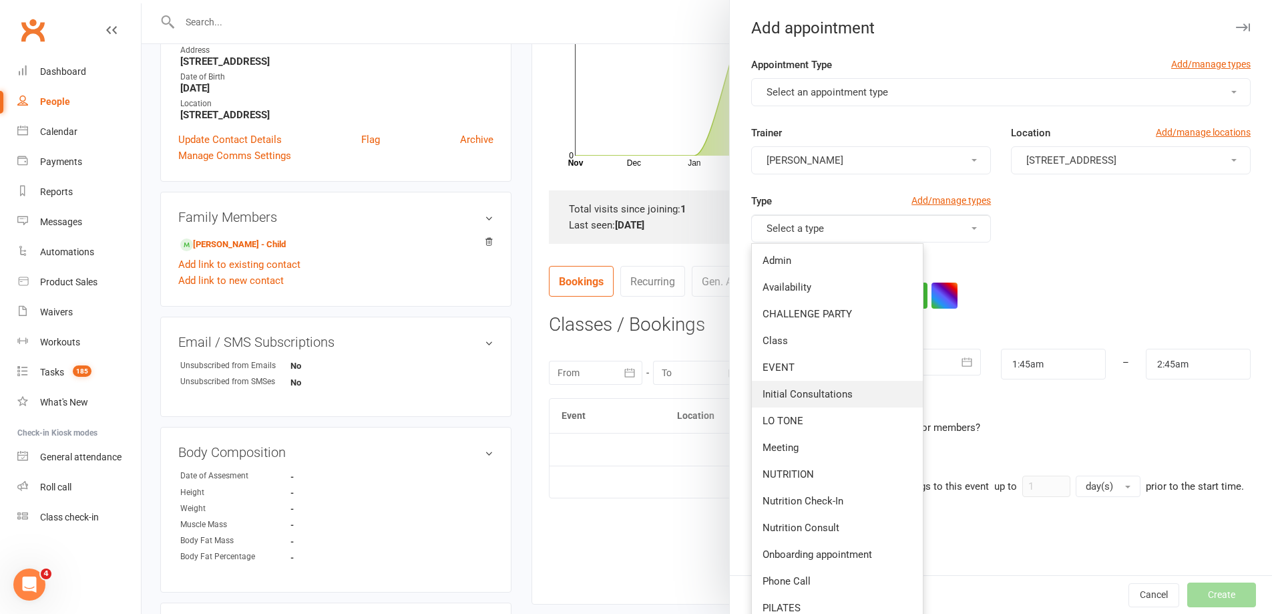
click at [829, 391] on span "Initial Consultations" at bounding box center [808, 394] width 90 height 12
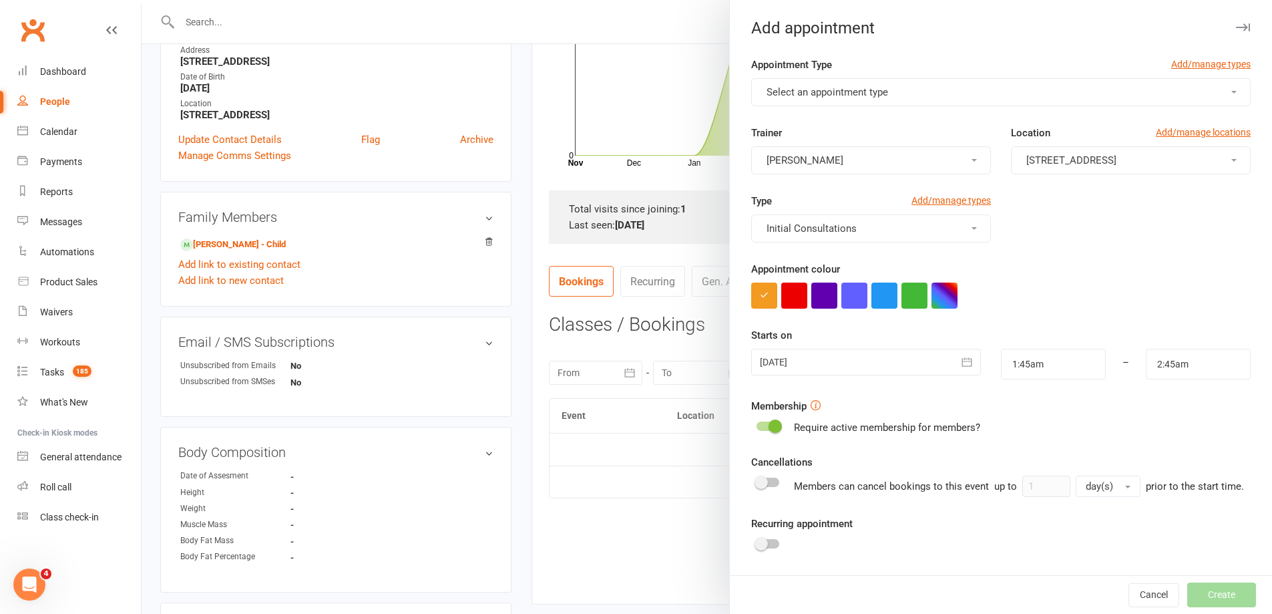
click at [1050, 291] on div at bounding box center [1000, 295] width 499 height 26
click at [863, 87] on span "Select an appointment type" at bounding box center [828, 92] width 122 height 12
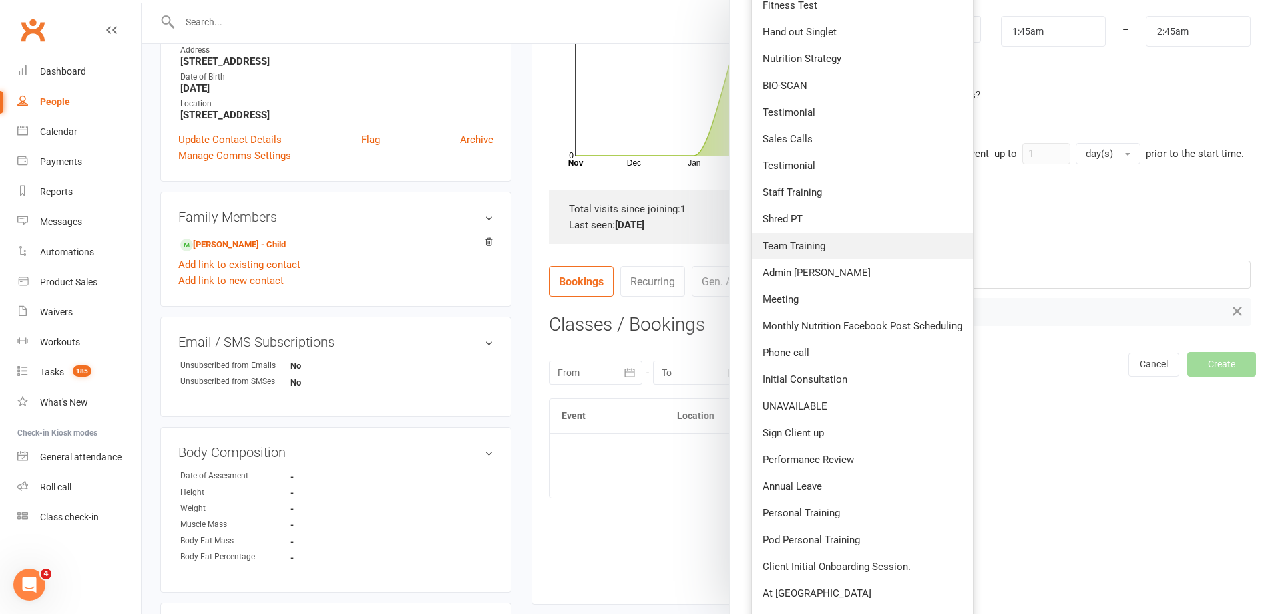
scroll to position [334, 0]
click at [862, 379] on link "Initial Consultation" at bounding box center [862, 378] width 221 height 27
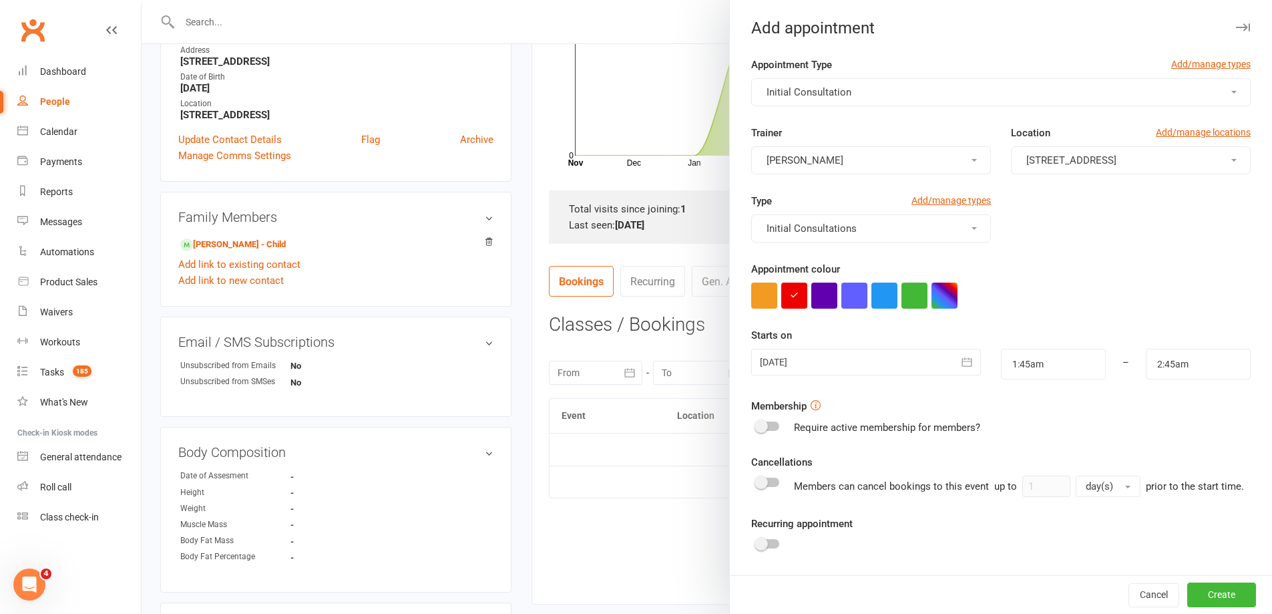
click at [1040, 259] on div "Type Add/manage types Initial Consultations" at bounding box center [1000, 227] width 519 height 68
click at [847, 380] on form "Appointment Type Add/manage types Initial Consultation Trainer Shane Gregory Lo…" at bounding box center [1000, 358] width 499 height 602
click at [858, 365] on div at bounding box center [865, 362] width 229 height 27
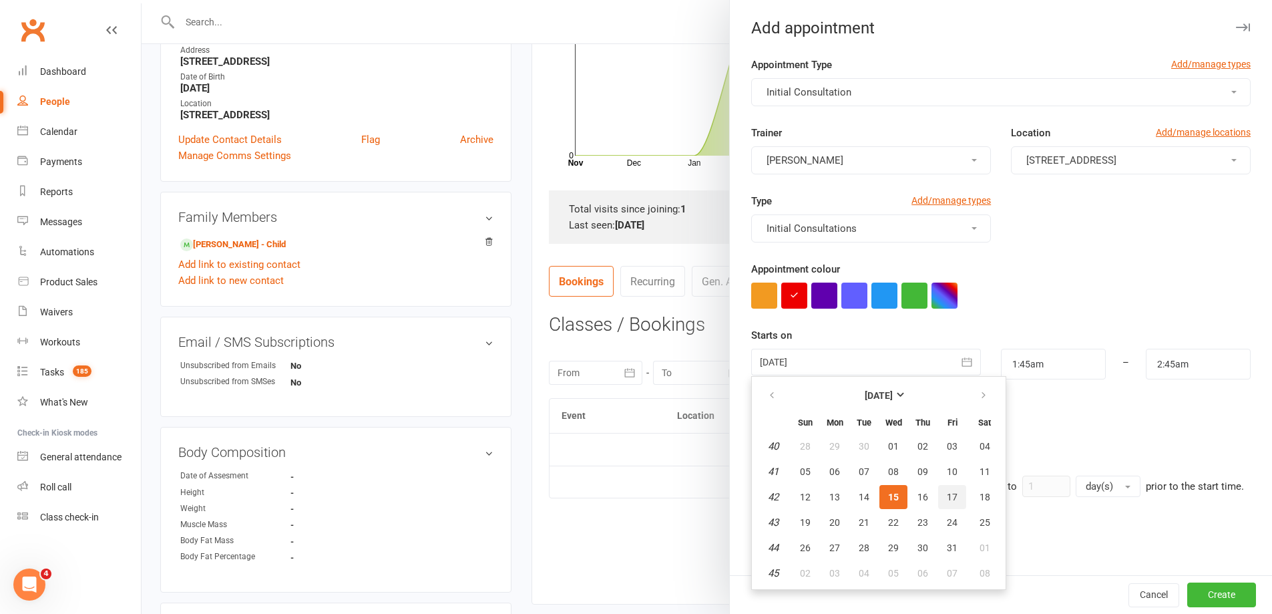
click at [947, 495] on span "17" at bounding box center [952, 496] width 11 height 11
type input "17 Oct 2025"
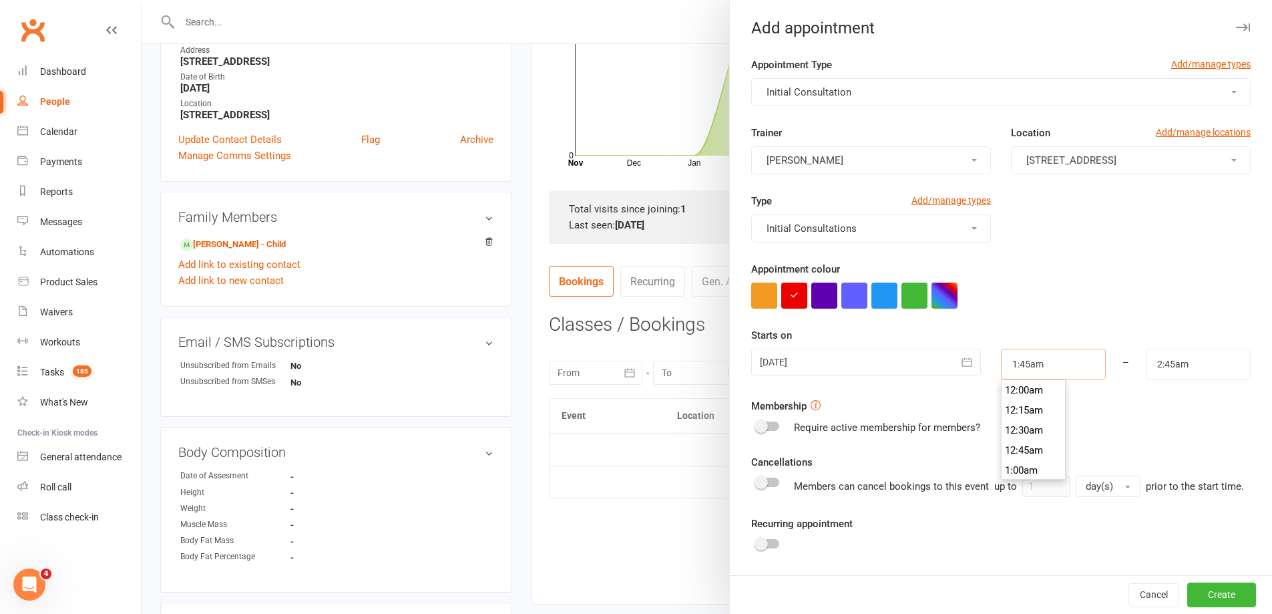
drag, startPoint x: 1001, startPoint y: 371, endPoint x: 1008, endPoint y: 369, distance: 7.0
click at [1002, 370] on input "1:45am" at bounding box center [1053, 364] width 105 height 31
type input "2:30am"
type input "3:30am"
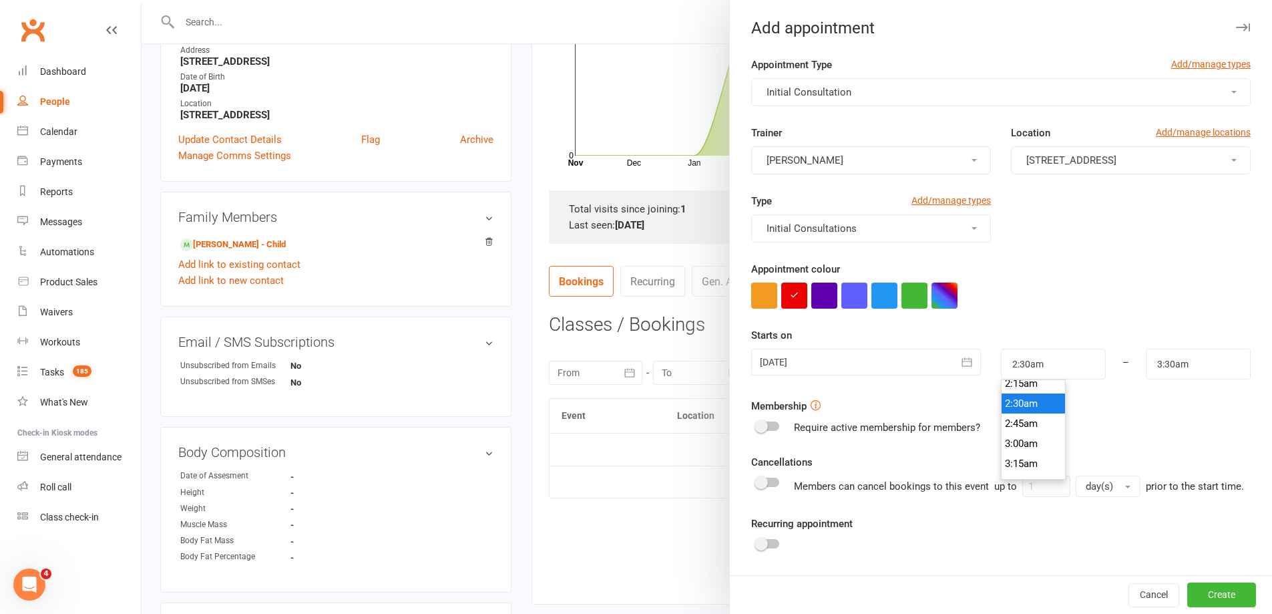
click at [1017, 401] on li "2:30am" at bounding box center [1034, 403] width 64 height 20
click at [1102, 410] on div "Membership Require active membership for members?" at bounding box center [1000, 416] width 499 height 37
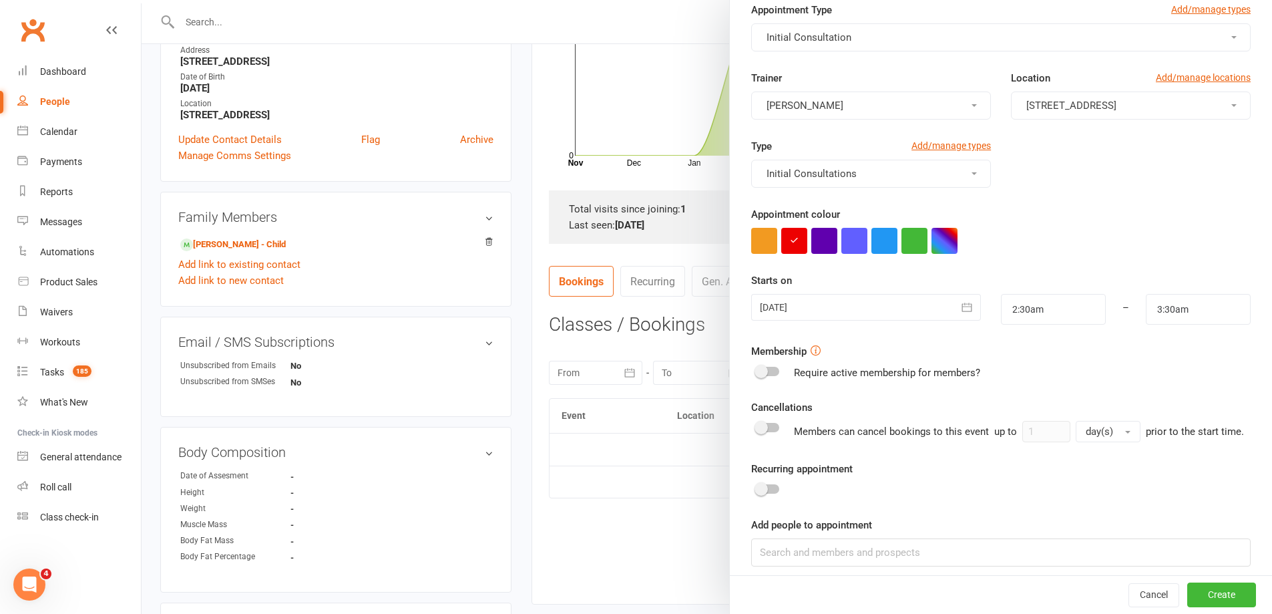
scroll to position [118, 0]
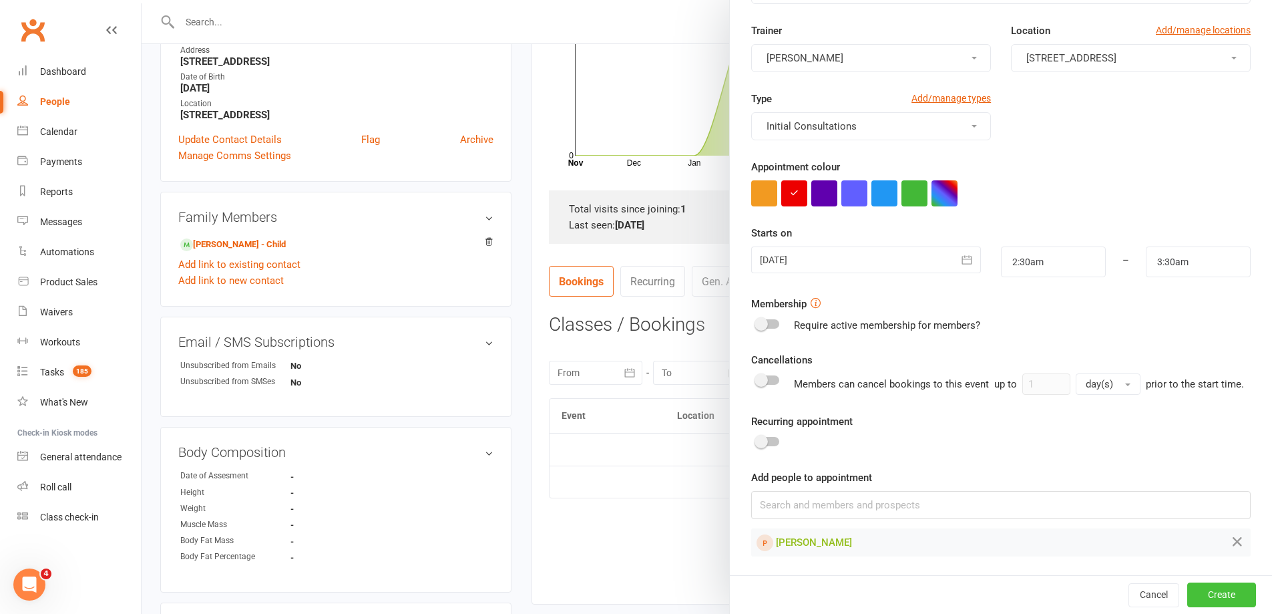
click at [1199, 599] on button "Create" at bounding box center [1221, 594] width 69 height 24
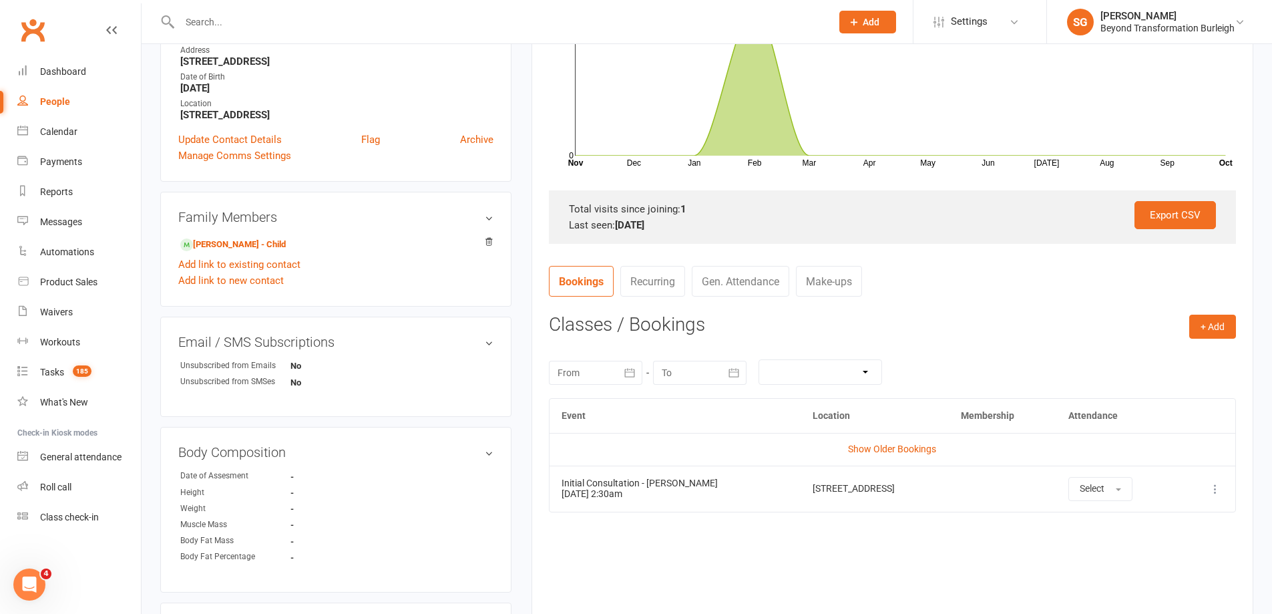
click at [692, 511] on td "Initial Consultation - Renee Pannekoek 17 Oct 2025 2:30am" at bounding box center [675, 488] width 251 height 46
click at [1216, 483] on icon at bounding box center [1215, 488] width 13 height 13
click at [1158, 516] on link "More info" at bounding box center [1156, 514] width 132 height 27
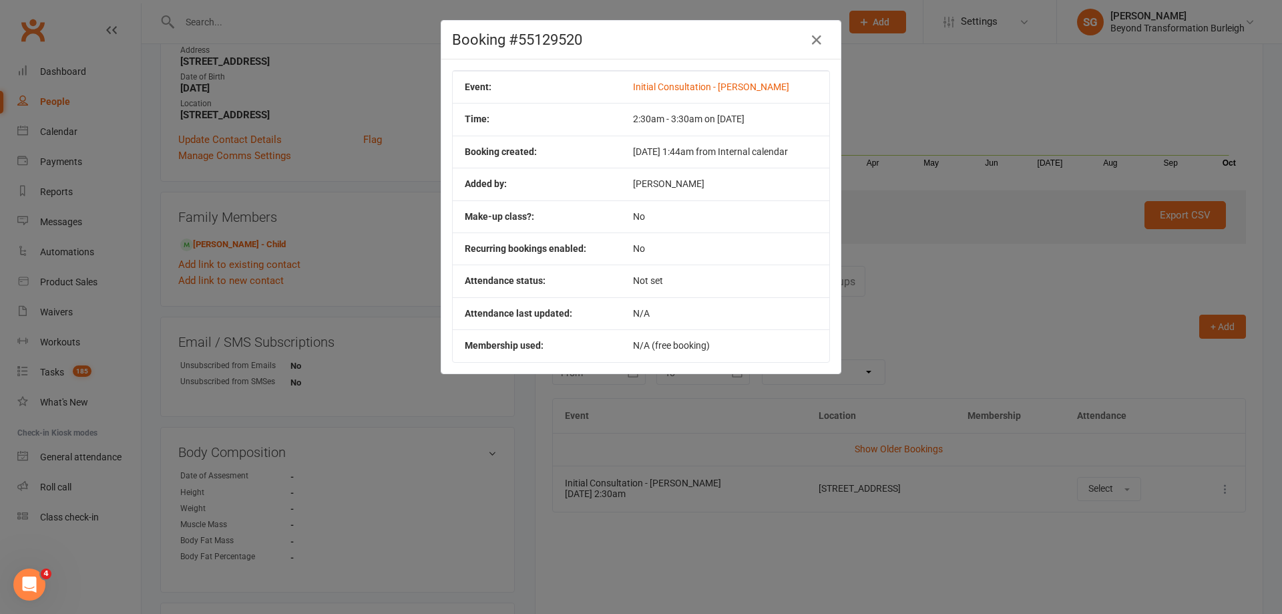
click at [984, 288] on div "Booking #55129520 Event: Initial Consultation - Renee Pannekoek Time: 2:30am - …" at bounding box center [641, 307] width 1282 height 614
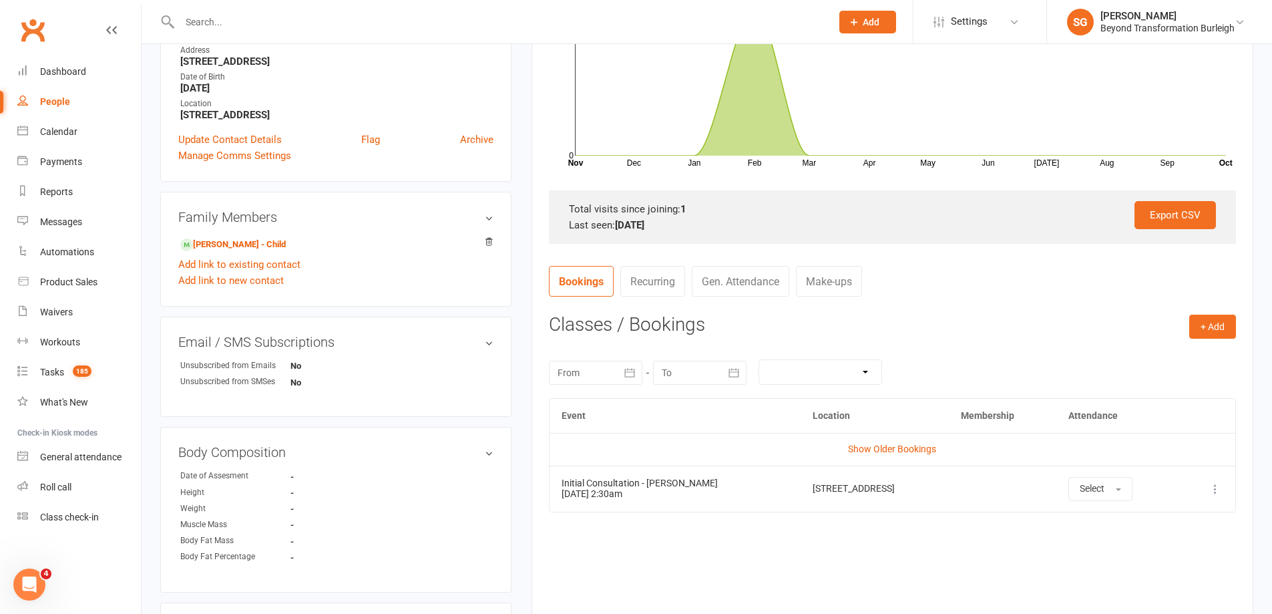
click at [1140, 471] on td "Select" at bounding box center [1117, 488] width 123 height 46
click at [1207, 495] on button at bounding box center [1215, 489] width 16 height 16
click at [1152, 538] on link "View event" at bounding box center [1156, 541] width 132 height 27
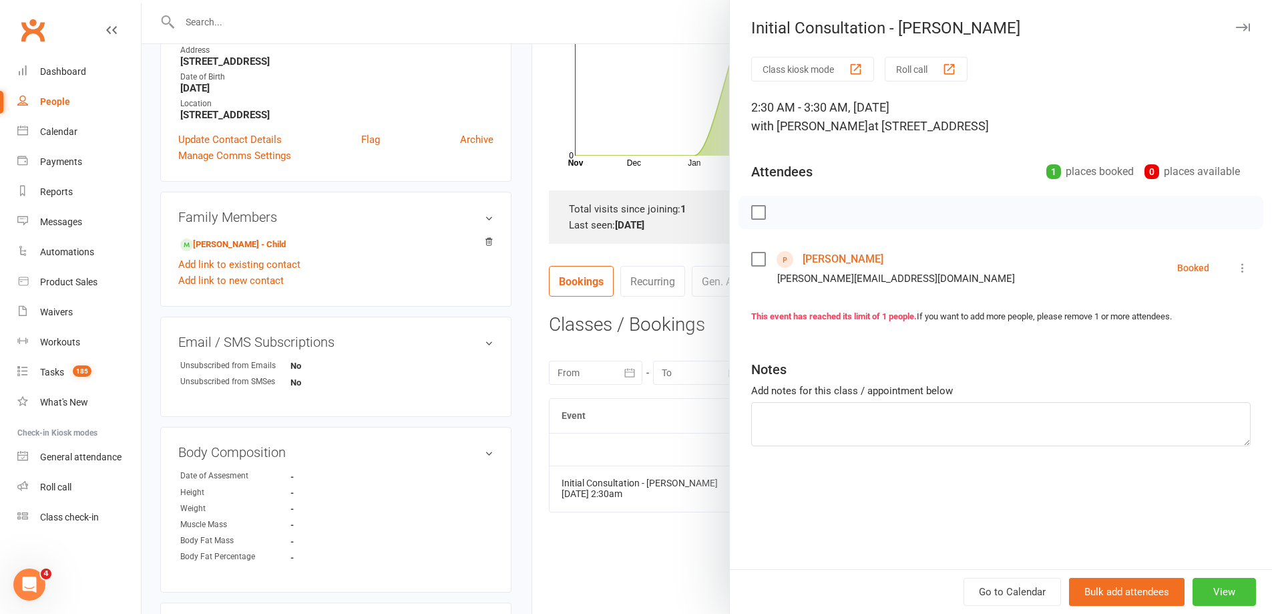
drag, startPoint x: 1201, startPoint y: 586, endPoint x: 989, endPoint y: 531, distance: 219.3
click at [1201, 584] on button "View" at bounding box center [1224, 592] width 63 height 28
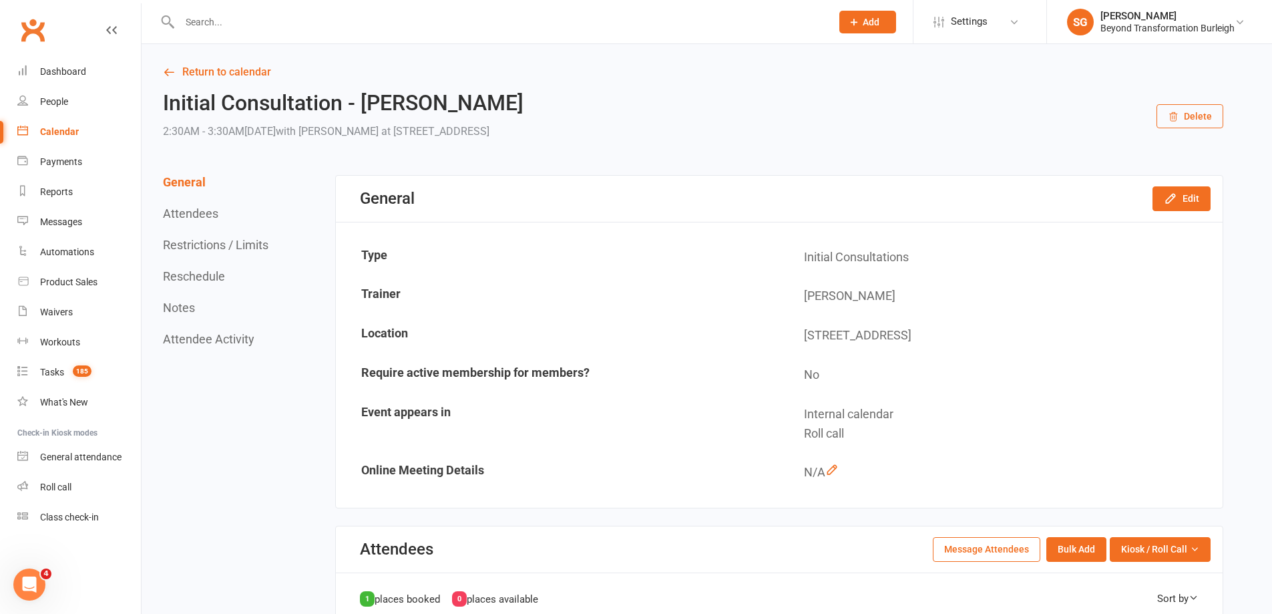
click at [209, 270] on button "Reschedule" at bounding box center [194, 276] width 62 height 14
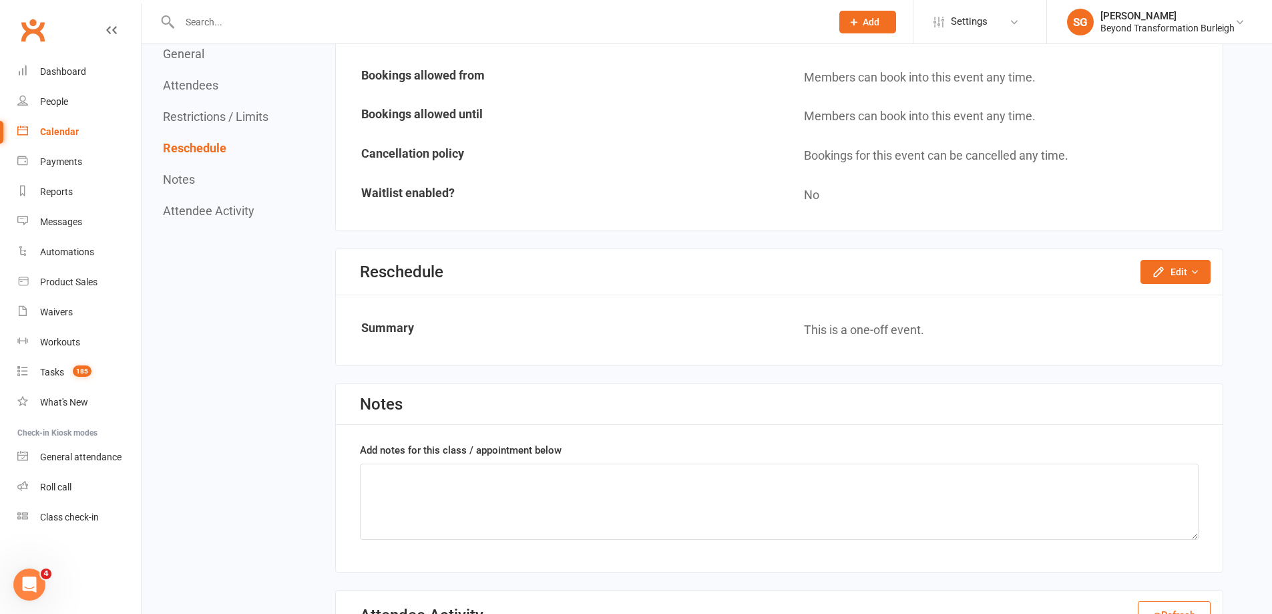
scroll to position [810, 0]
click at [1184, 270] on button "Edit" at bounding box center [1175, 271] width 70 height 24
click at [1116, 298] on link "Reschedule this event only" at bounding box center [1140, 301] width 140 height 27
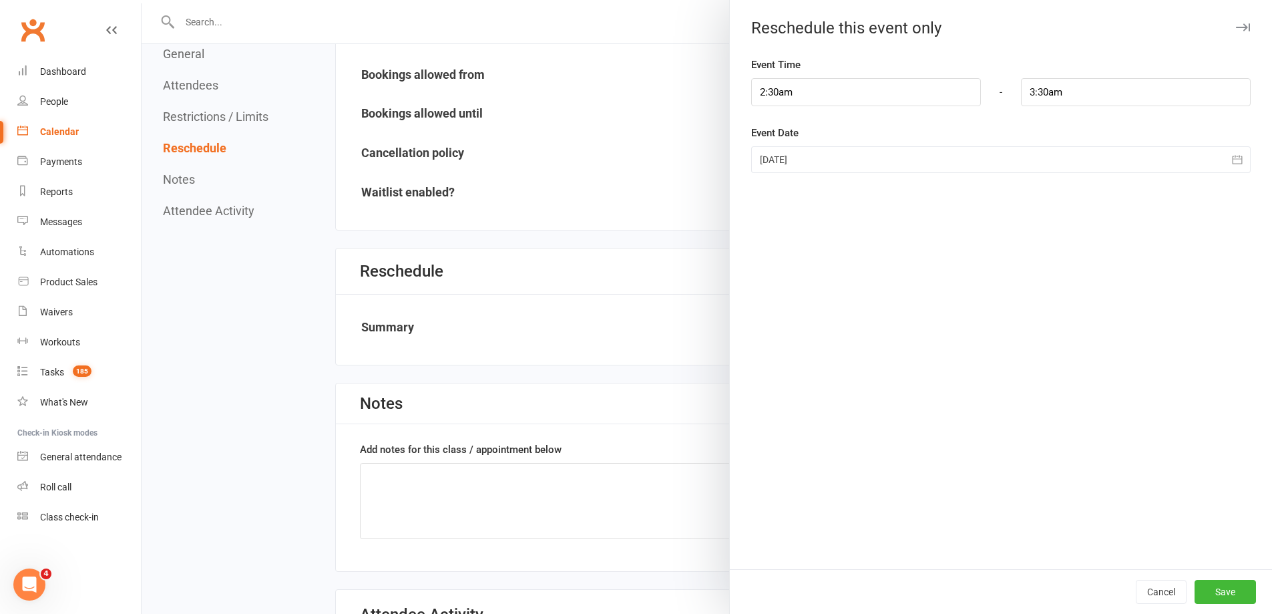
click at [856, 73] on div "Event Time 2:30am - 3:30am" at bounding box center [1000, 81] width 499 height 49
click at [836, 88] on input "2:30am" at bounding box center [866, 92] width 230 height 28
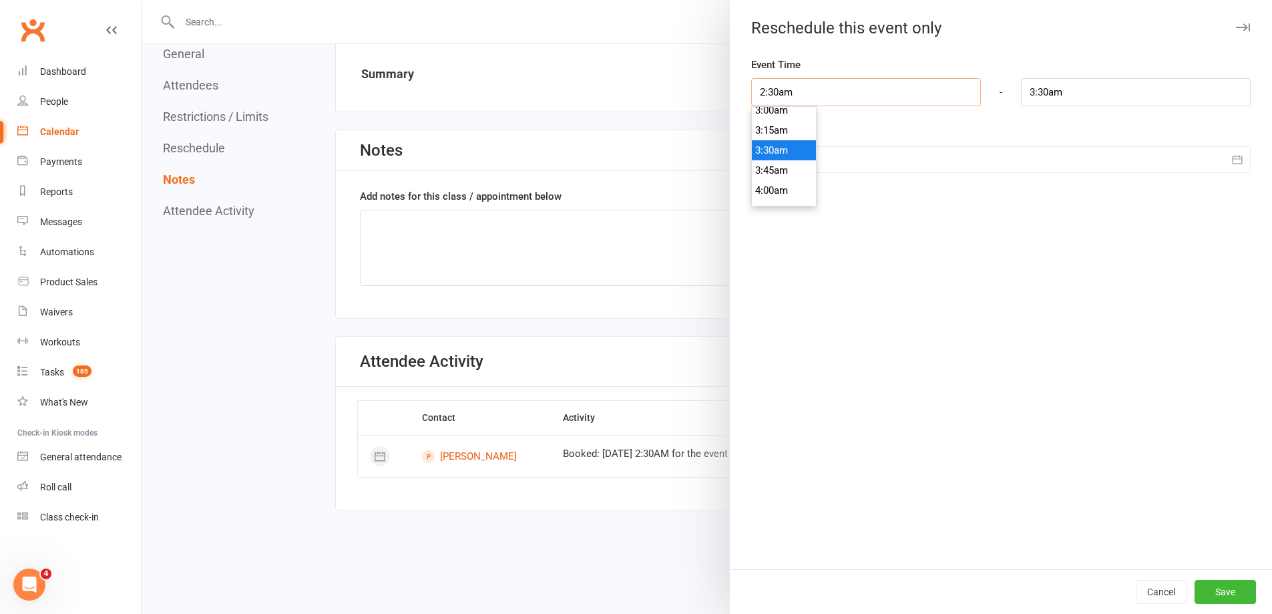
scroll to position [180, 0]
drag, startPoint x: 779, startPoint y: 136, endPoint x: 803, endPoint y: 181, distance: 50.8
click at [803, 181] on div "12:00am 12:15am 12:30am 12:45am 1:00am 1:15am 1:30am 1:45am 2:00am 2:15am 2:30a…" at bounding box center [783, 156] width 65 height 100
type input "2:30pm"
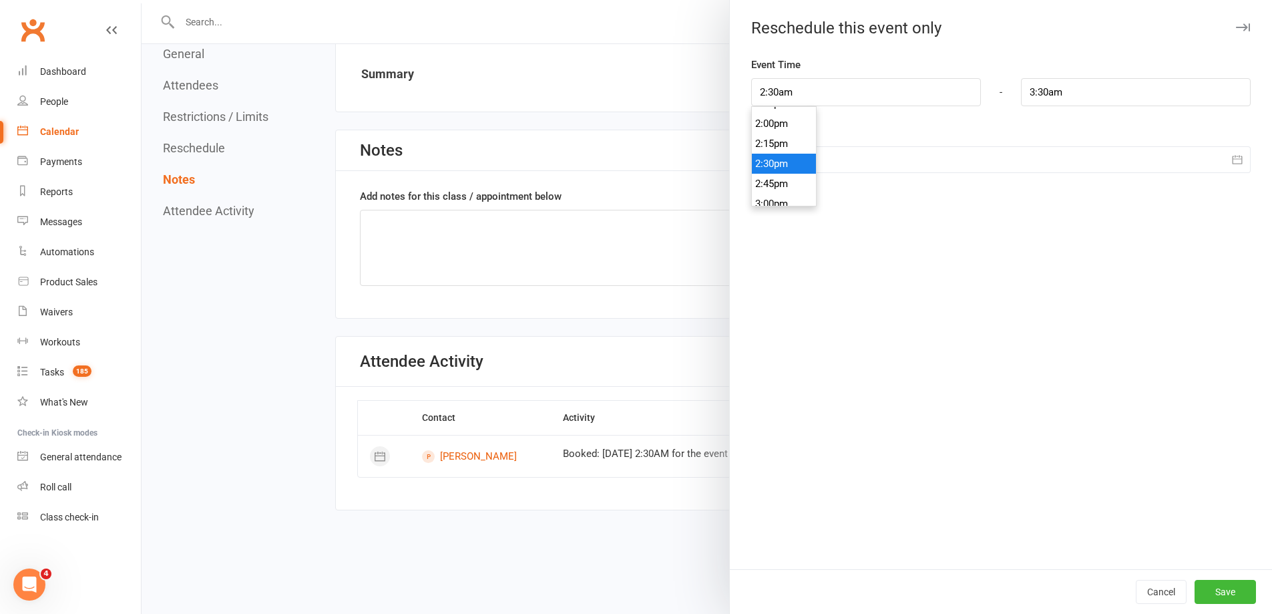
type input "3:30pm"
click at [784, 164] on li "2:30pm" at bounding box center [784, 164] width 64 height 20
drag, startPoint x: 1215, startPoint y: 583, endPoint x: 1199, endPoint y: 570, distance: 21.0
click at [1215, 584] on button "Save" at bounding box center [1225, 592] width 61 height 24
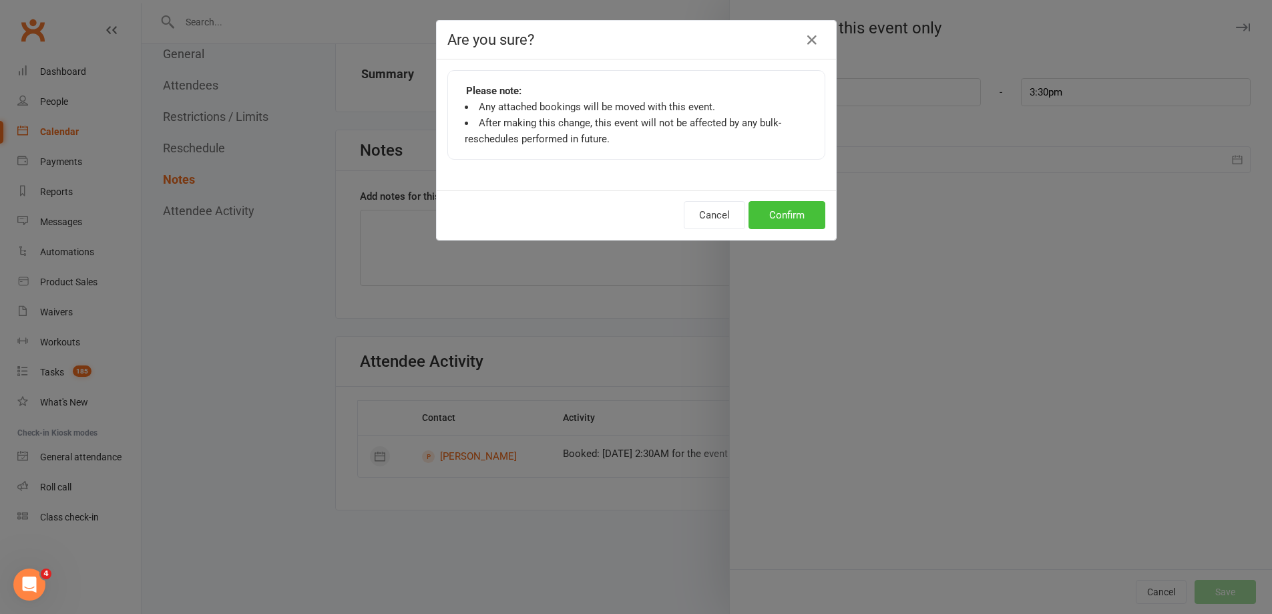
click at [777, 212] on button "Confirm" at bounding box center [787, 215] width 77 height 28
